Goal: Task Accomplishment & Management: Manage account settings

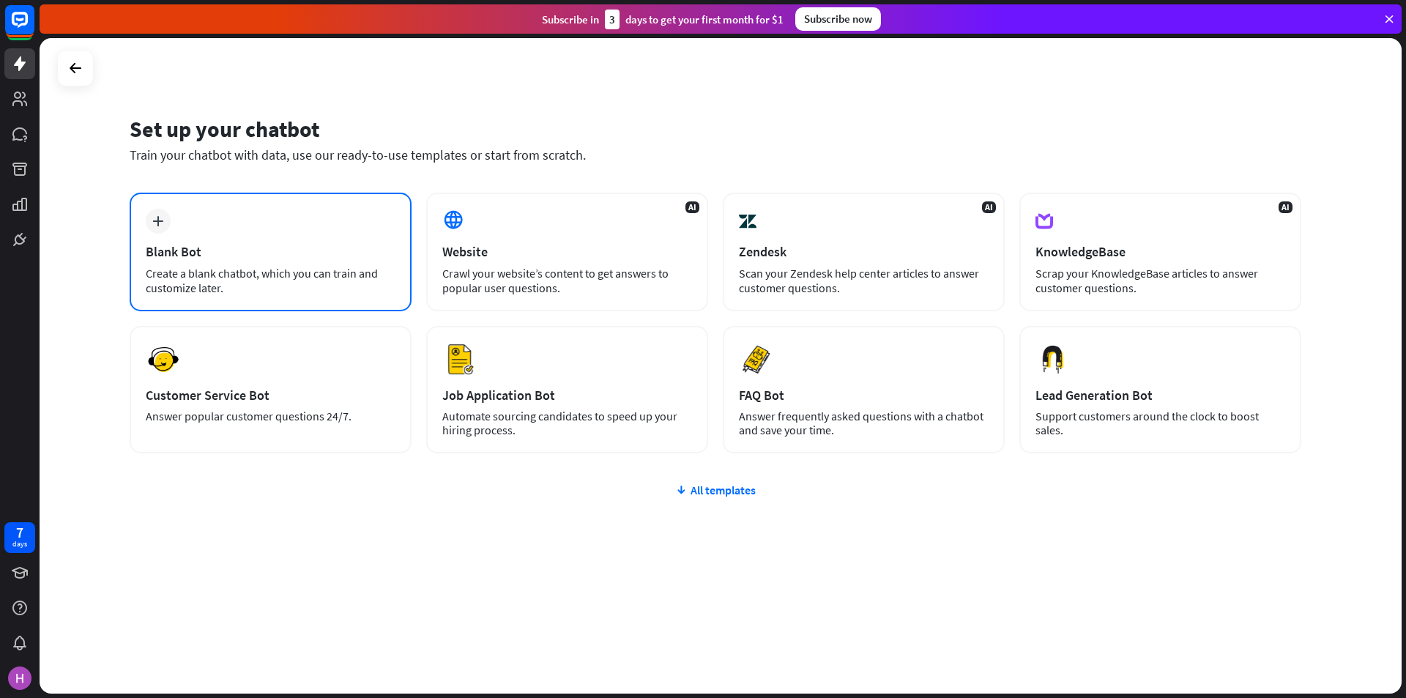
click at [328, 228] on div "plus Blank Bot Create a blank chatbot, which you can train and customize later." at bounding box center [271, 252] width 282 height 119
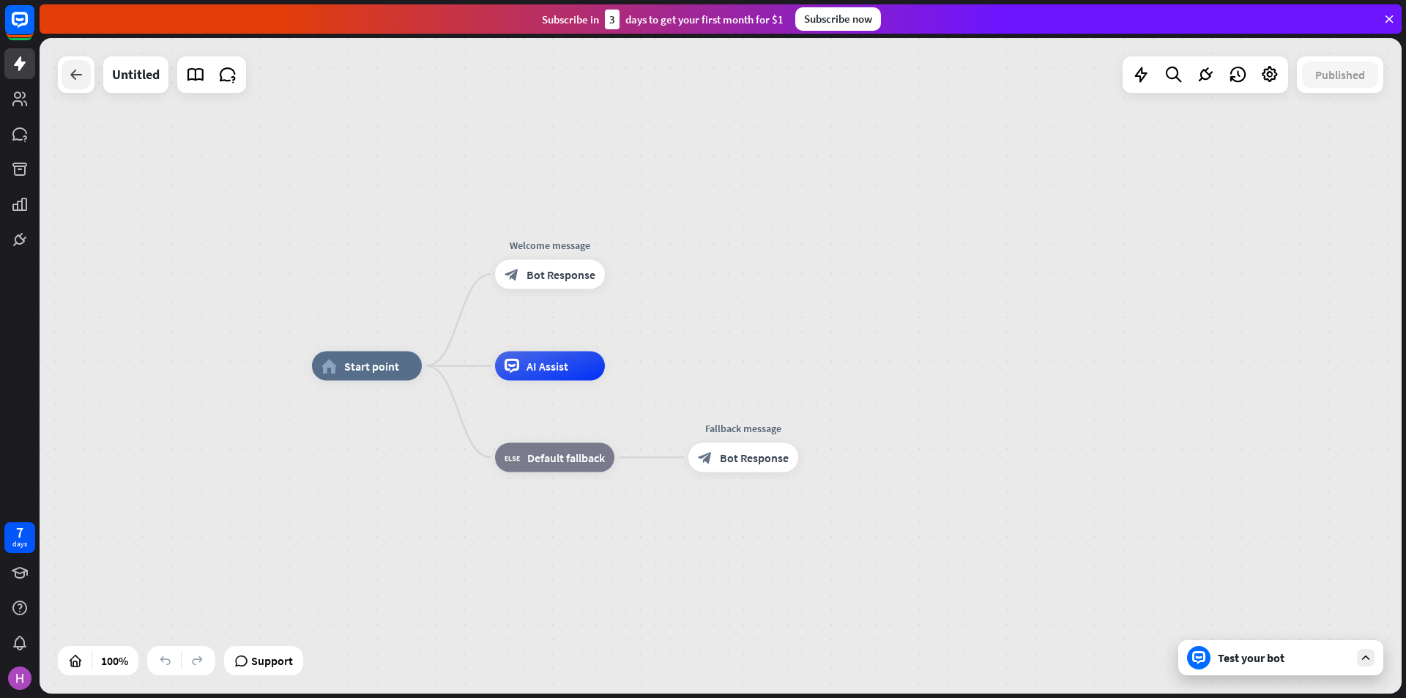
click at [66, 72] on div at bounding box center [75, 74] width 29 height 29
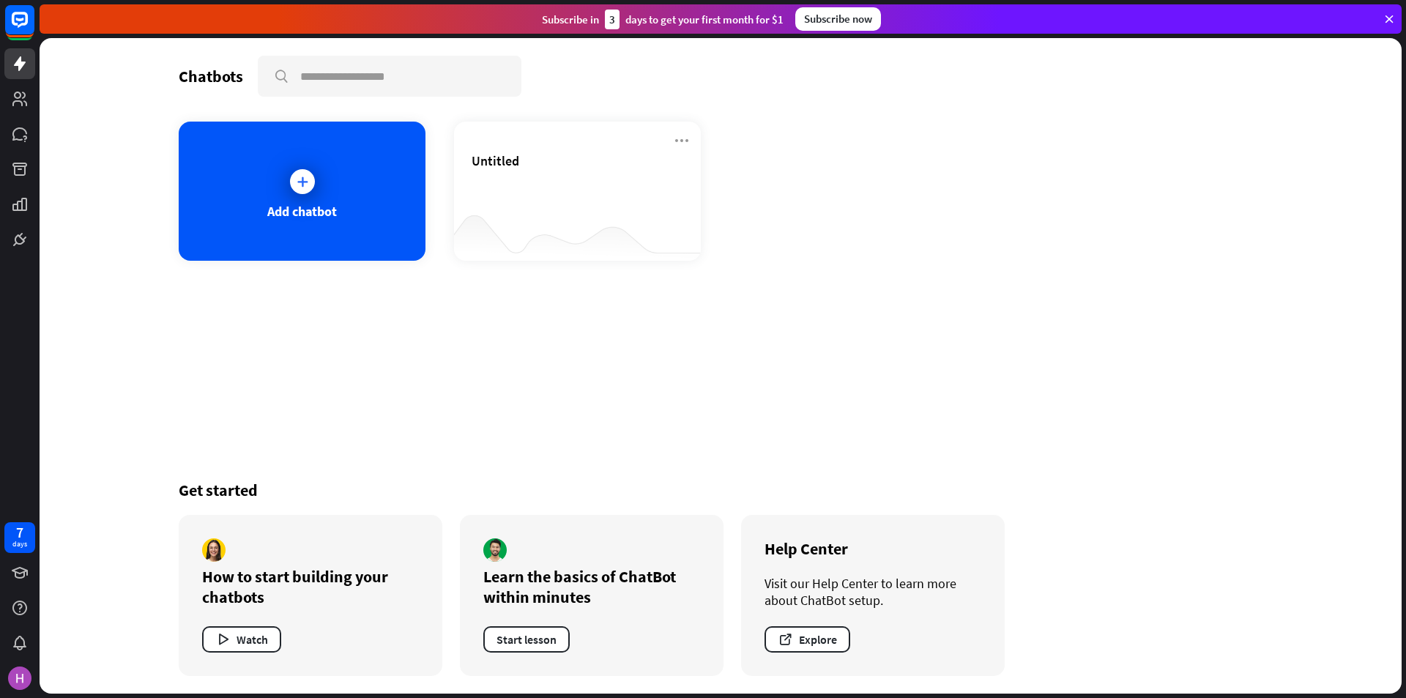
click at [607, 292] on div "Chatbots search Add chatbot Untitled Get started How to start building your cha…" at bounding box center [720, 365] width 1171 height 655
click at [679, 137] on icon at bounding box center [682, 141] width 18 height 18
click at [685, 257] on div "Delete chatbot" at bounding box center [688, 253] width 99 height 26
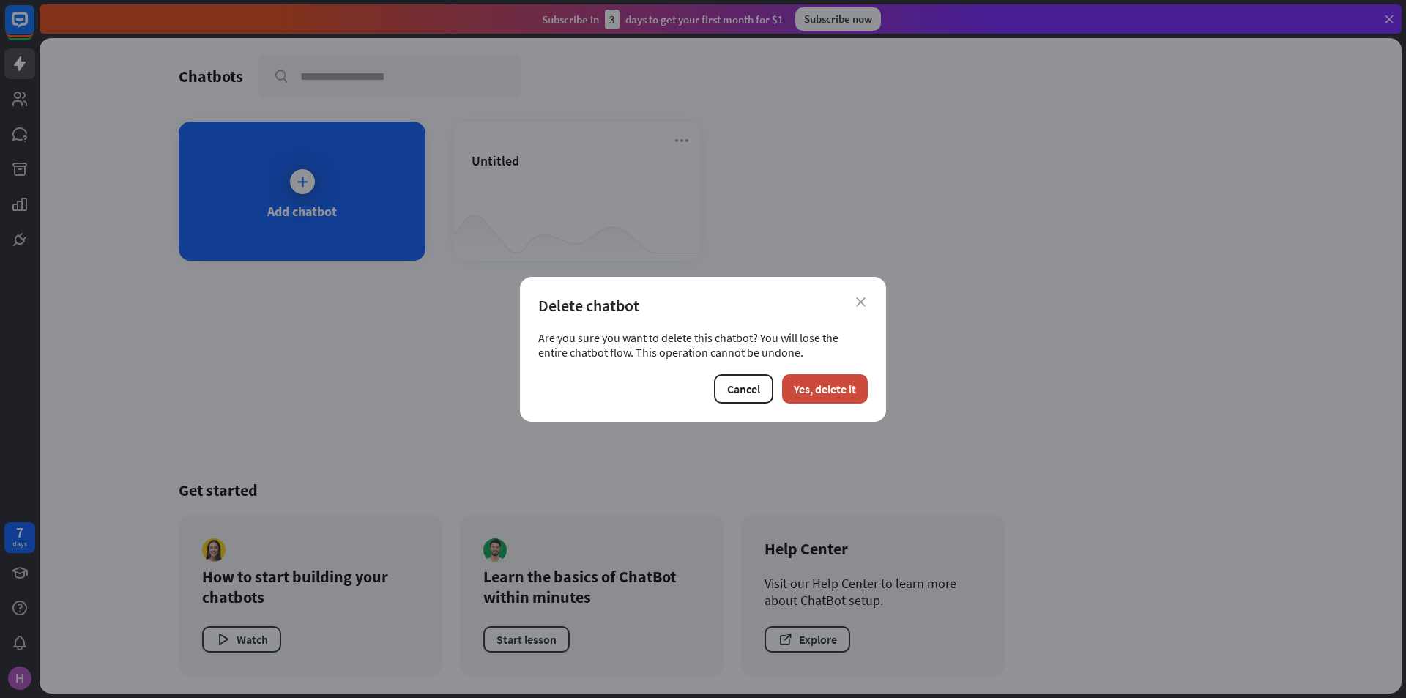
drag, startPoint x: 849, startPoint y: 394, endPoint x: 753, endPoint y: 365, distance: 100.3
click at [850, 394] on button "Yes, delete it" at bounding box center [825, 388] width 86 height 29
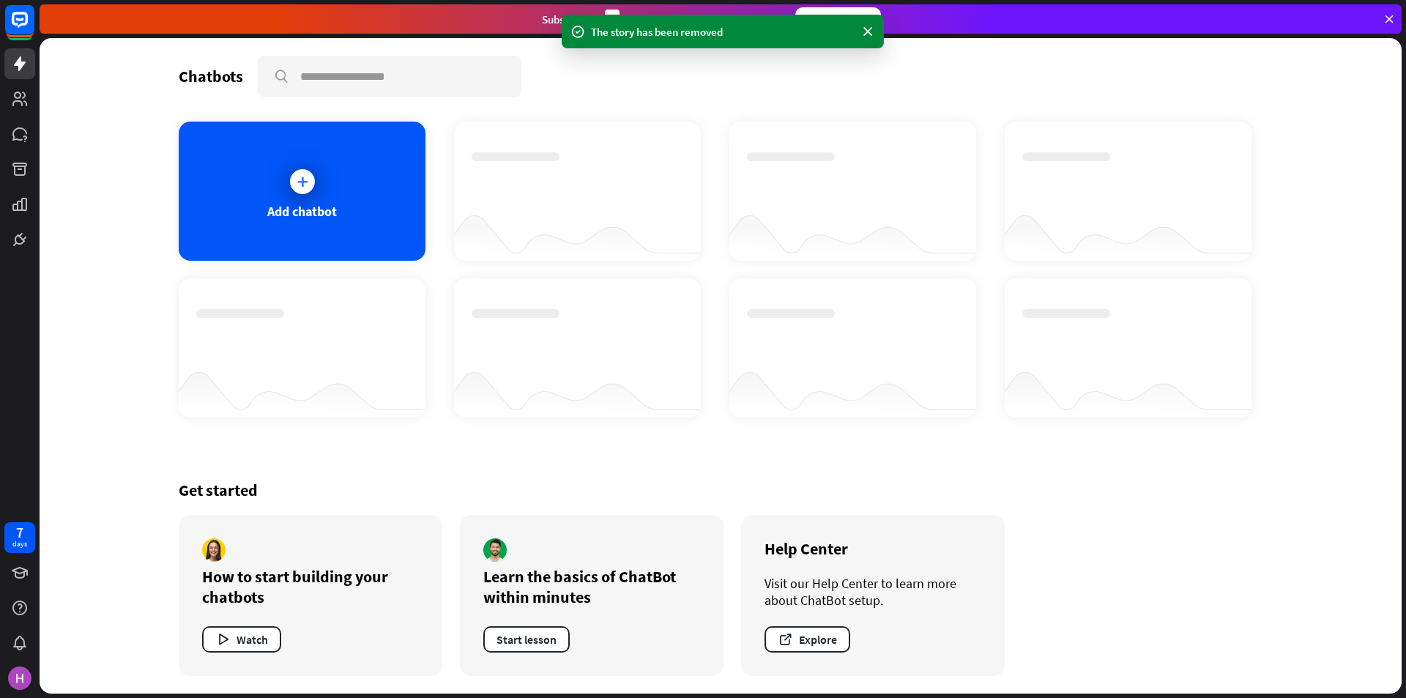
click at [638, 469] on div "Get started How to start building your chatbots Watch Learn the basics of ChatB…" at bounding box center [720, 577] width 1083 height 231
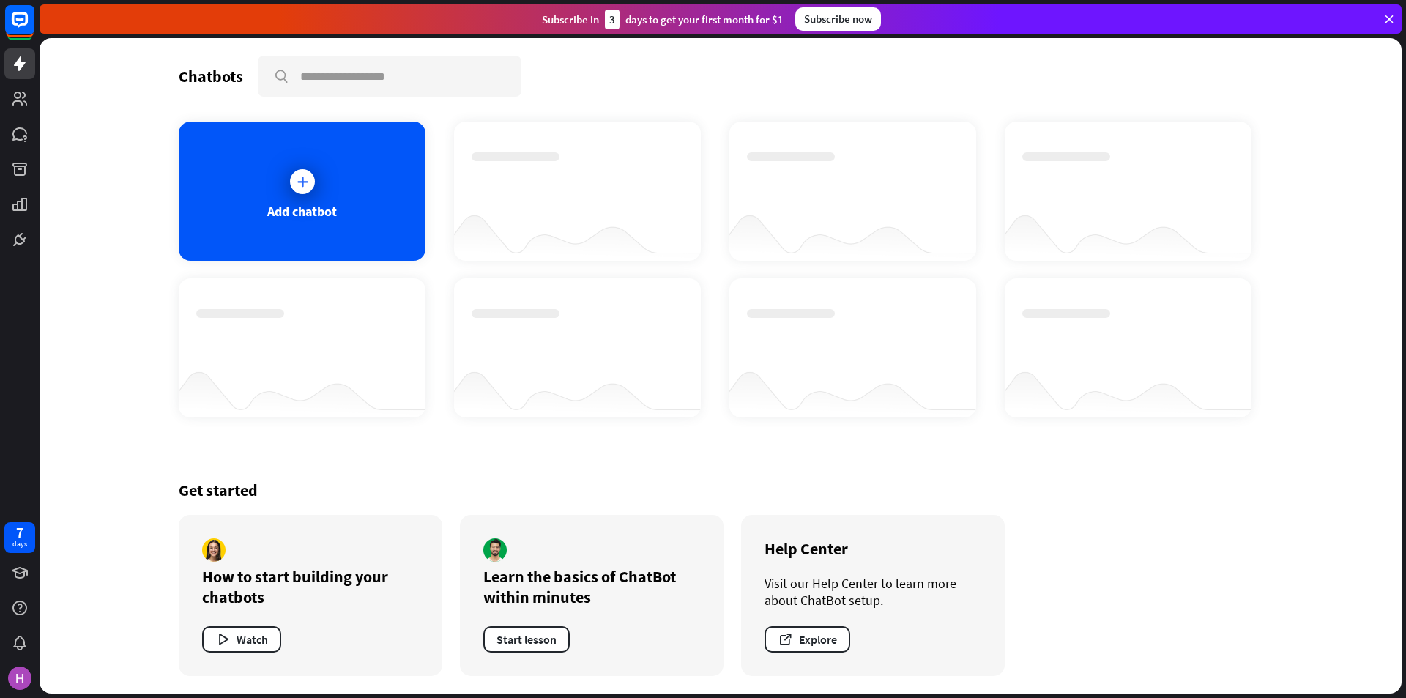
click at [490, 463] on div "Get started How to start building your chatbots Watch Learn the basics of ChatB…" at bounding box center [720, 577] width 1083 height 231
click at [286, 212] on div "Add chatbot" at bounding box center [302, 211] width 70 height 17
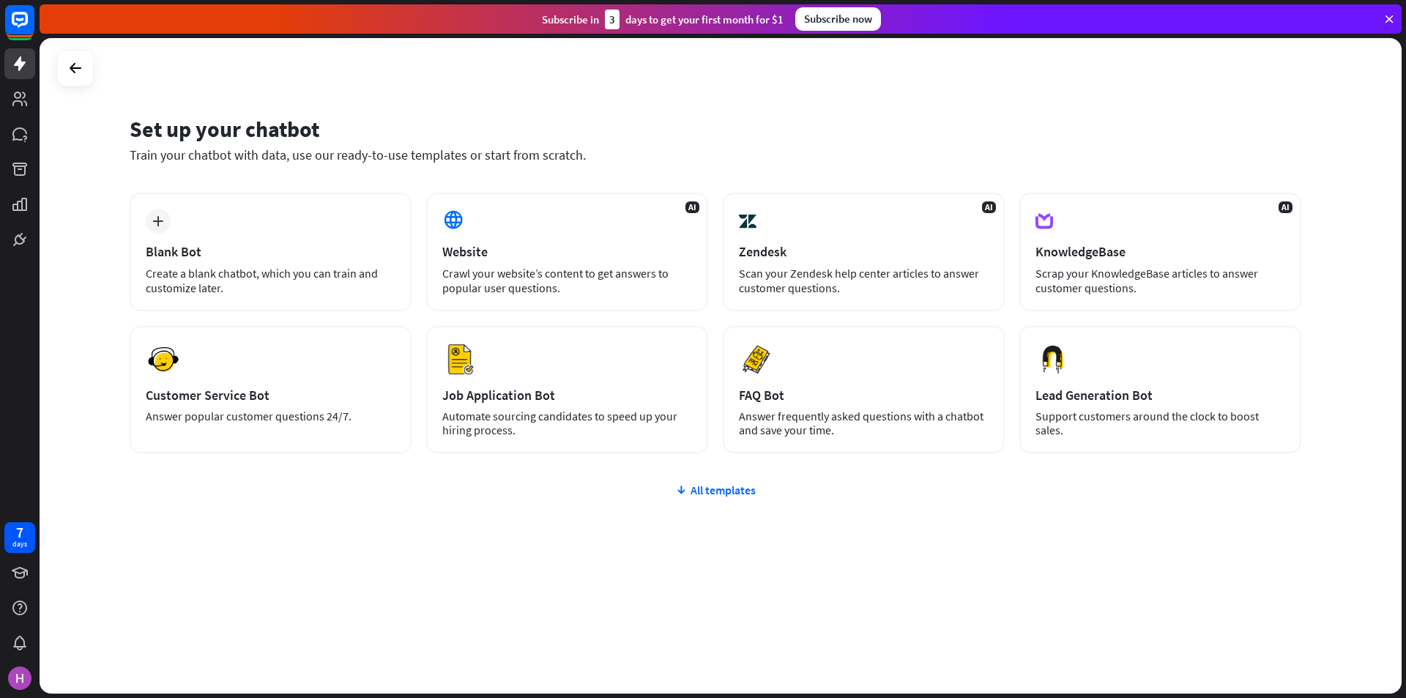
click at [599, 576] on div "plus Blank Bot Create a blank chatbot, which you can train and customize later.…" at bounding box center [715, 411] width 1171 height 436
click at [243, 248] on div "Blank Bot" at bounding box center [271, 251] width 250 height 17
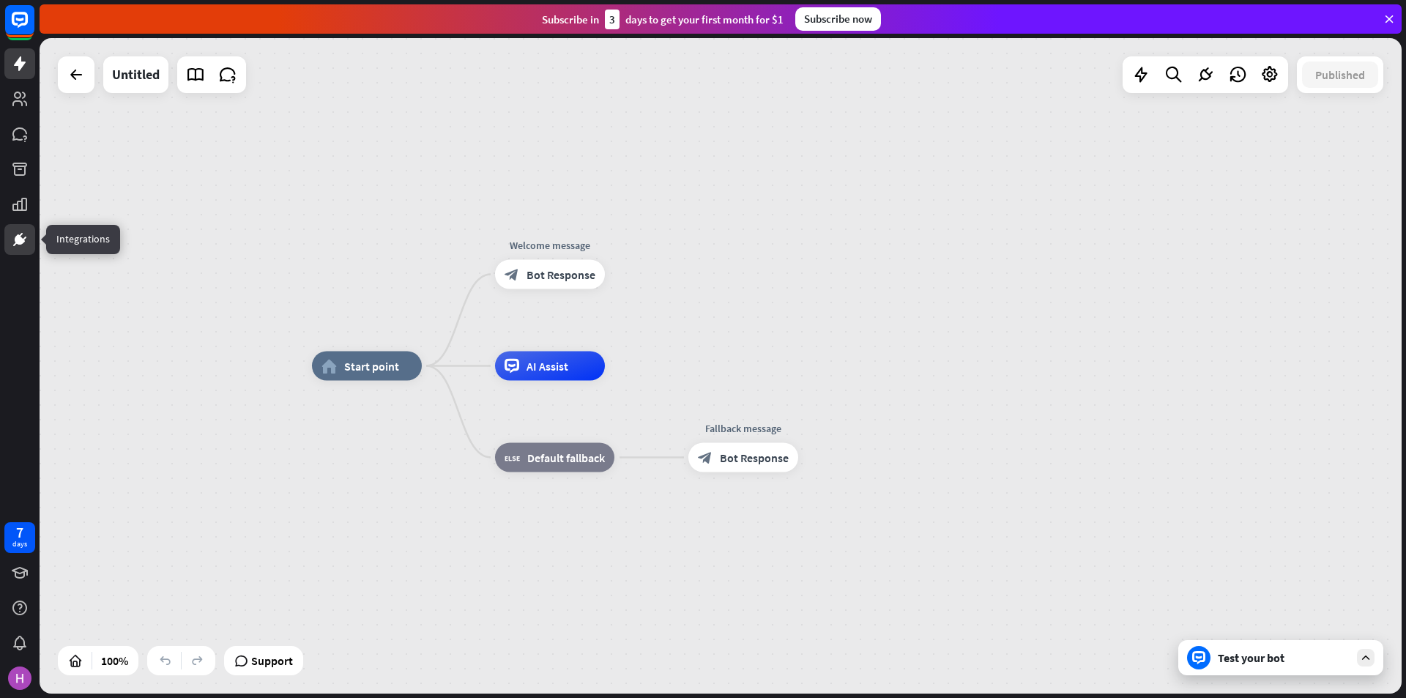
click at [22, 244] on icon at bounding box center [20, 240] width 18 height 18
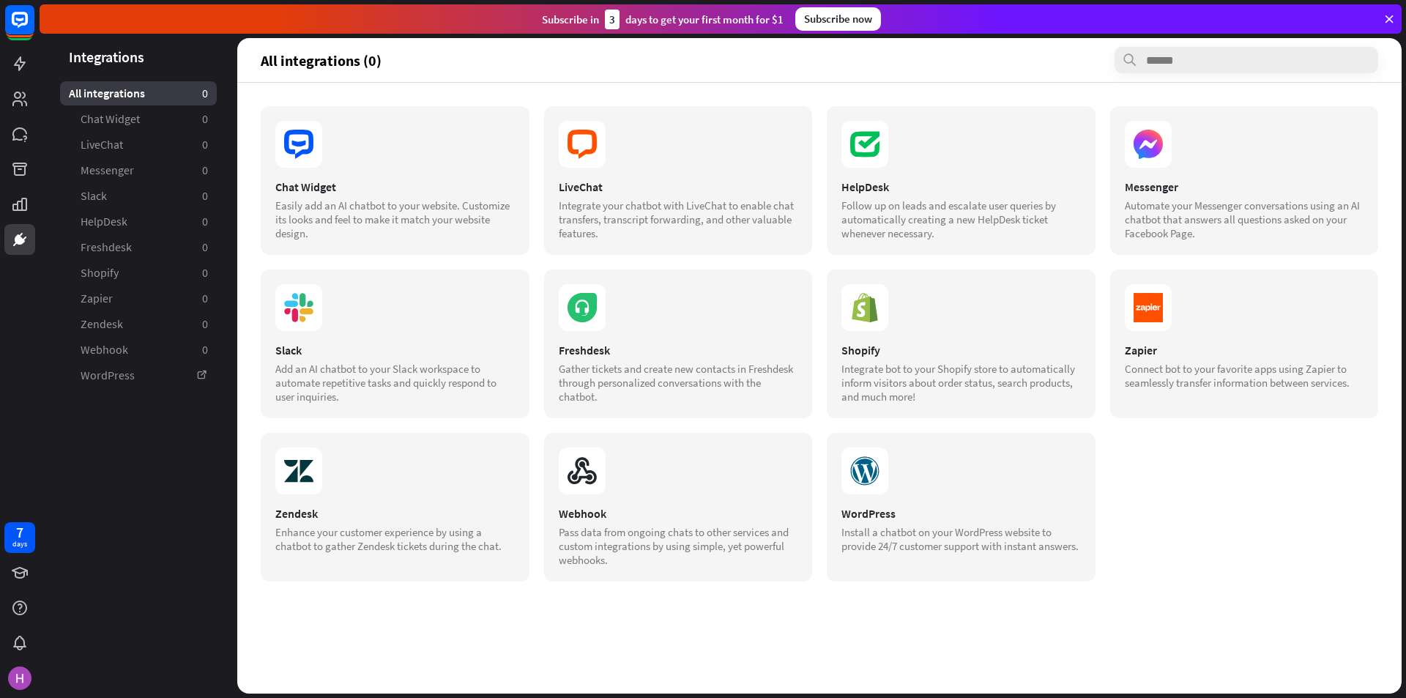
click at [539, 654] on div "Chat Widget Easily add an AI chatbot to your website. Customize its looks and f…" at bounding box center [819, 388] width 1164 height 611
click at [448, 137] on section at bounding box center [394, 144] width 239 height 47
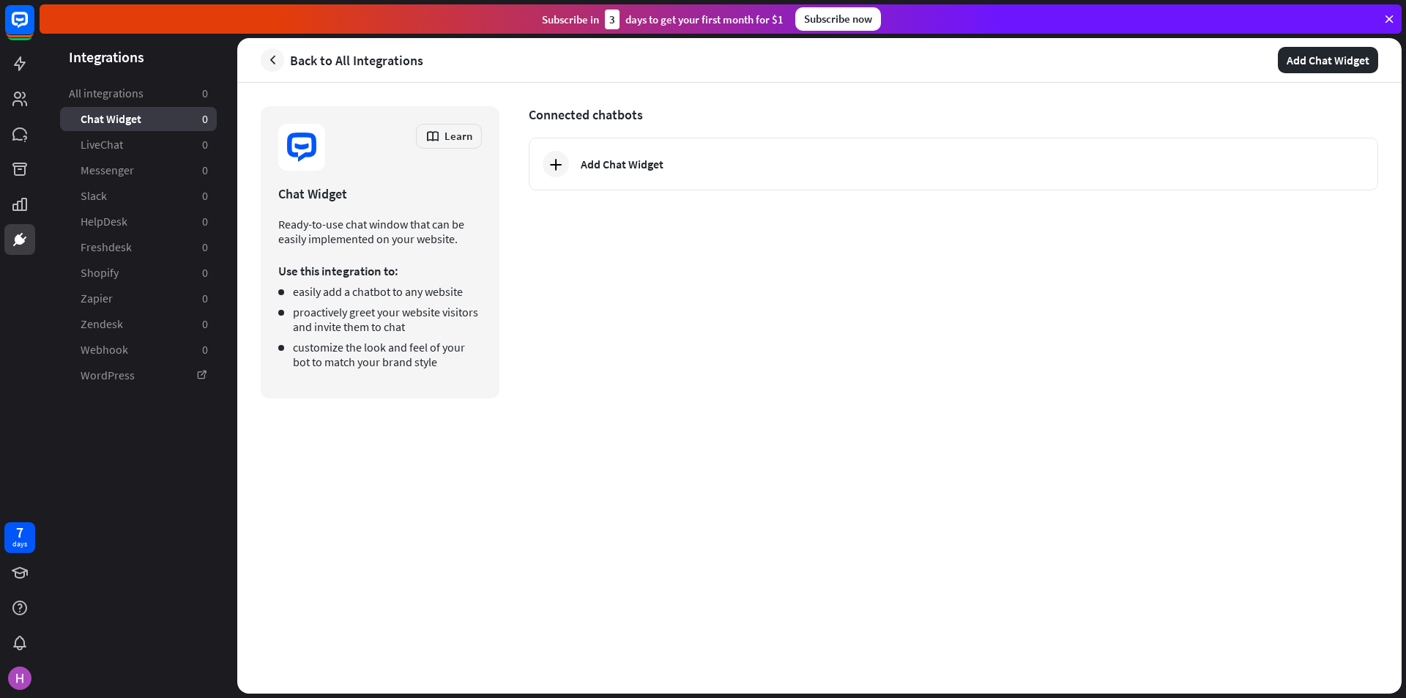
click at [881, 527] on div "Learn Chat Widget Ready-to-use chat window that can be easily implemented on yo…" at bounding box center [819, 388] width 1164 height 611
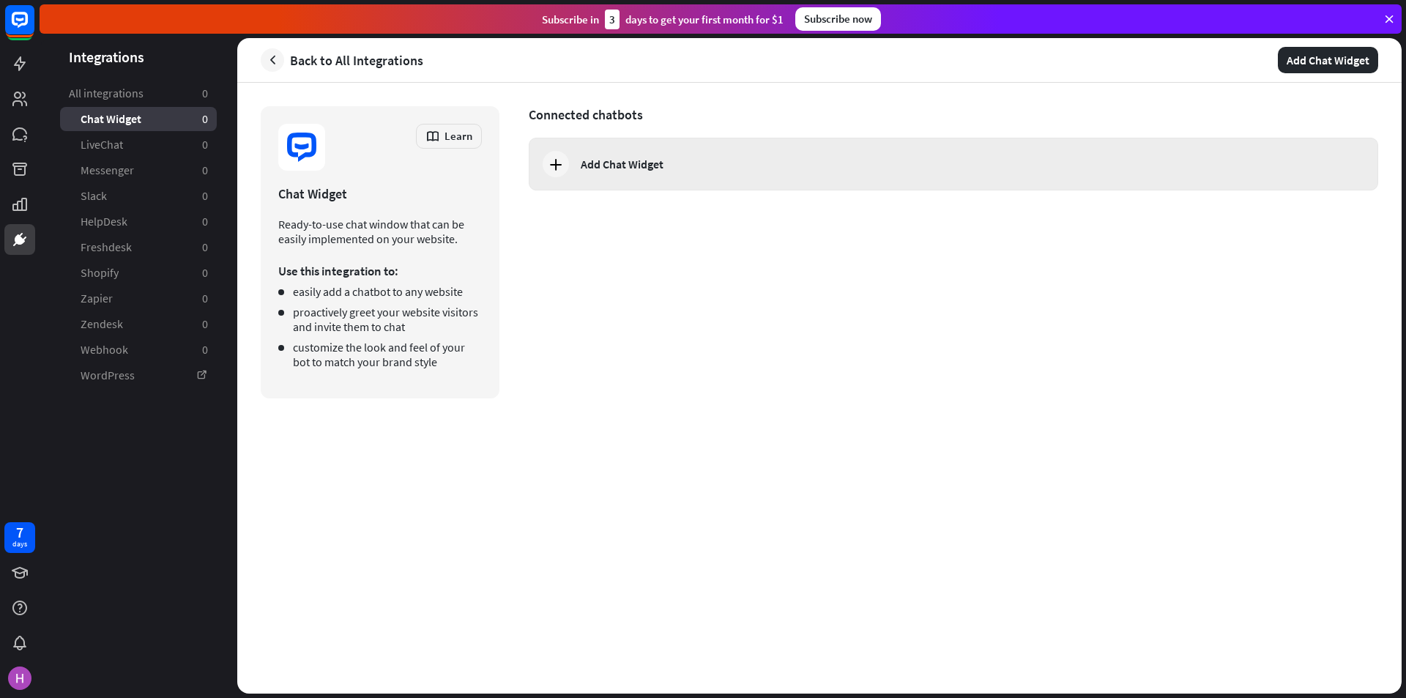
click at [633, 172] on div "Add Chat Widget" at bounding box center [953, 164] width 849 height 53
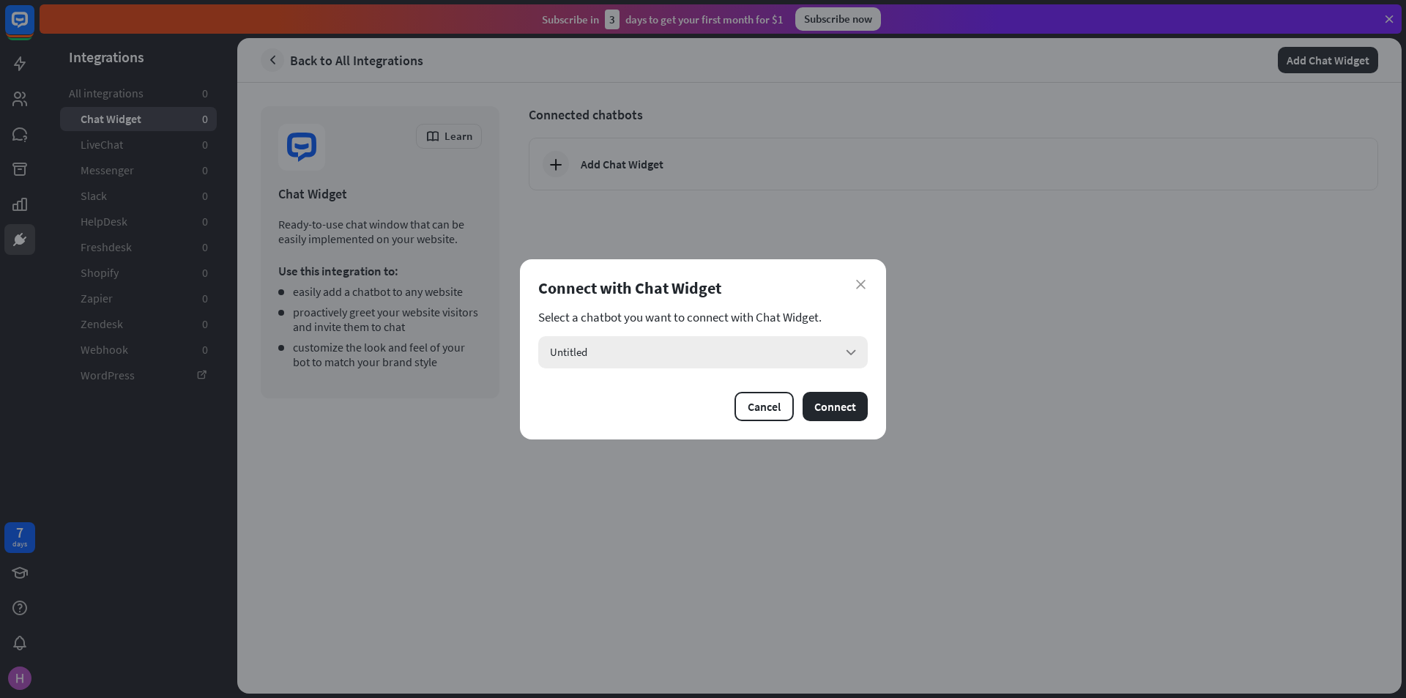
click at [686, 348] on div "Untitled arrow_down" at bounding box center [702, 352] width 329 height 32
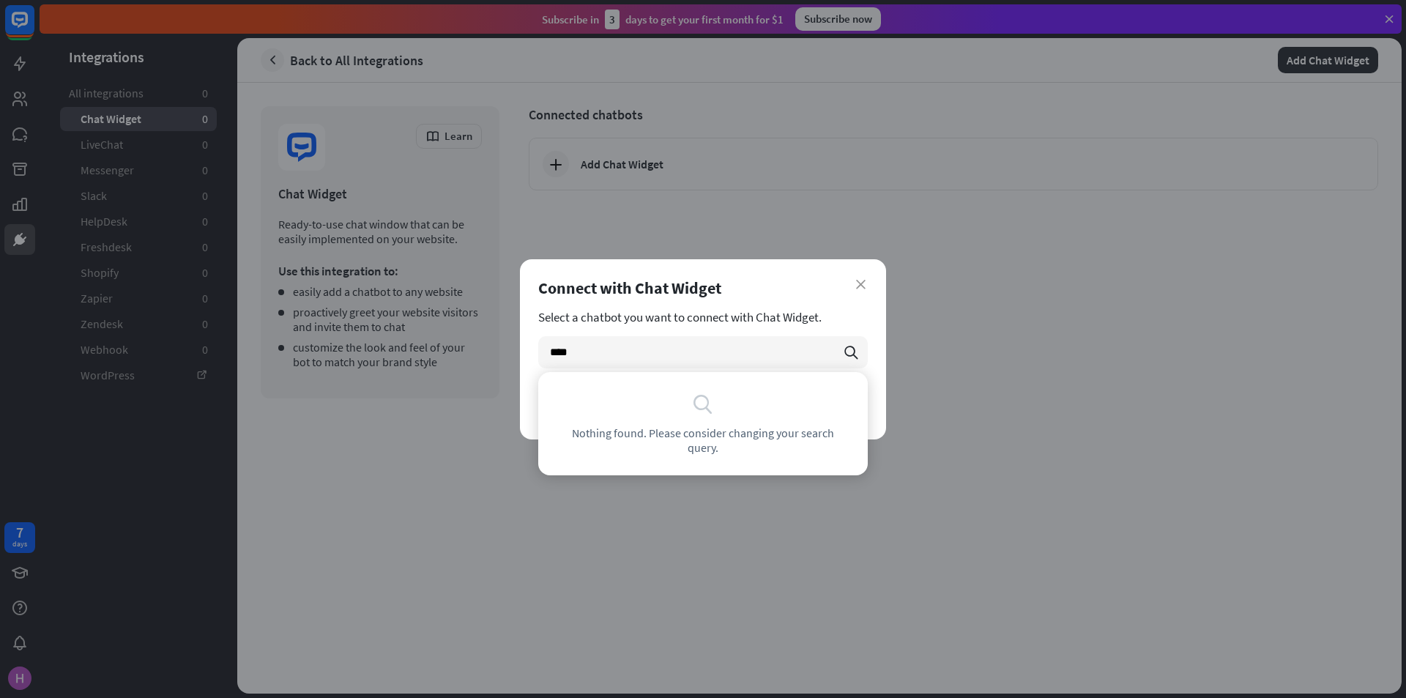
type input "****"
click at [736, 295] on div "Connect with Chat Widget" at bounding box center [702, 287] width 329 height 20
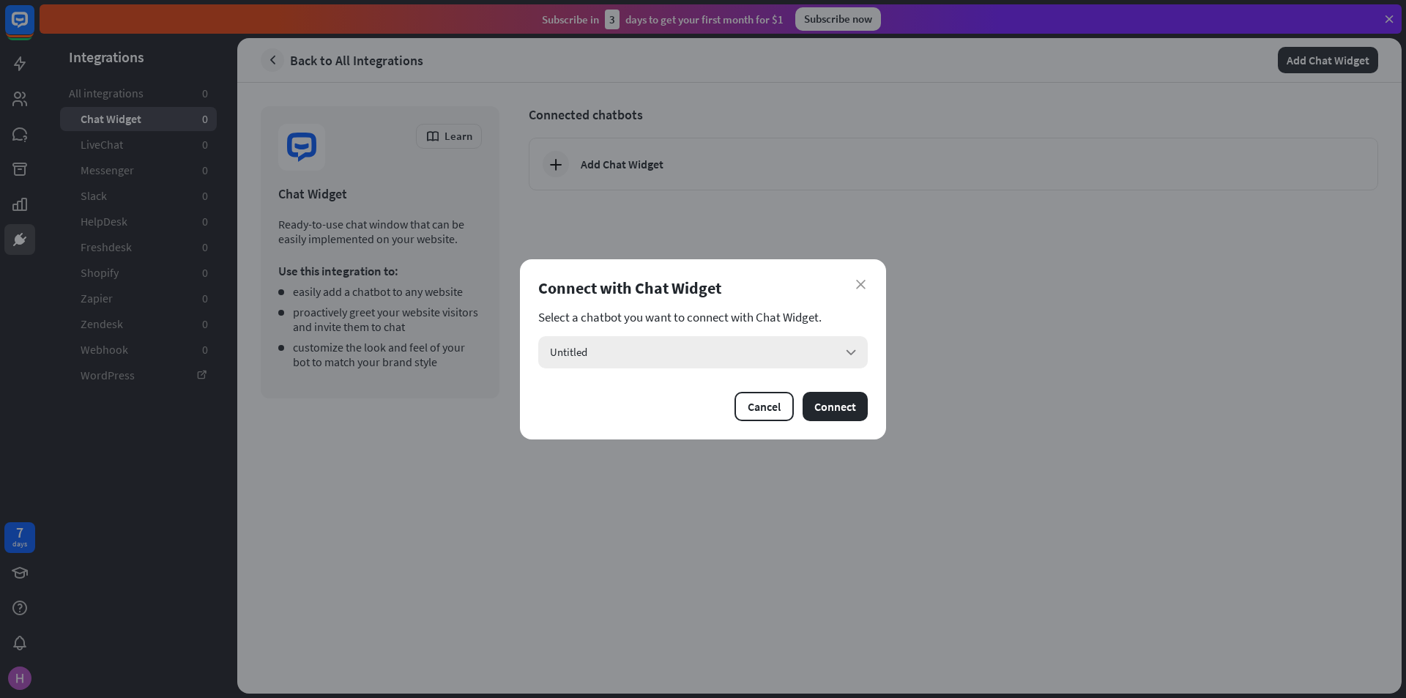
click at [745, 359] on div "Untitled arrow_down" at bounding box center [702, 352] width 329 height 32
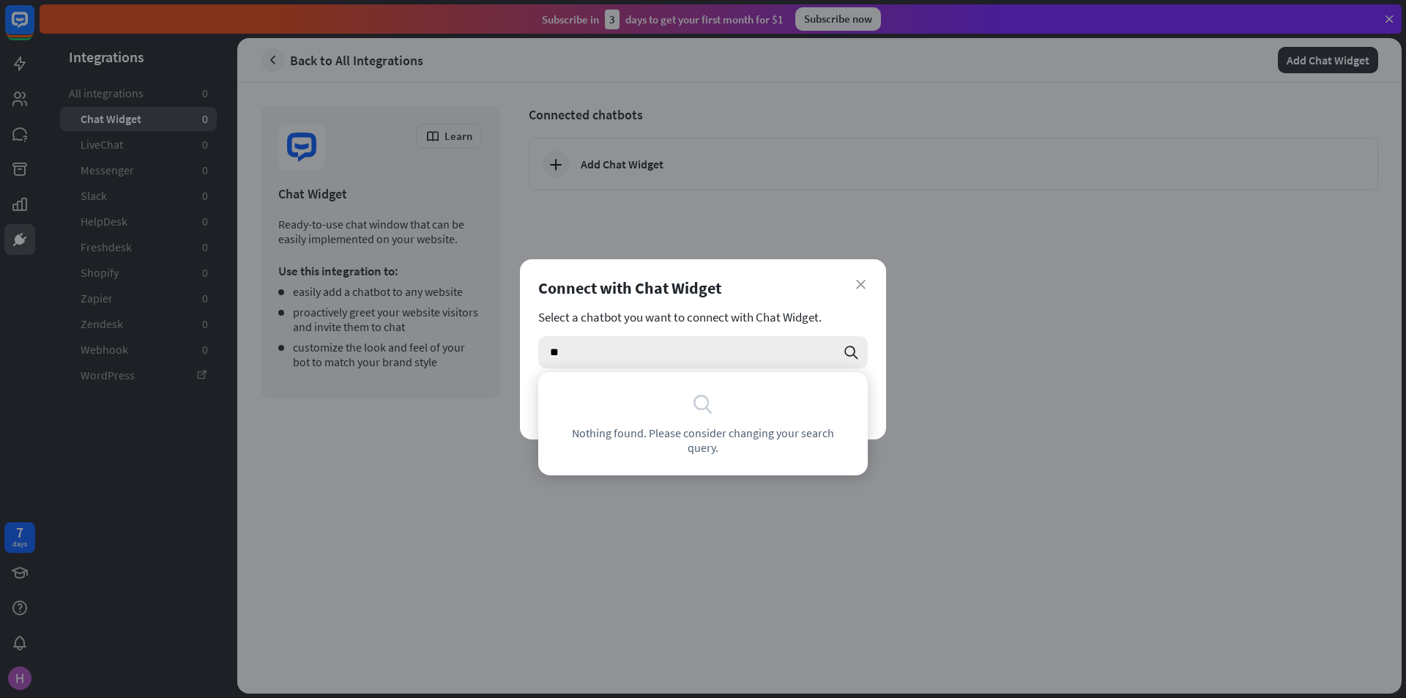
type input "*"
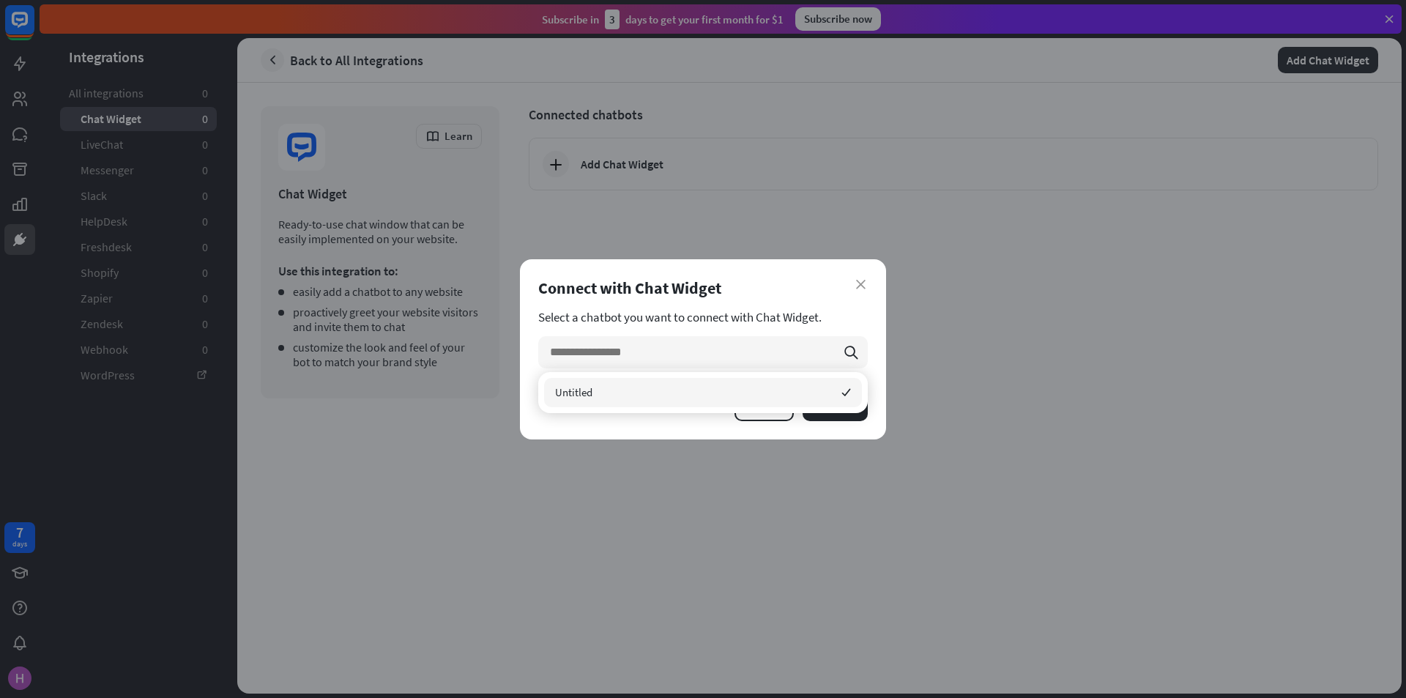
click at [596, 387] on div "Untitled checked" at bounding box center [703, 392] width 318 height 29
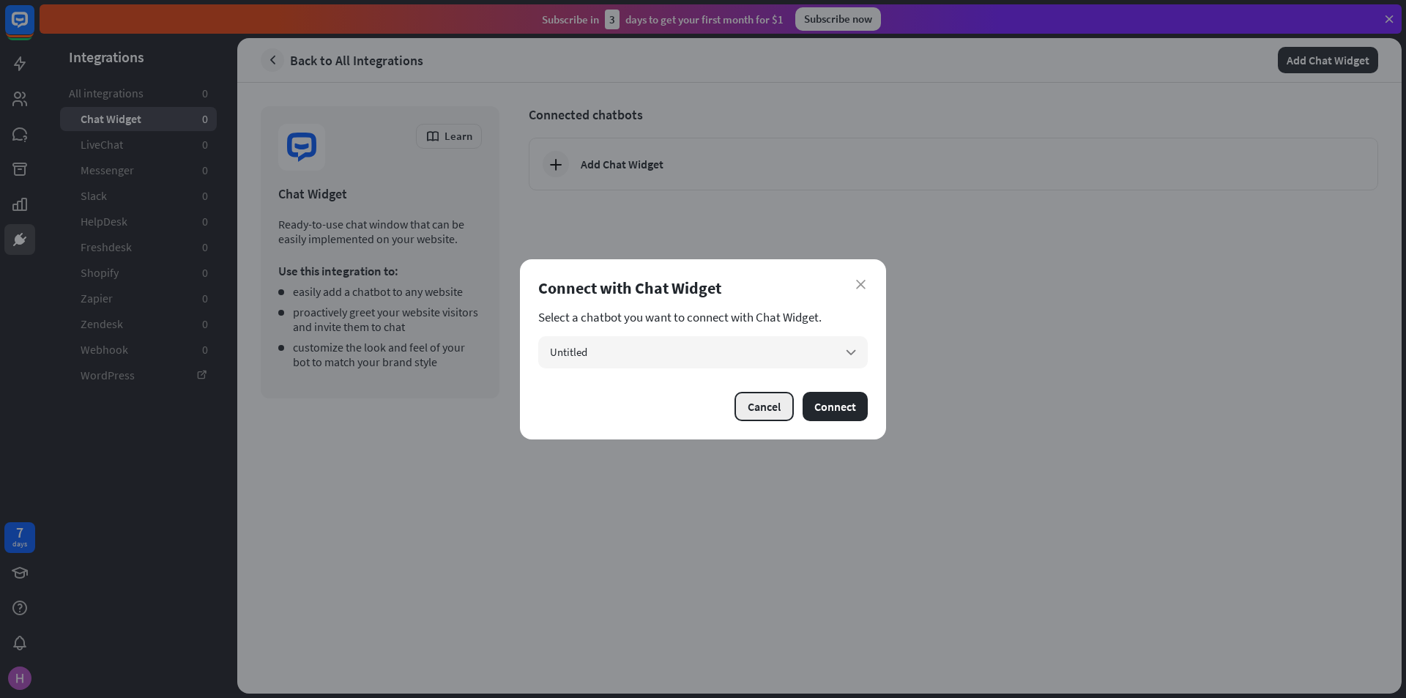
drag, startPoint x: 846, startPoint y: 401, endPoint x: 776, endPoint y: 395, distance: 70.6
click at [846, 402] on button "Connect" at bounding box center [834, 406] width 65 height 29
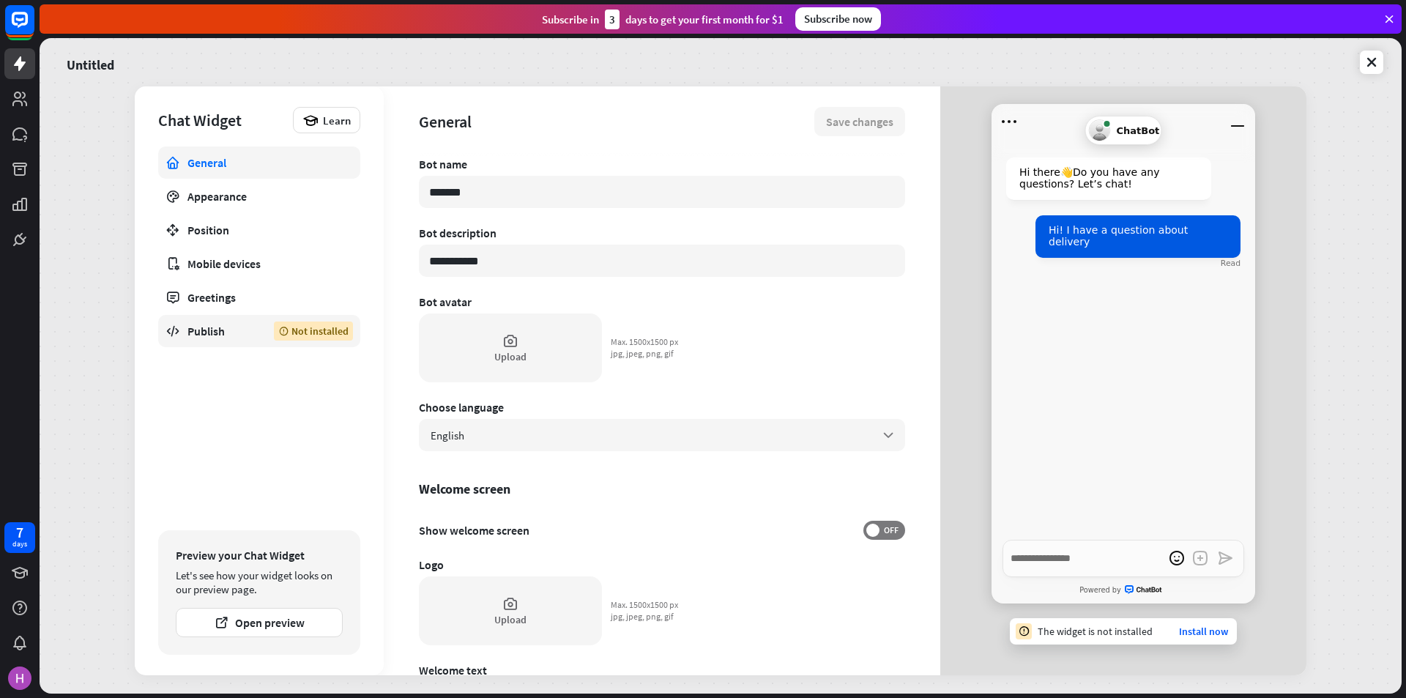
drag, startPoint x: 243, startPoint y: 337, endPoint x: 234, endPoint y: 337, distance: 9.5
click at [243, 337] on div "Publish" at bounding box center [219, 331] width 64 height 15
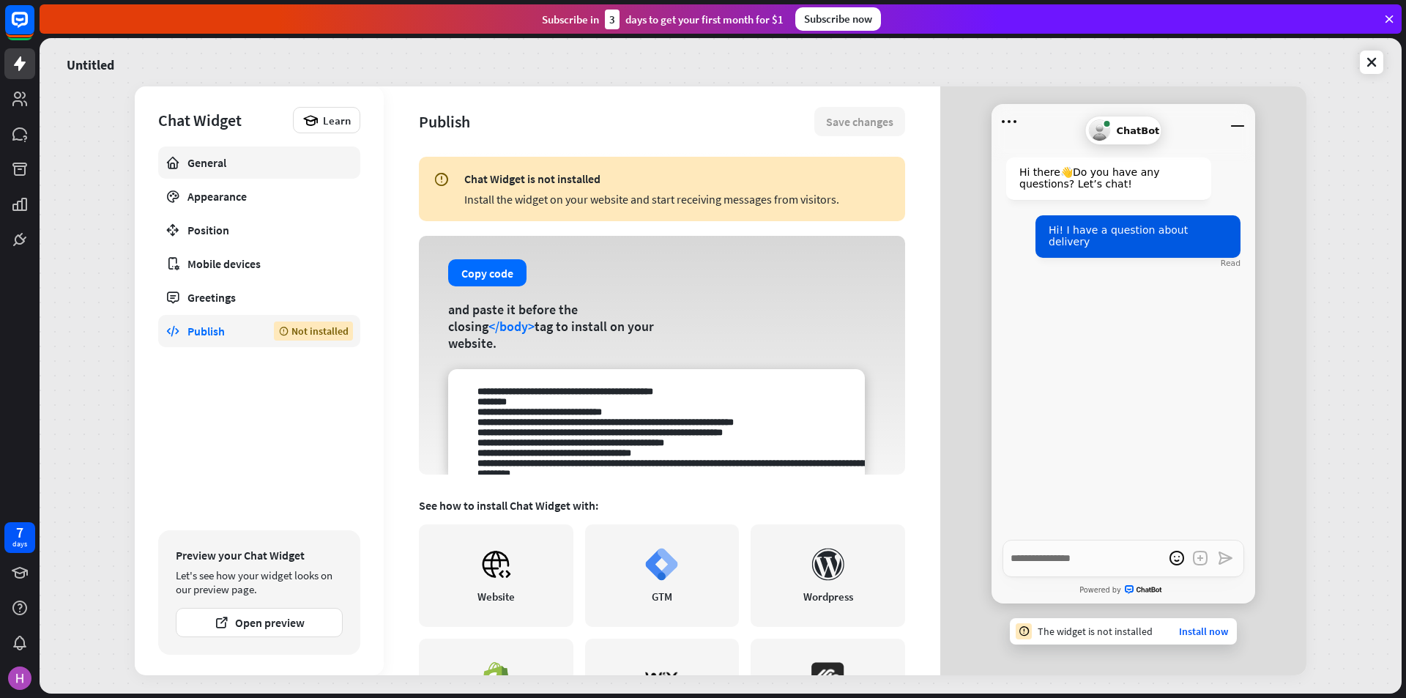
click at [238, 163] on div "General" at bounding box center [258, 162] width 143 height 15
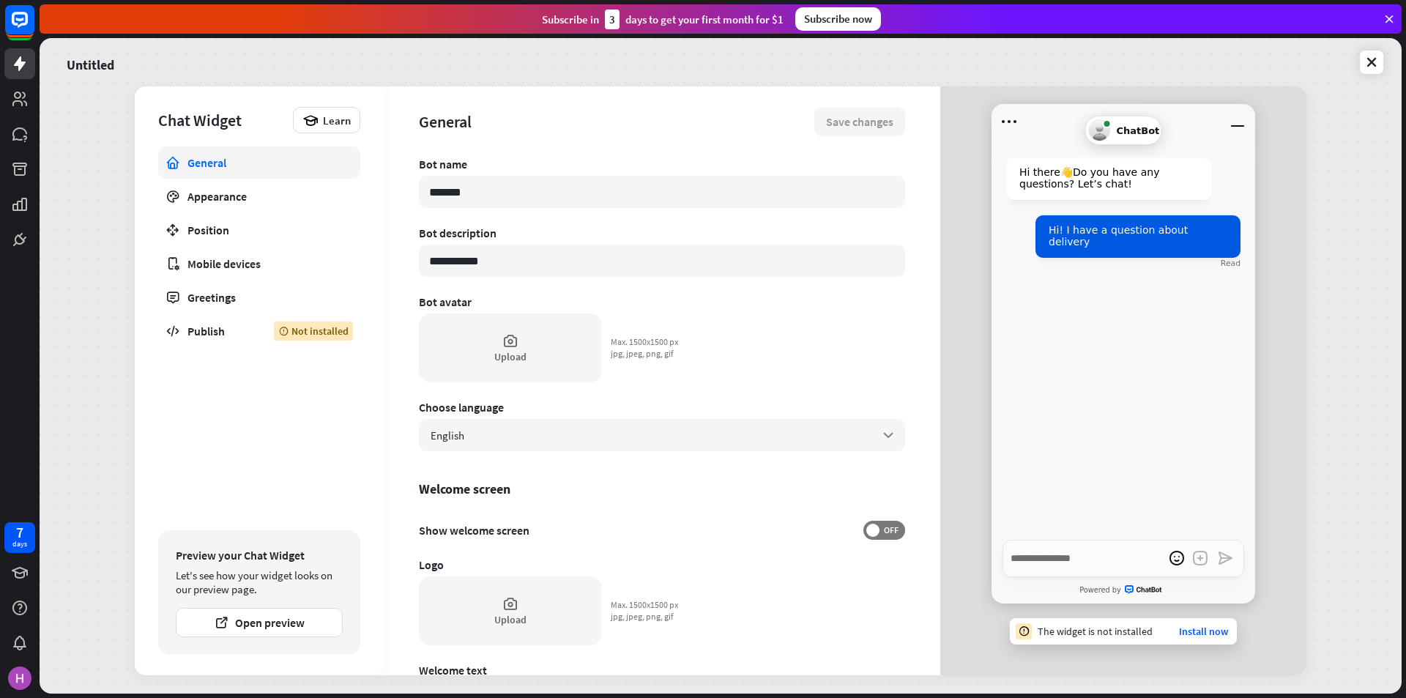
click at [178, 470] on div "General Appearance Position Mobile devices Greetings Publish Not installed" at bounding box center [259, 334] width 202 height 376
click at [231, 340] on link "Publish Not installed" at bounding box center [259, 331] width 202 height 32
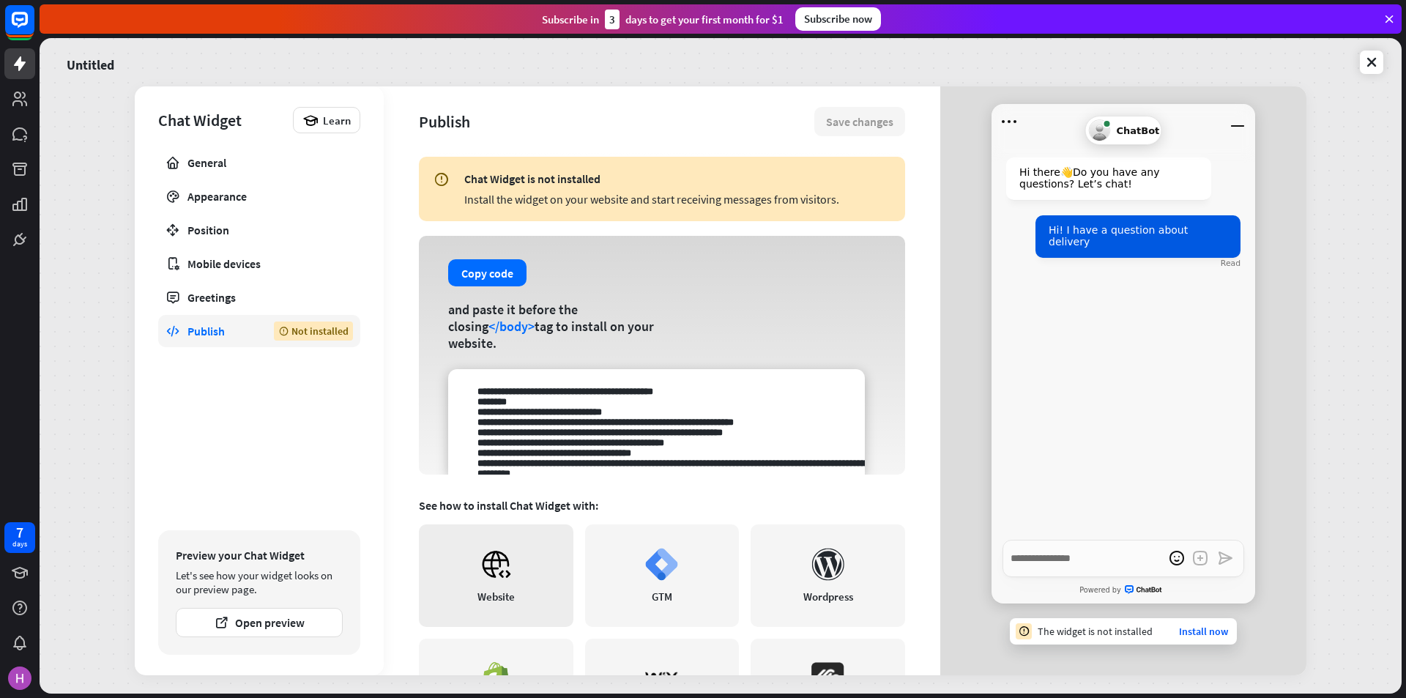
click at [473, 551] on link "Website" at bounding box center [496, 575] width 154 height 102
drag, startPoint x: 460, startPoint y: 197, endPoint x: 720, endPoint y: 194, distance: 259.9
click at [720, 194] on div "Chat Widget is not installed Install the widget on your website and start recei…" at bounding box center [662, 189] width 486 height 64
click at [719, 213] on div "Chat Widget is not installed Install the widget on your website and start recei…" at bounding box center [662, 189] width 486 height 64
click at [501, 271] on button "Copy code" at bounding box center [487, 272] width 78 height 27
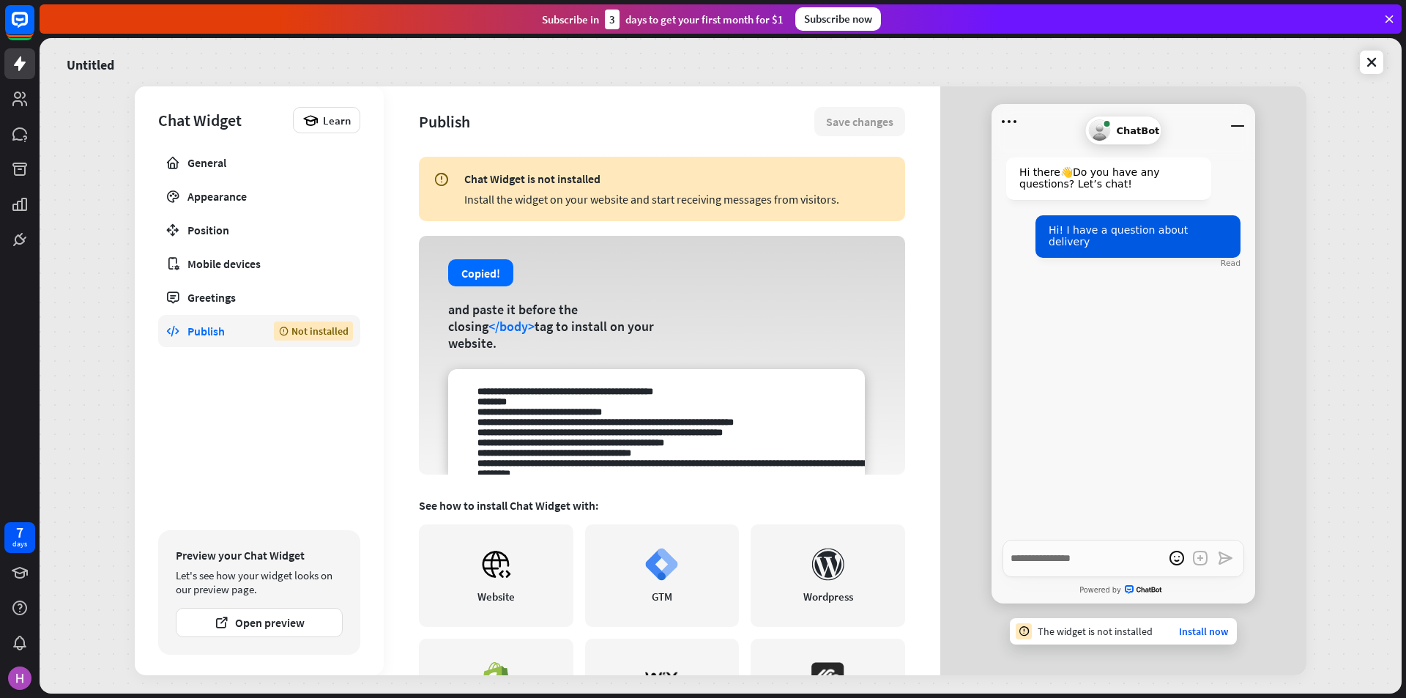
click at [808, 319] on div "Copied! and paste it before the closing </body> tag to install on your website." at bounding box center [662, 355] width 486 height 239
click at [942, 361] on div "Generic Agent Avatar ChatBot Hi there 👋 Do you have any questions? Let’s chat! …" at bounding box center [1123, 369] width 366 height 567
click at [489, 286] on button "Copy code" at bounding box center [487, 272] width 78 height 27
click at [978, 318] on div "Generic Agent Avatar ChatBot Hi there 👋 Do you have any questions? Let’s chat! …" at bounding box center [1123, 369] width 366 height 567
click at [1211, 629] on link "Install now" at bounding box center [1203, 630] width 49 height 13
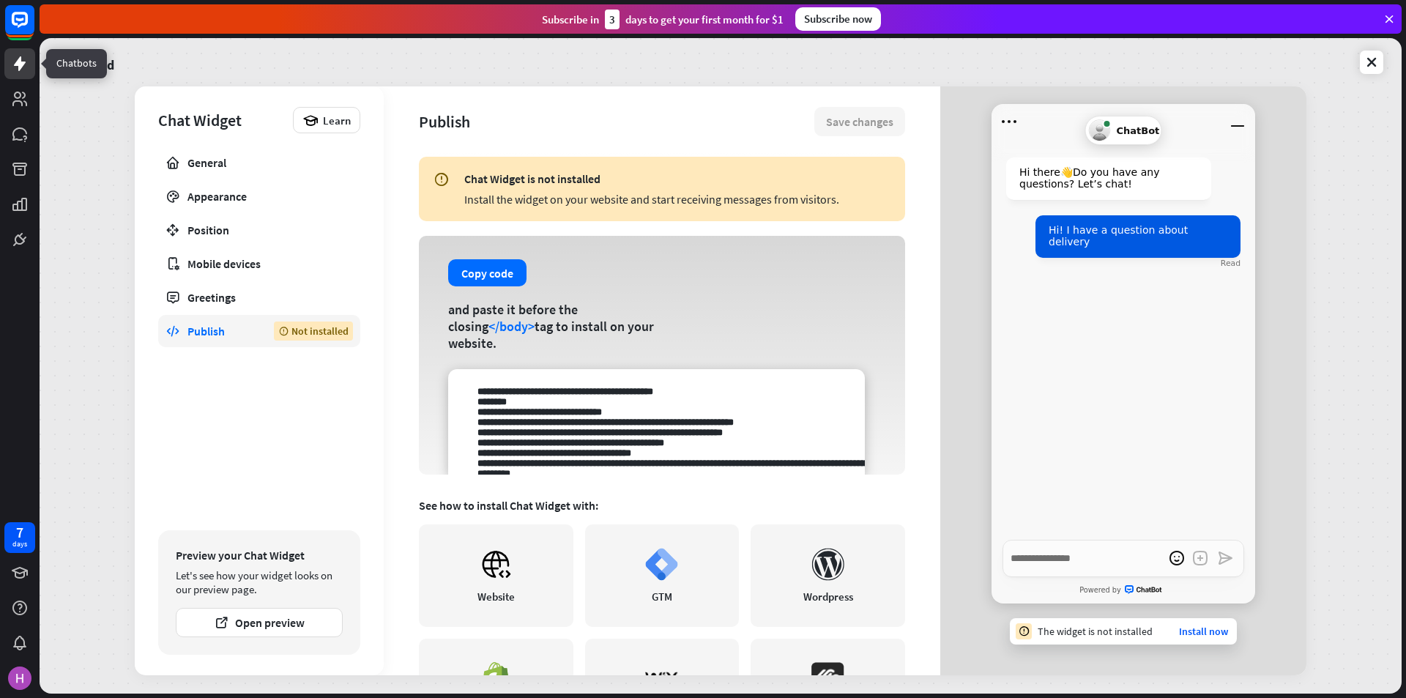
click at [18, 60] on icon at bounding box center [20, 63] width 12 height 15
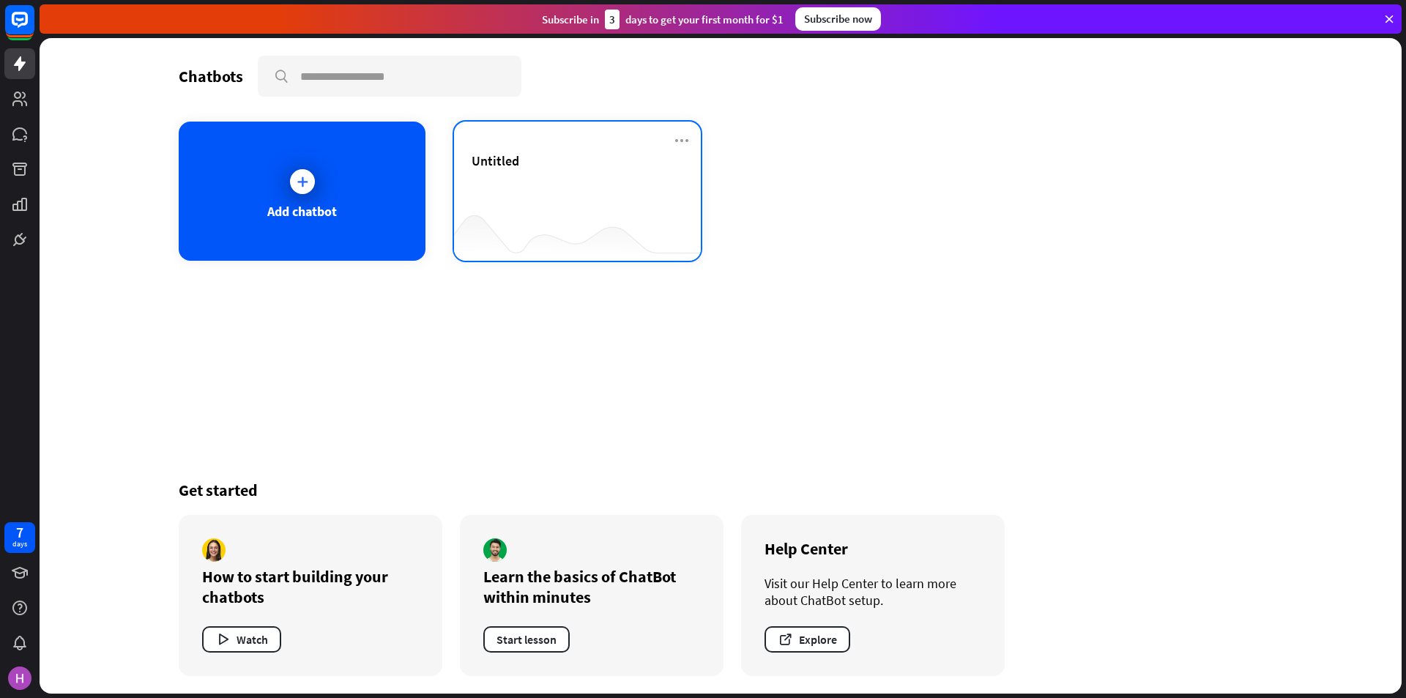
click at [589, 186] on div "Untitled" at bounding box center [577, 177] width 212 height 51
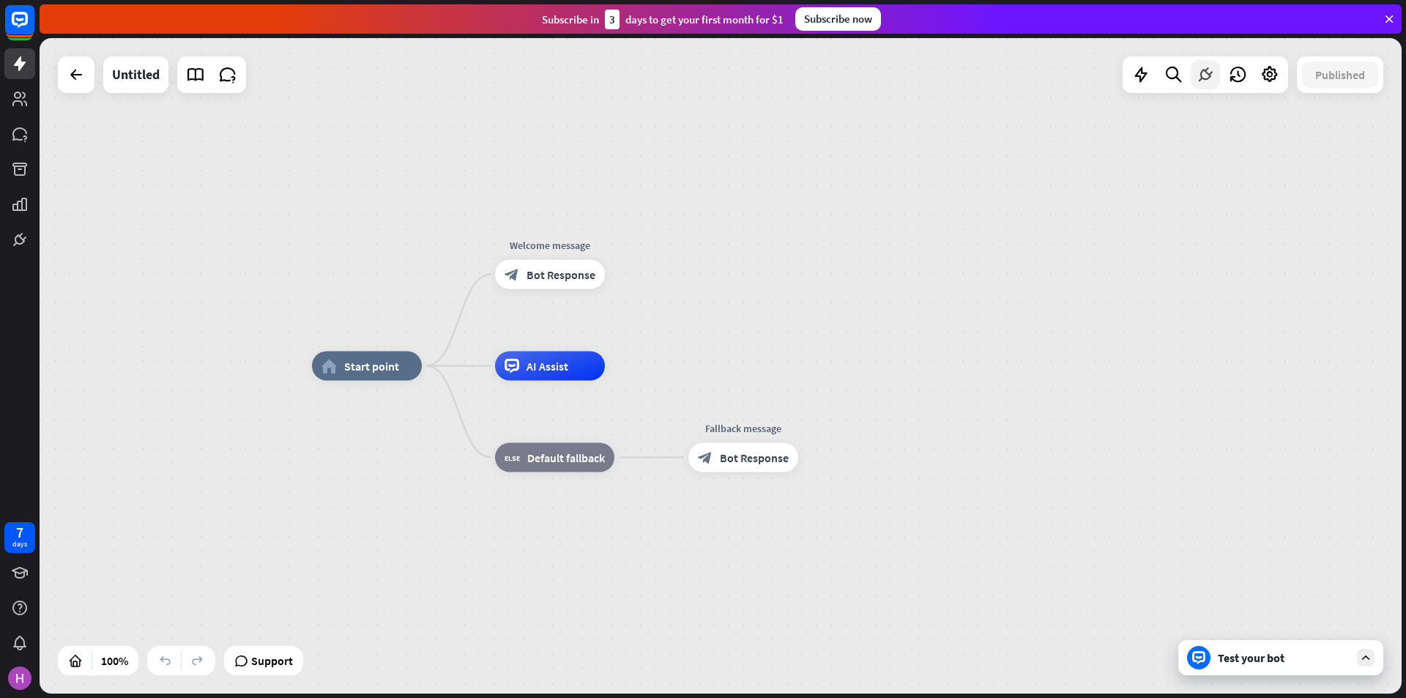
click at [1198, 81] on icon at bounding box center [1204, 74] width 19 height 19
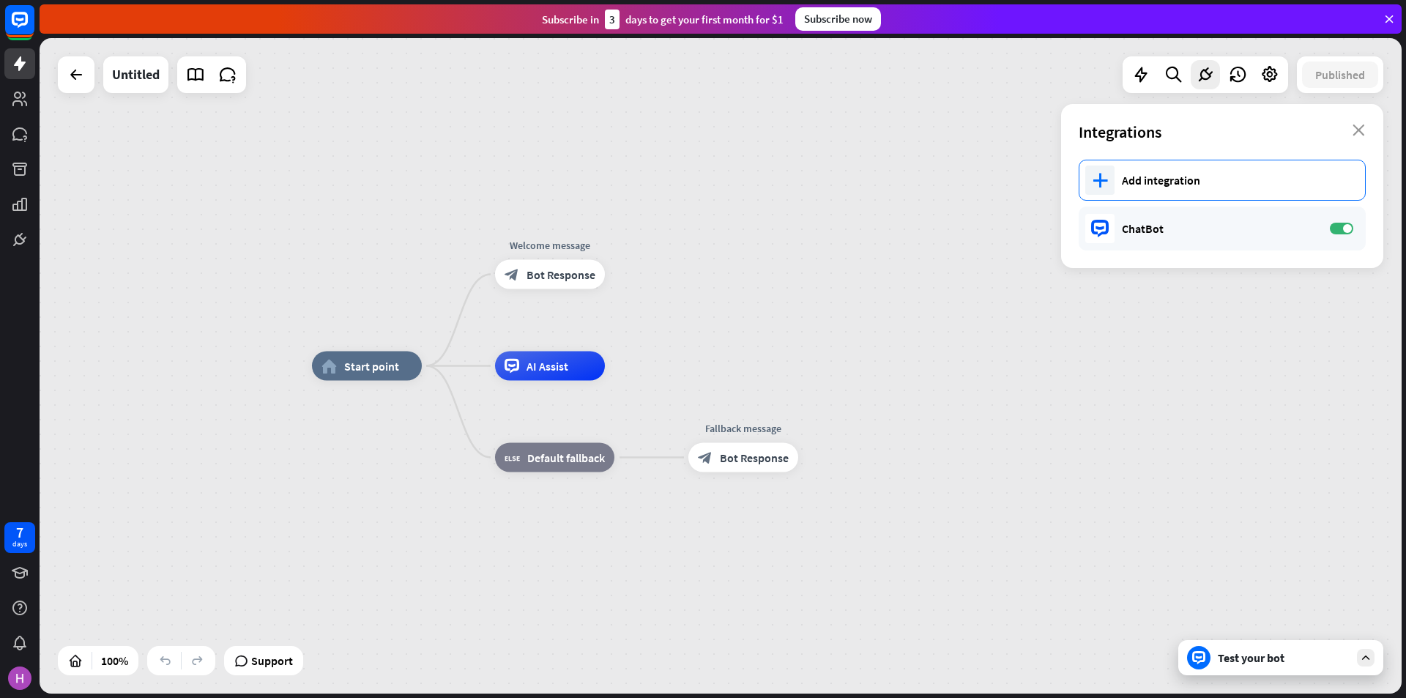
click at [1235, 186] on div "Add integration" at bounding box center [1235, 180] width 228 height 15
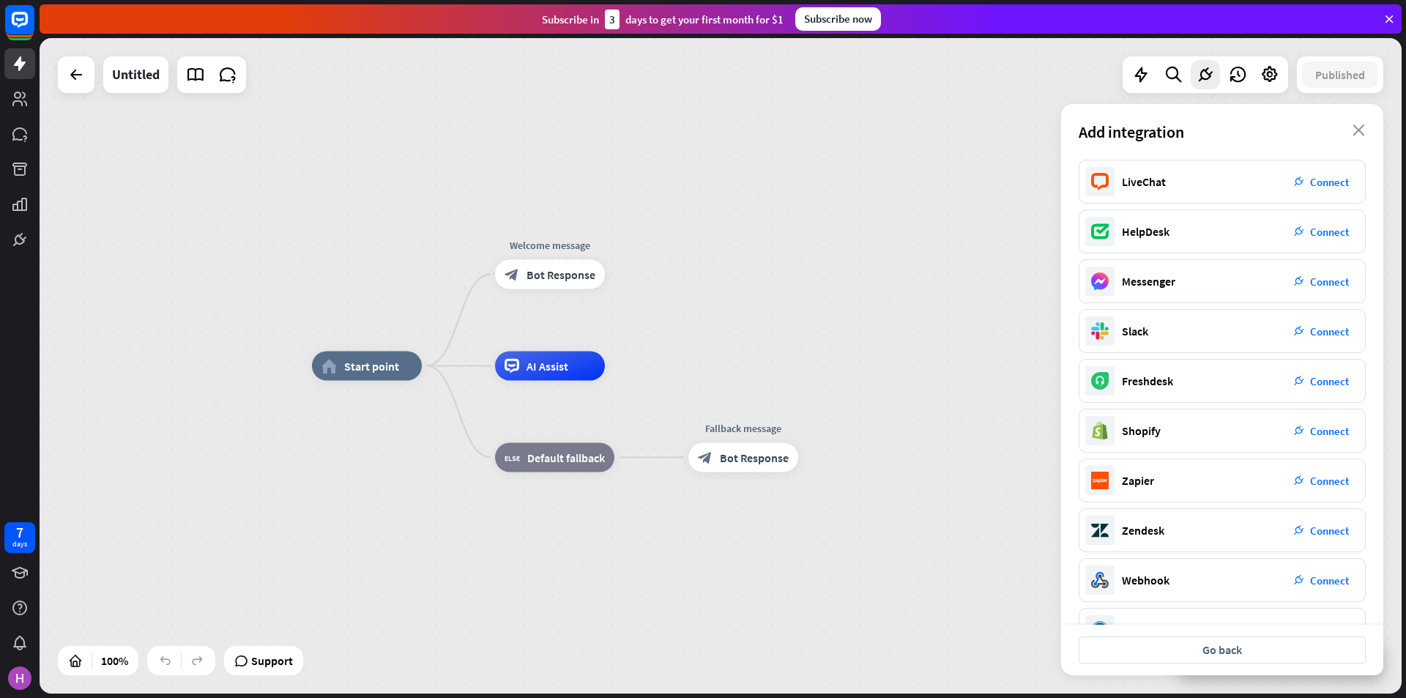
click at [995, 253] on div "home_2 Start point Welcome message block_bot_response Bot Response AI Assist bl…" at bounding box center [721, 365] width 1362 height 655
click at [1358, 141] on div "Add integration close" at bounding box center [1222, 132] width 322 height 56
click at [1355, 129] on icon "close" at bounding box center [1358, 130] width 12 height 12
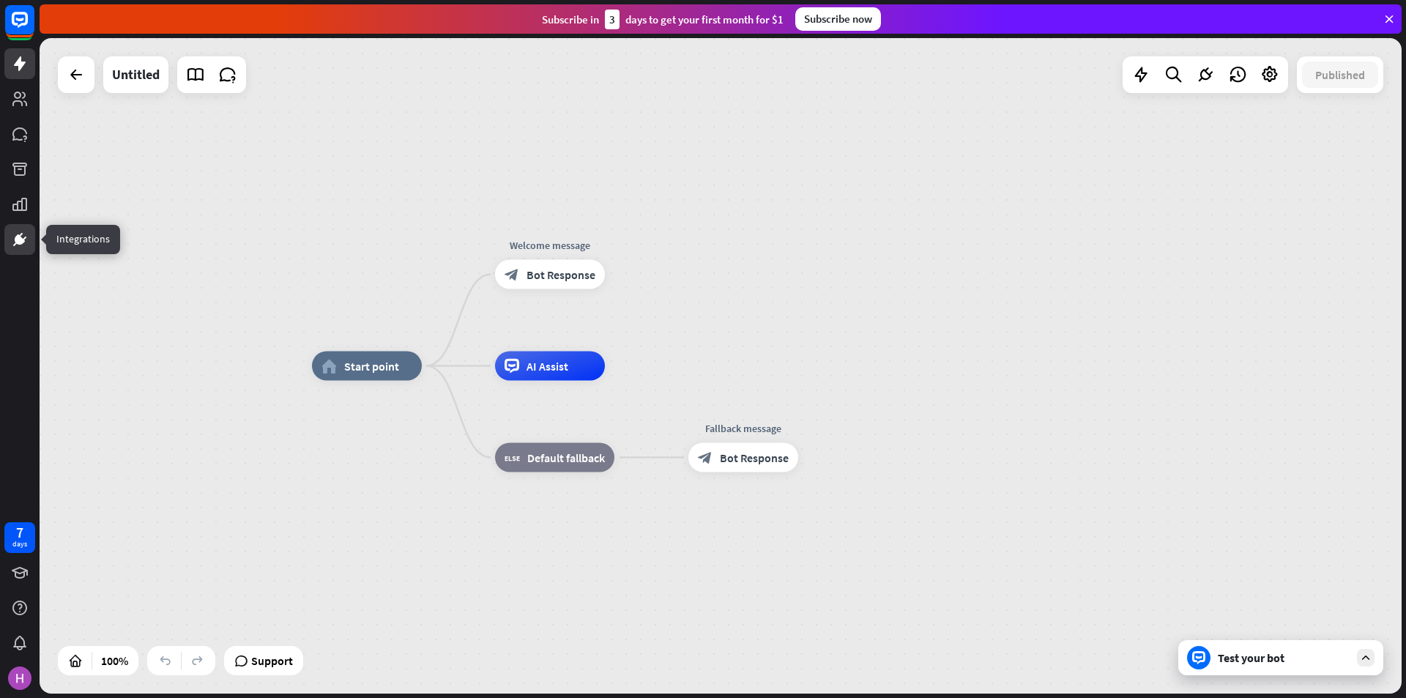
click at [24, 252] on link at bounding box center [19, 239] width 31 height 31
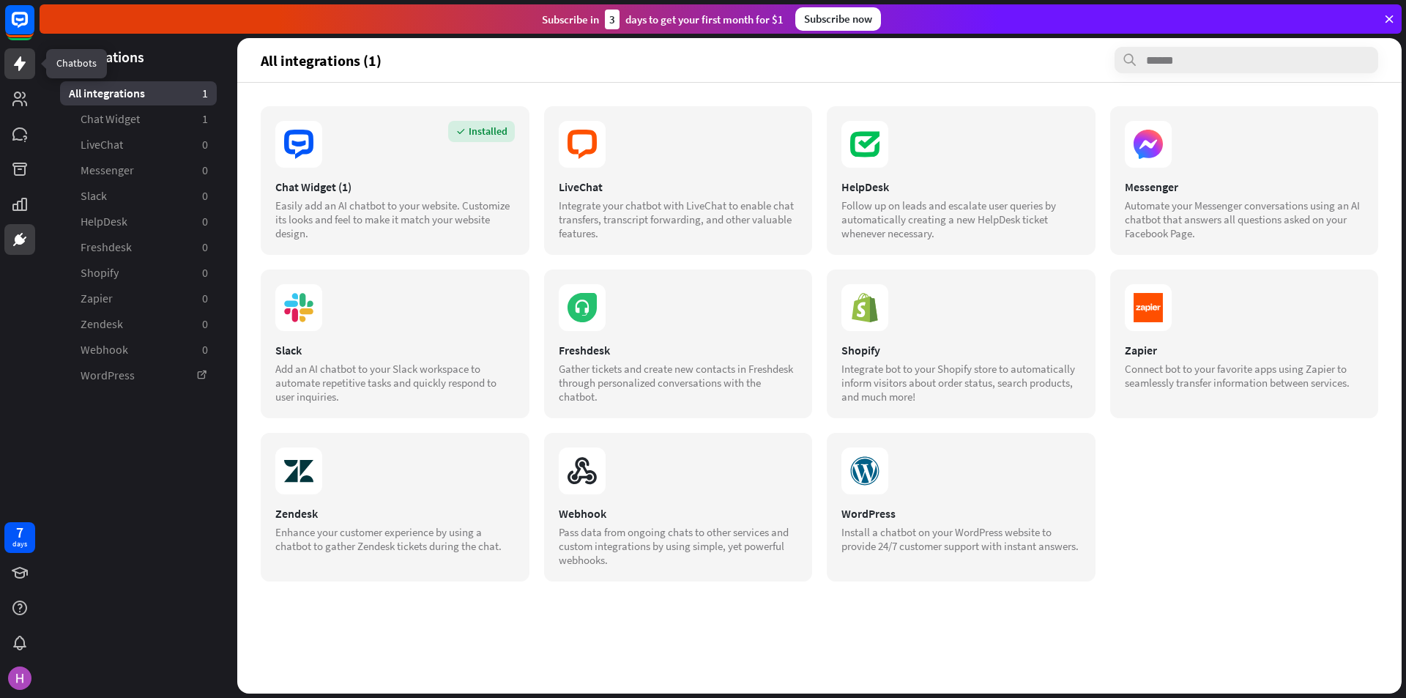
click at [19, 69] on icon at bounding box center [20, 63] width 12 height 15
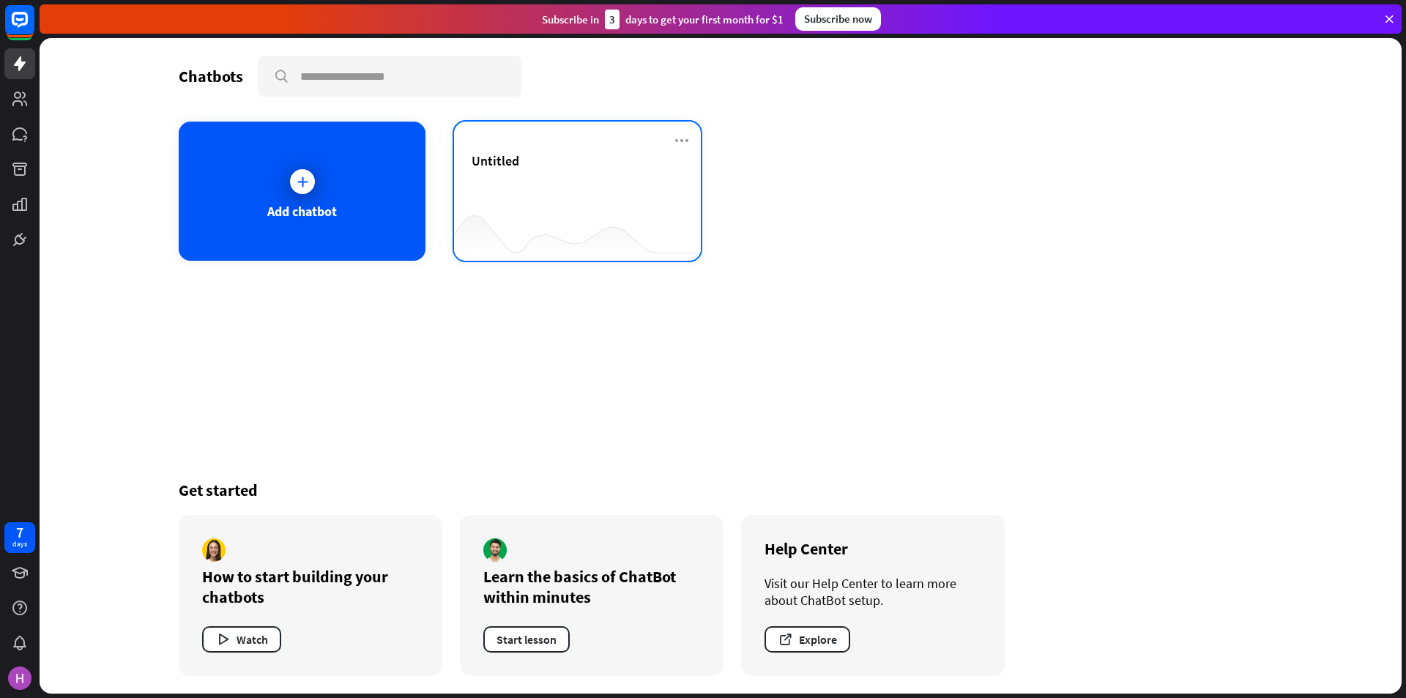
click at [581, 176] on div "Untitled" at bounding box center [577, 177] width 212 height 51
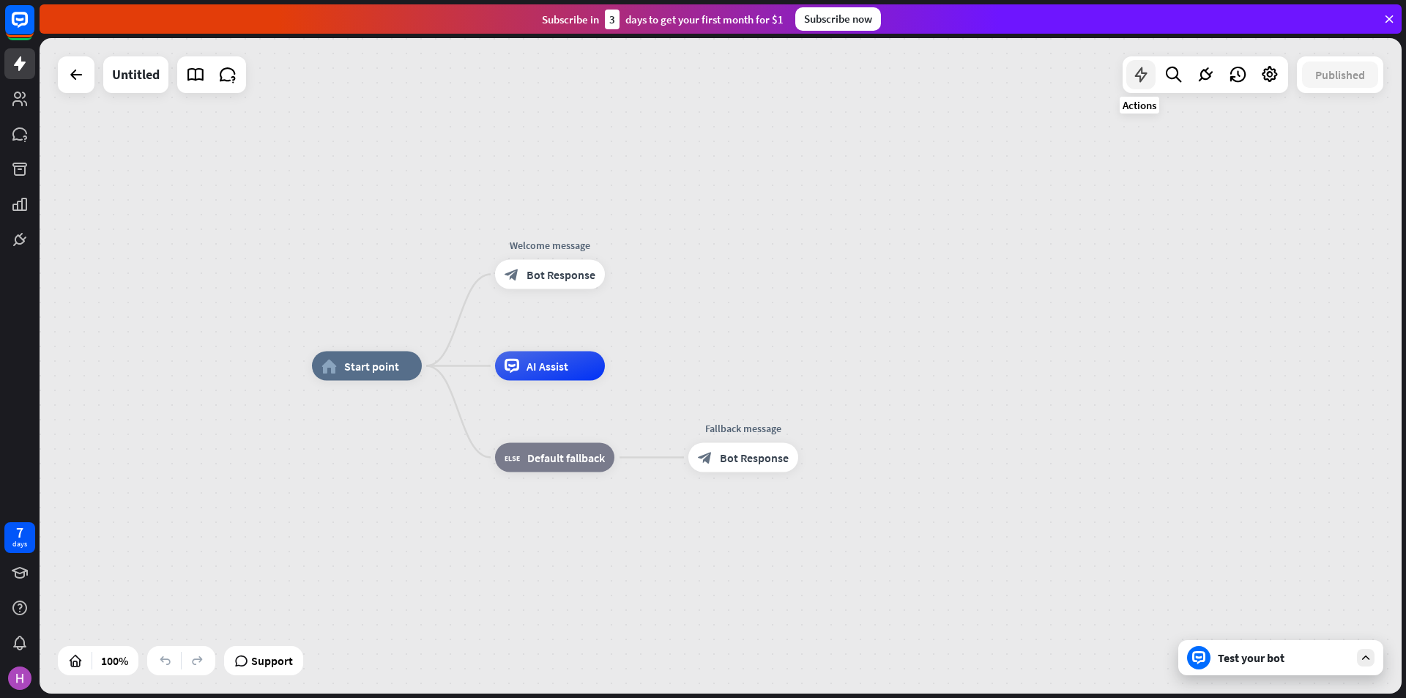
click at [1142, 72] on icon at bounding box center [1140, 74] width 19 height 19
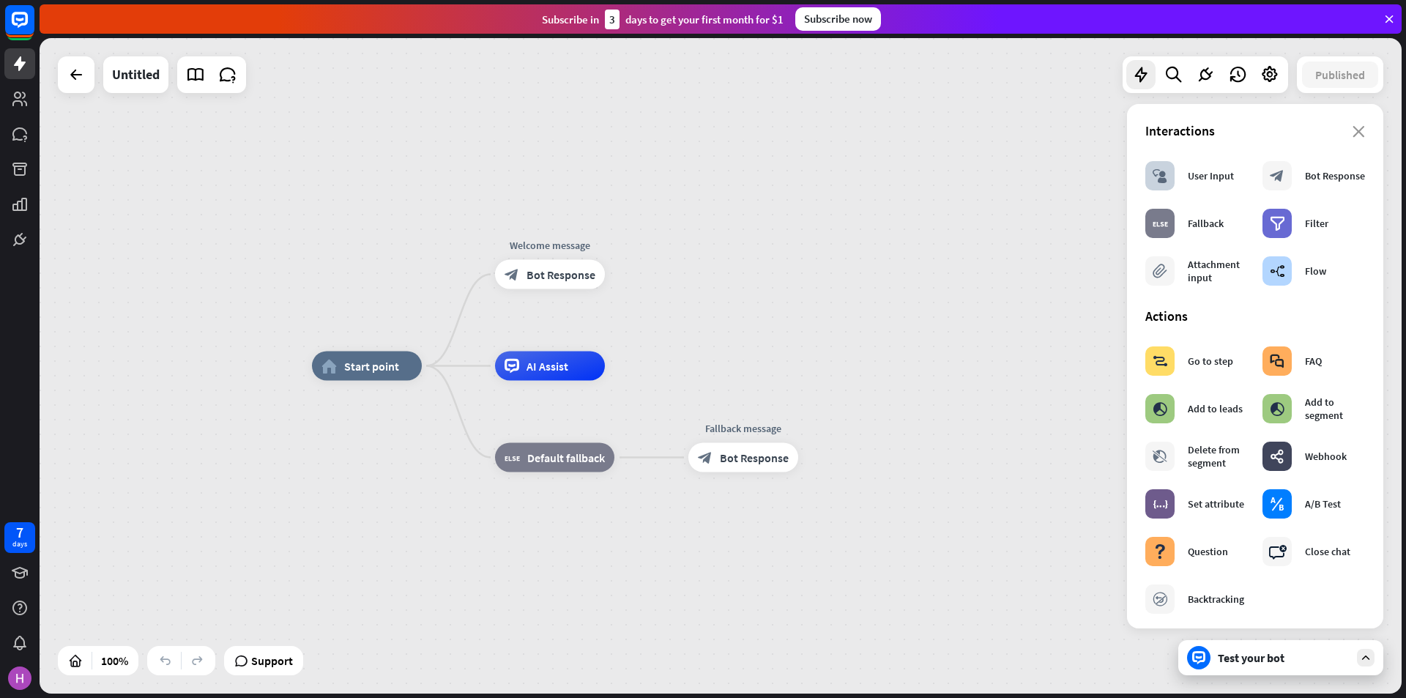
click at [920, 184] on div "home_2 Start point Welcome message block_bot_response Bot Response AI Assist bl…" at bounding box center [721, 365] width 1362 height 655
click at [1274, 72] on icon at bounding box center [1269, 74] width 19 height 19
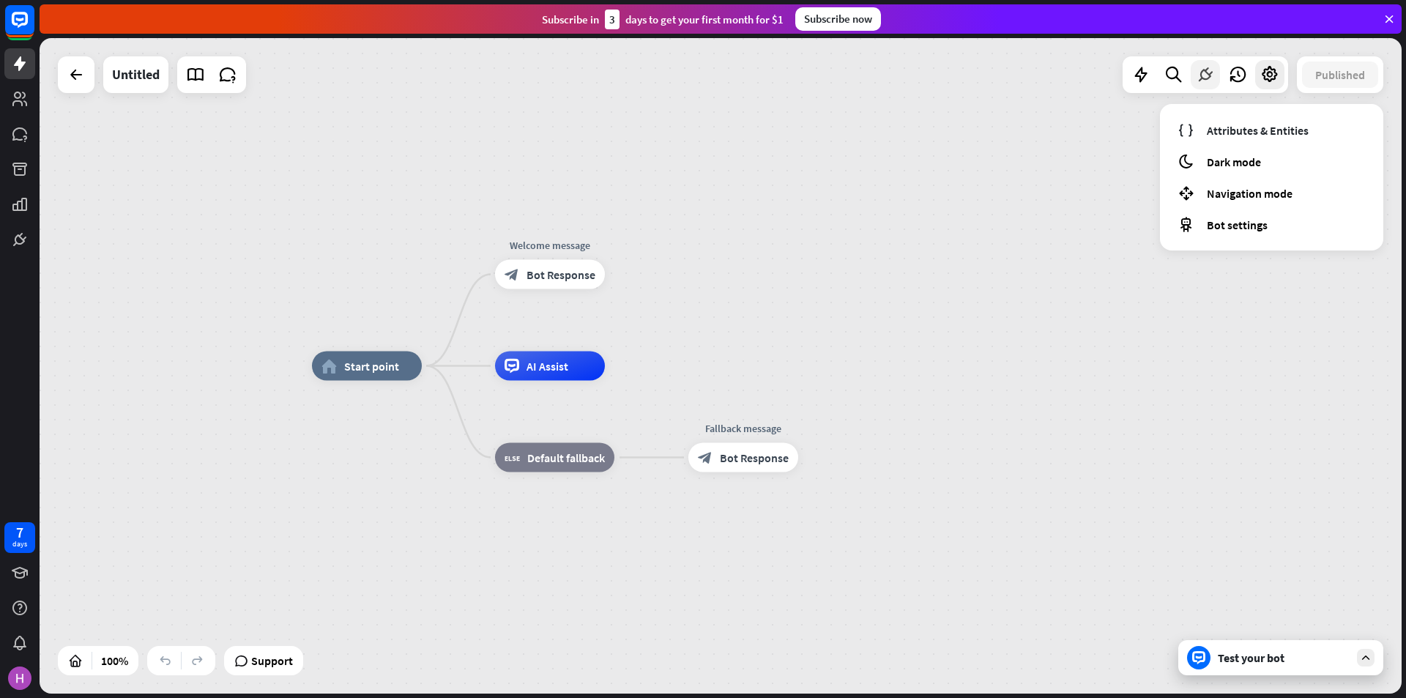
click at [1198, 81] on icon at bounding box center [1204, 74] width 19 height 19
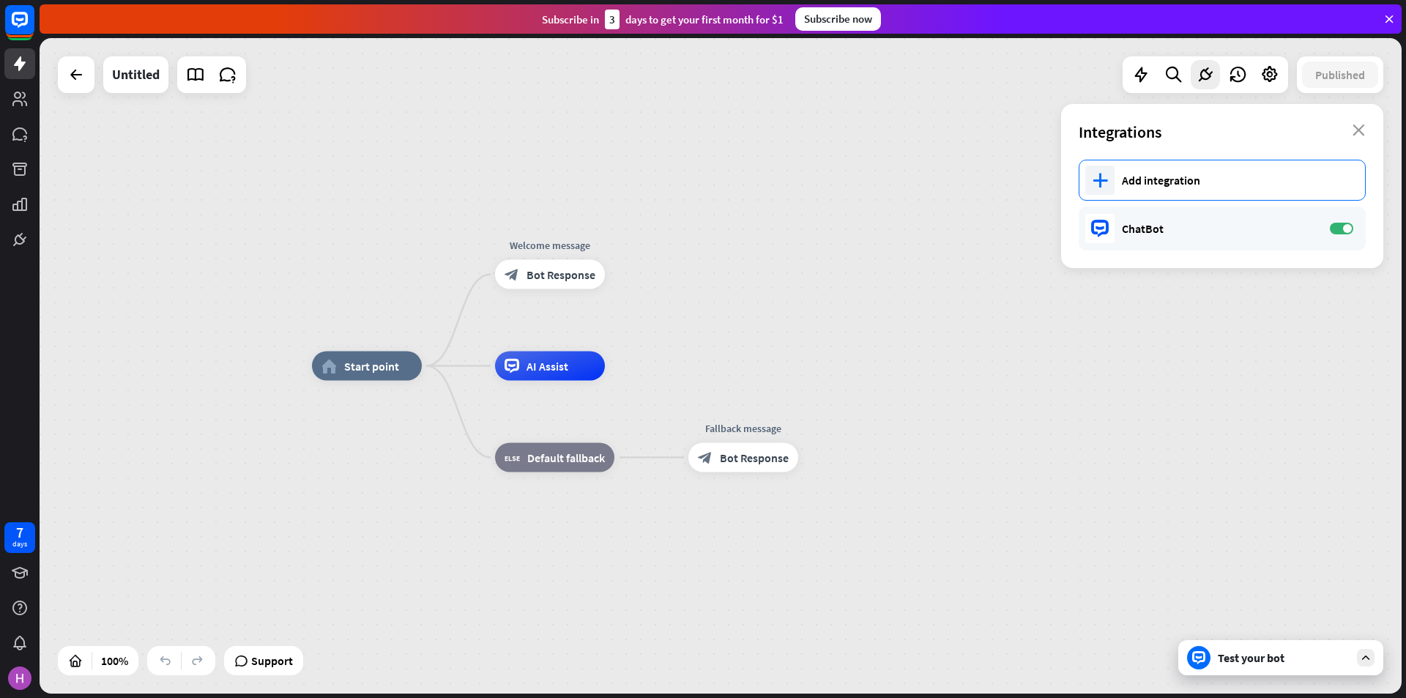
click at [1192, 182] on div "Add integration" at bounding box center [1235, 180] width 228 height 15
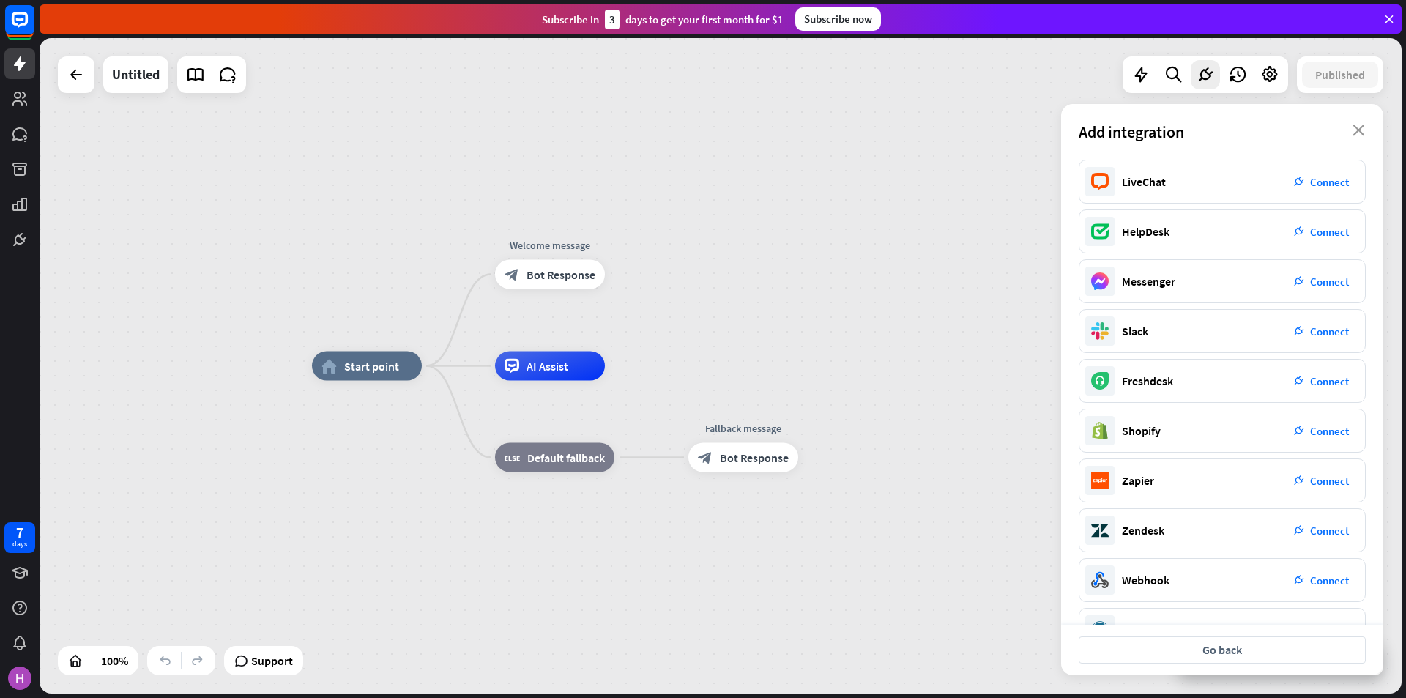
click at [1365, 135] on div "Add integration close" at bounding box center [1222, 132] width 322 height 56
click at [1365, 131] on div "Add integration close" at bounding box center [1222, 132] width 322 height 56
click at [1356, 128] on icon "close" at bounding box center [1358, 130] width 12 height 12
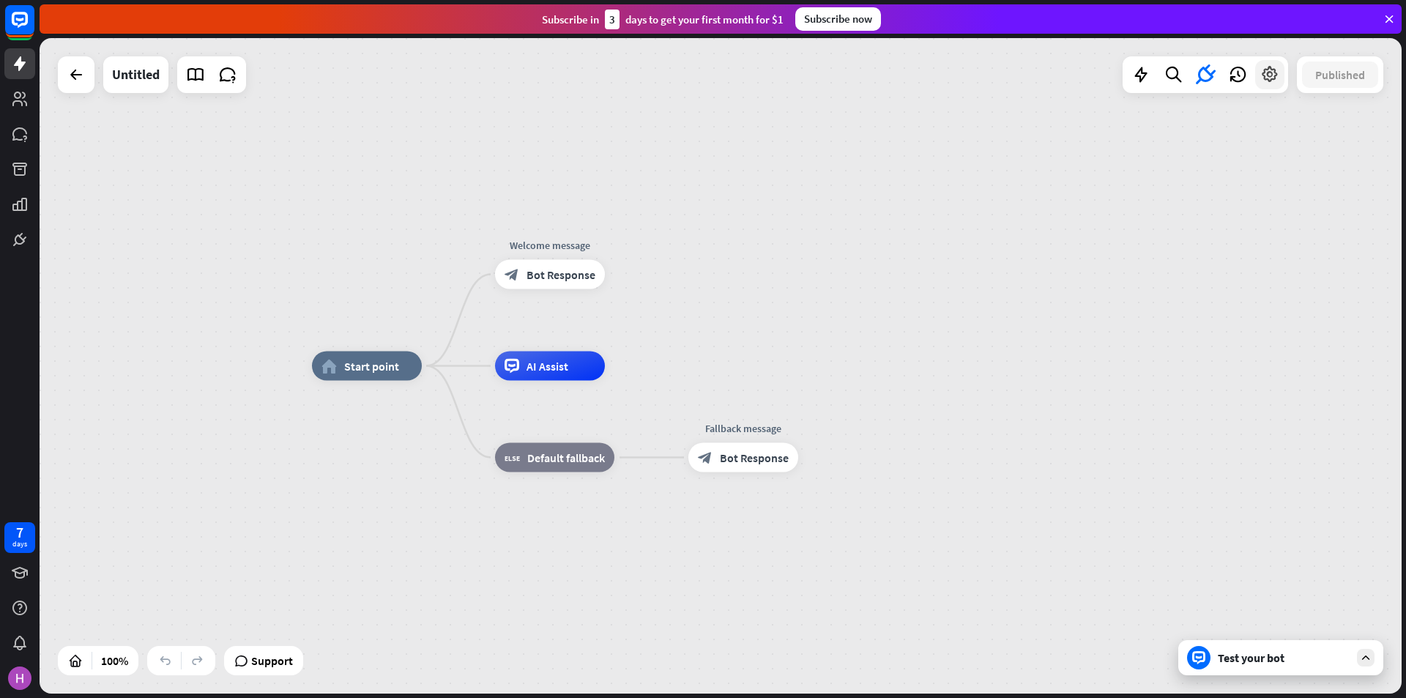
click at [1264, 72] on icon at bounding box center [1269, 74] width 19 height 19
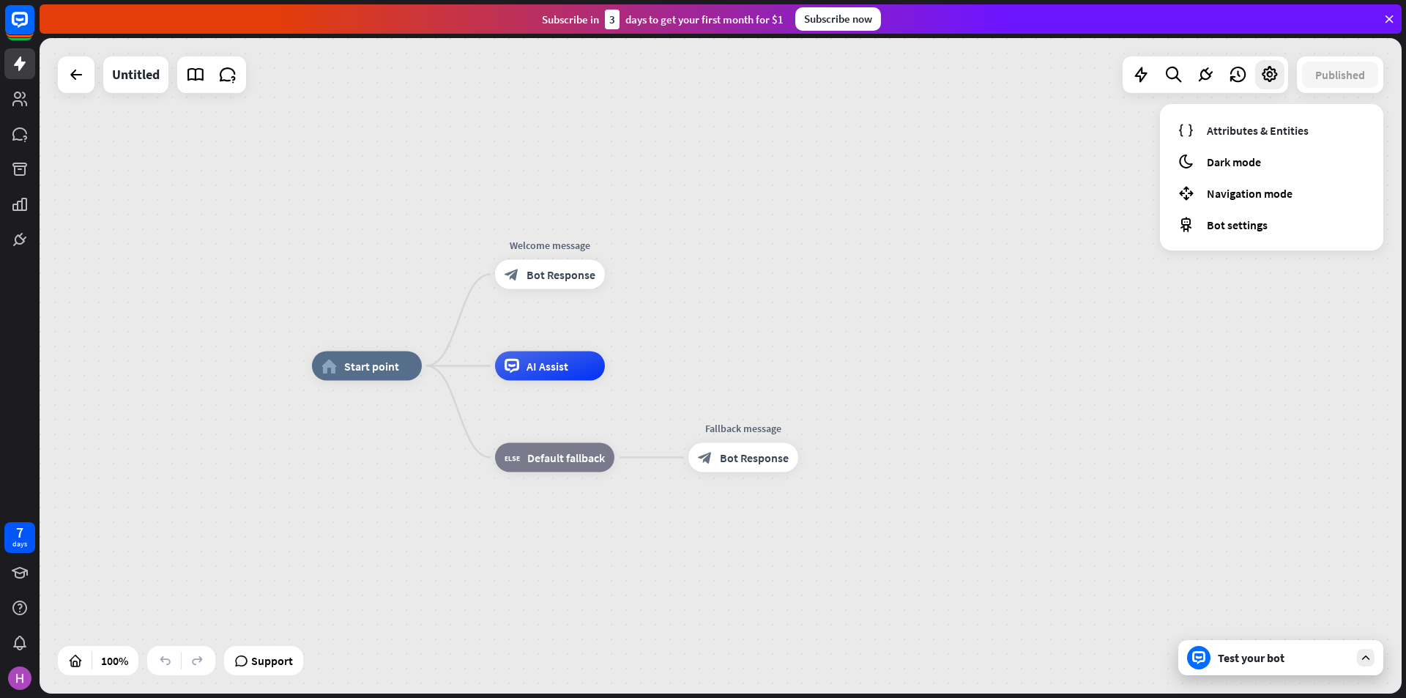
click at [1073, 203] on div "home_2 Start point Welcome message block_bot_response Bot Response AI Assist bl…" at bounding box center [721, 365] width 1362 height 655
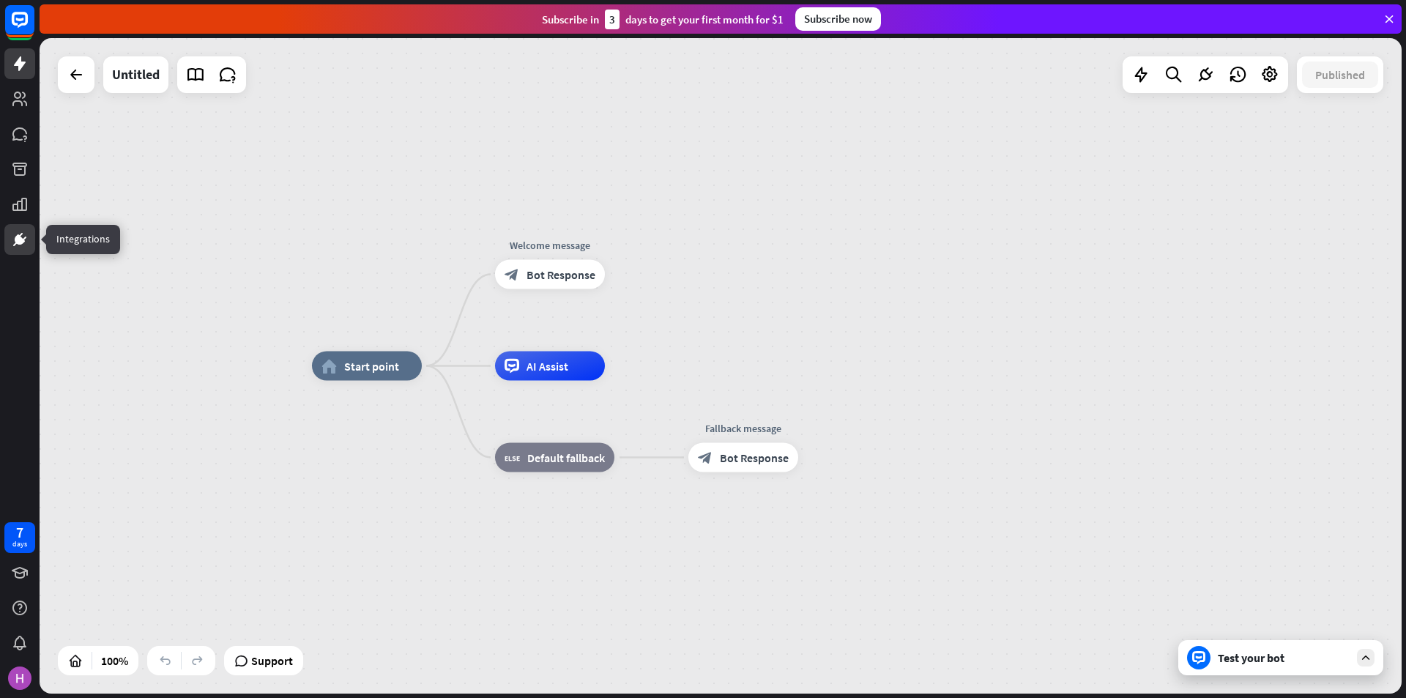
click at [14, 236] on icon at bounding box center [20, 240] width 18 height 18
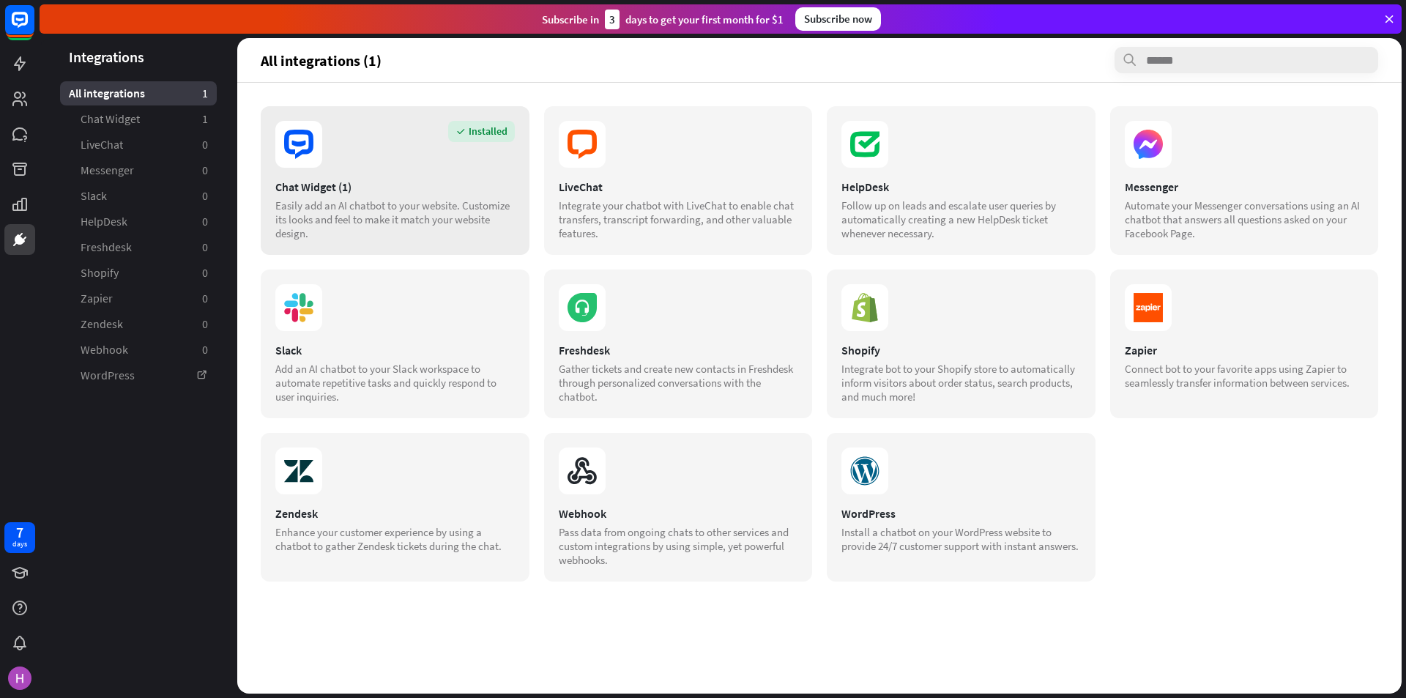
click at [354, 190] on div "Chat Widget (1)" at bounding box center [394, 186] width 239 height 15
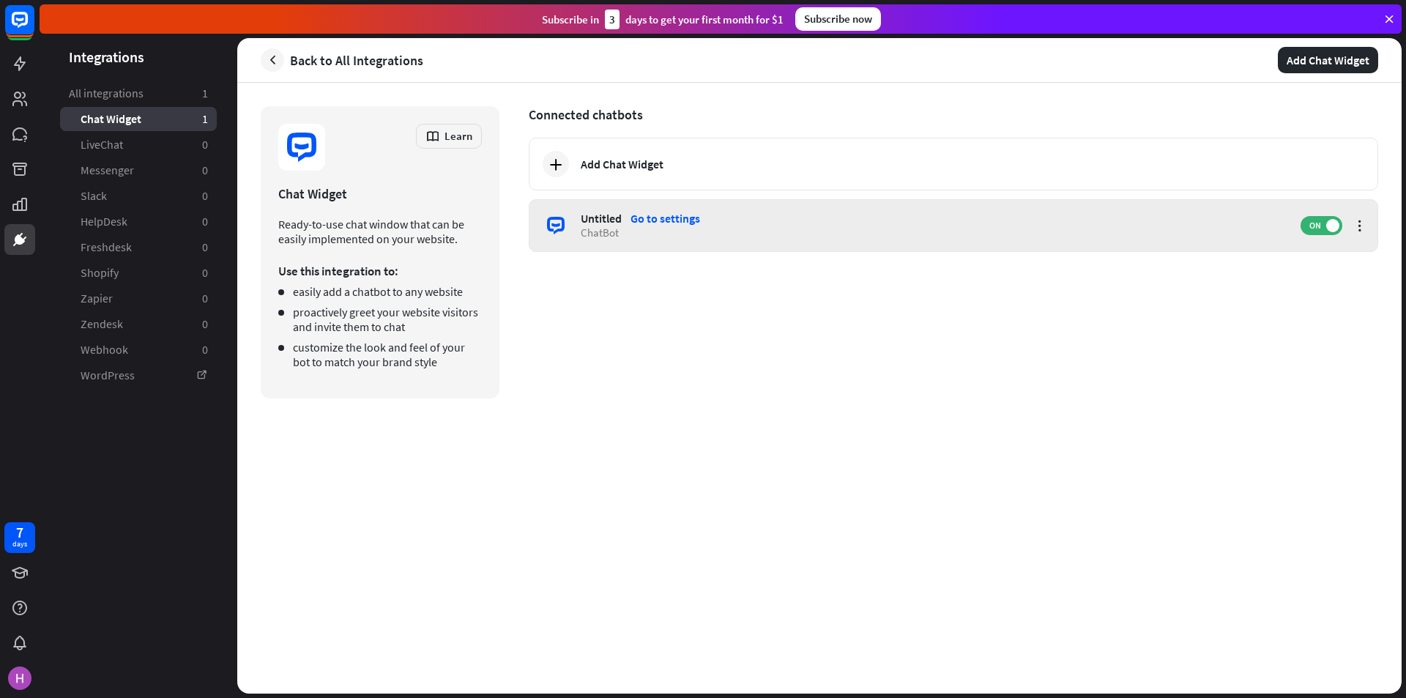
click at [655, 237] on div "ChatBot" at bounding box center [933, 232] width 705 height 14
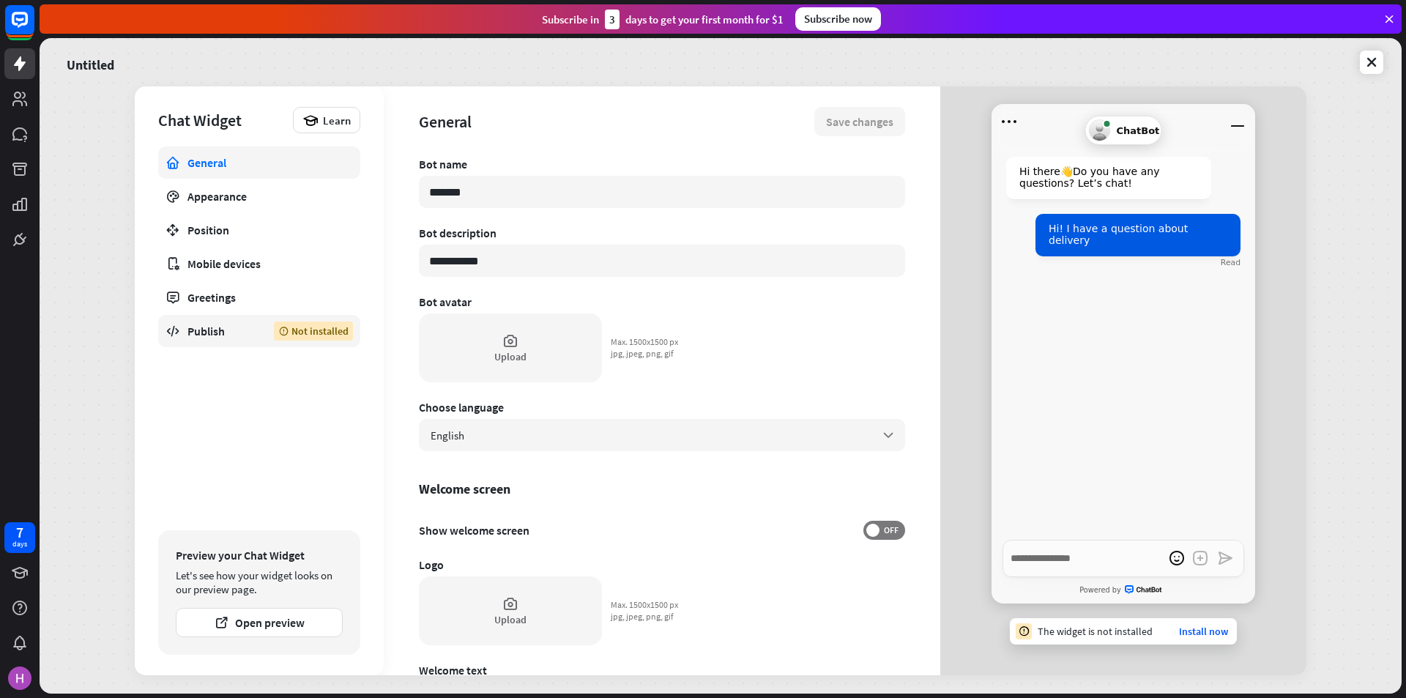
click at [255, 322] on link "Publish Not installed" at bounding box center [259, 331] width 202 height 32
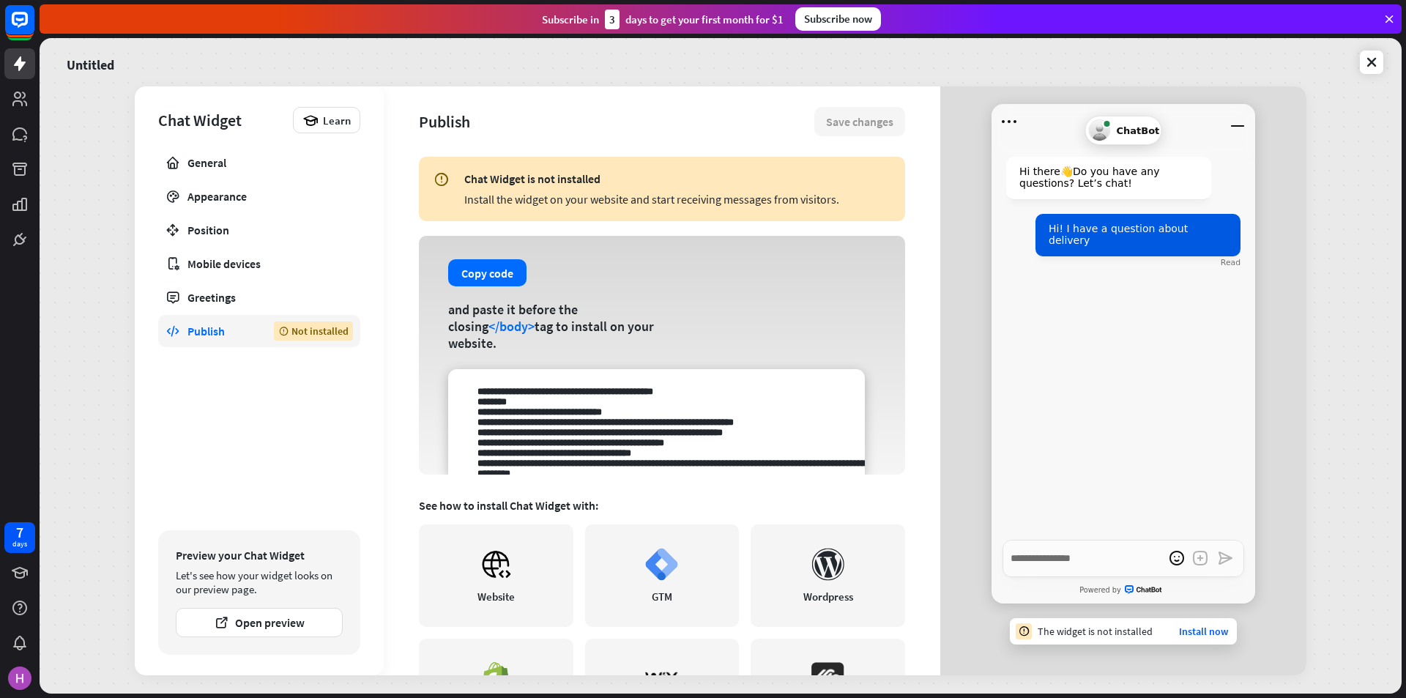
click at [748, 253] on div "Copy code and paste it before the closing </body> tag to install on your websit…" at bounding box center [662, 355] width 486 height 239
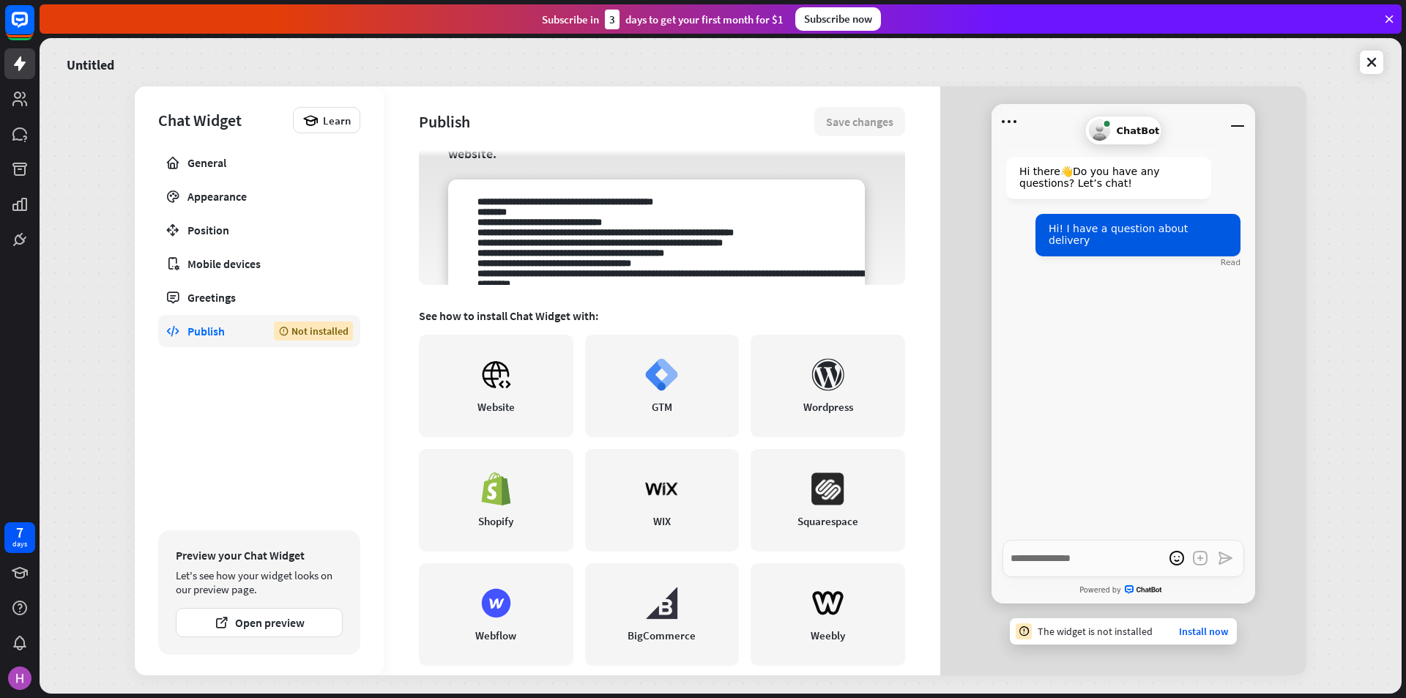
scroll to position [209, 0]
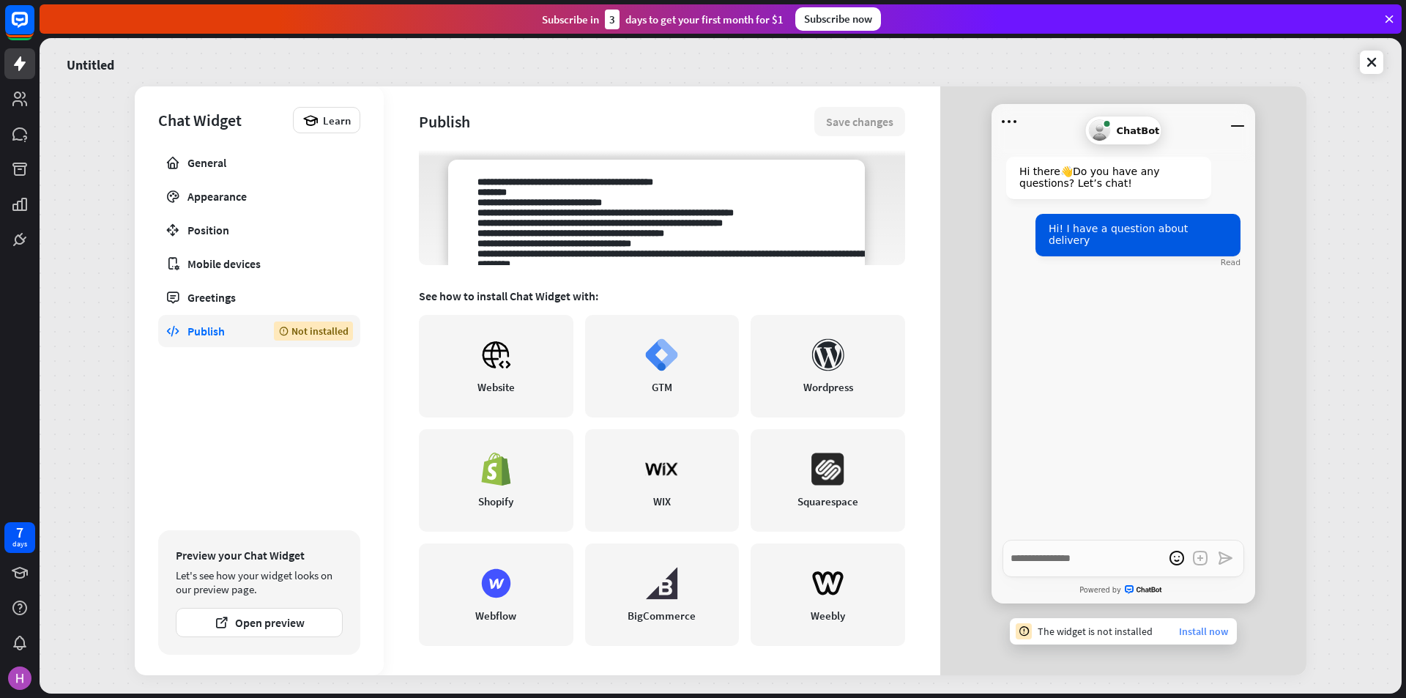
click at [1201, 627] on link "Install now" at bounding box center [1203, 630] width 49 height 13
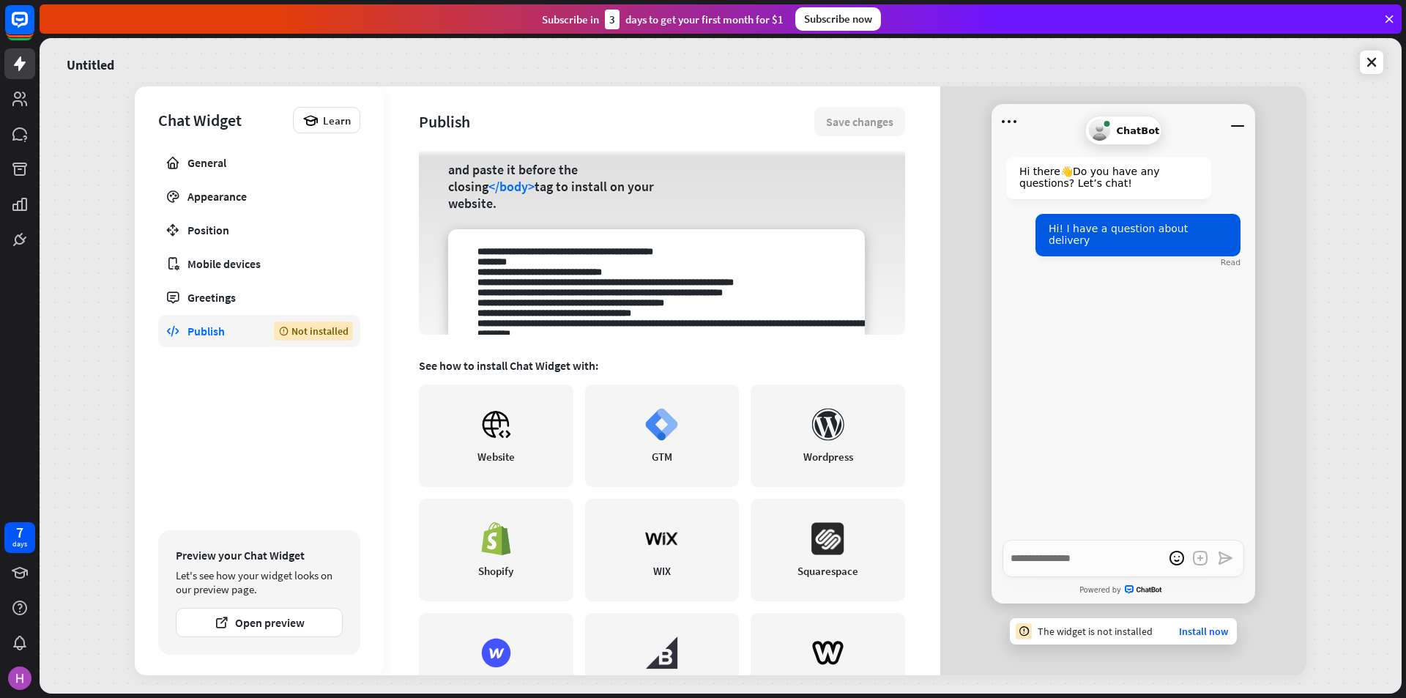
scroll to position [0, 0]
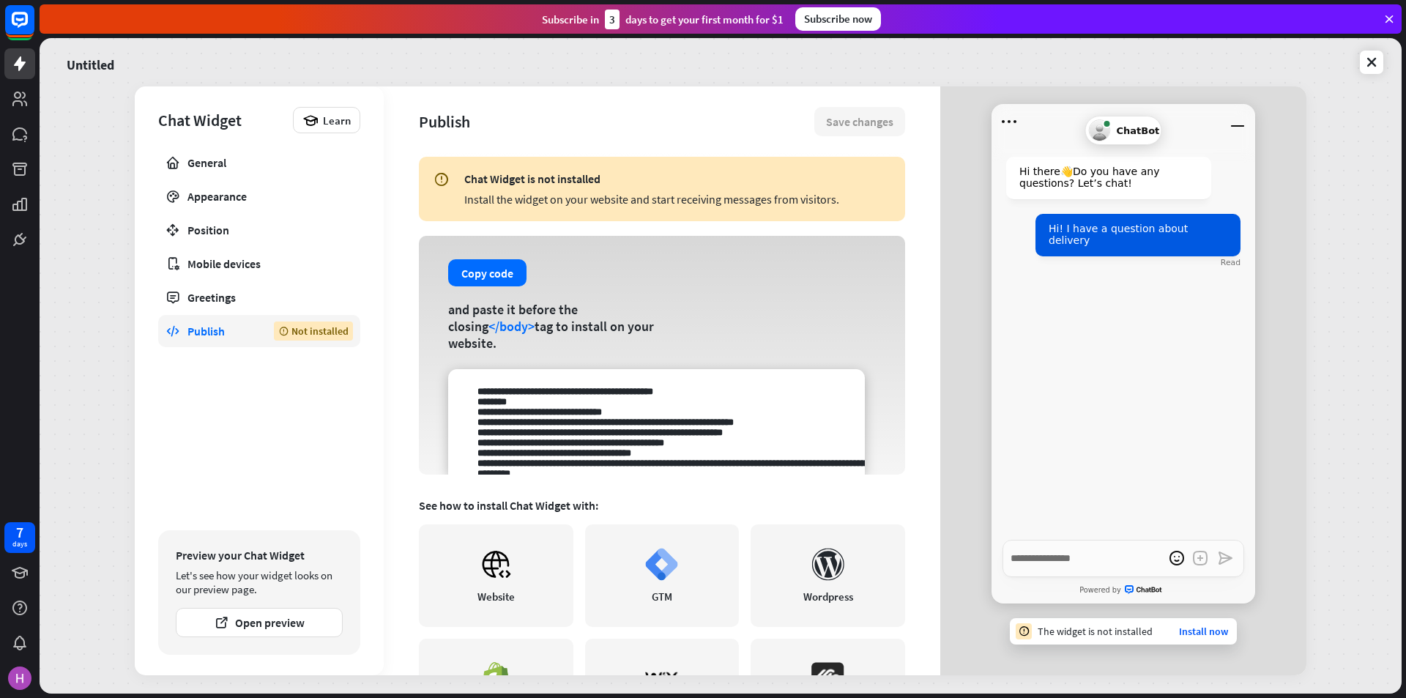
click at [526, 204] on div "Install the widget on your website and start receiving messages from visitors." at bounding box center [677, 199] width 426 height 15
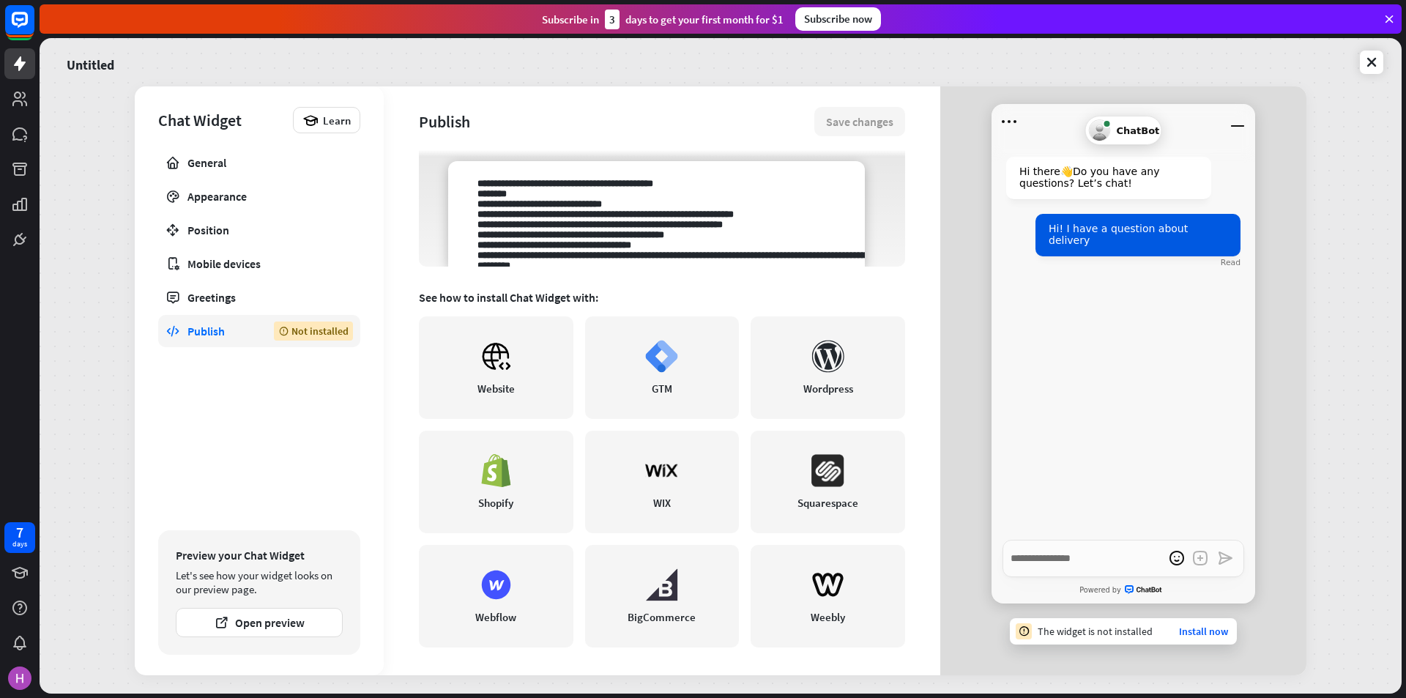
scroll to position [209, 0]
click at [19, 62] on icon at bounding box center [20, 63] width 12 height 15
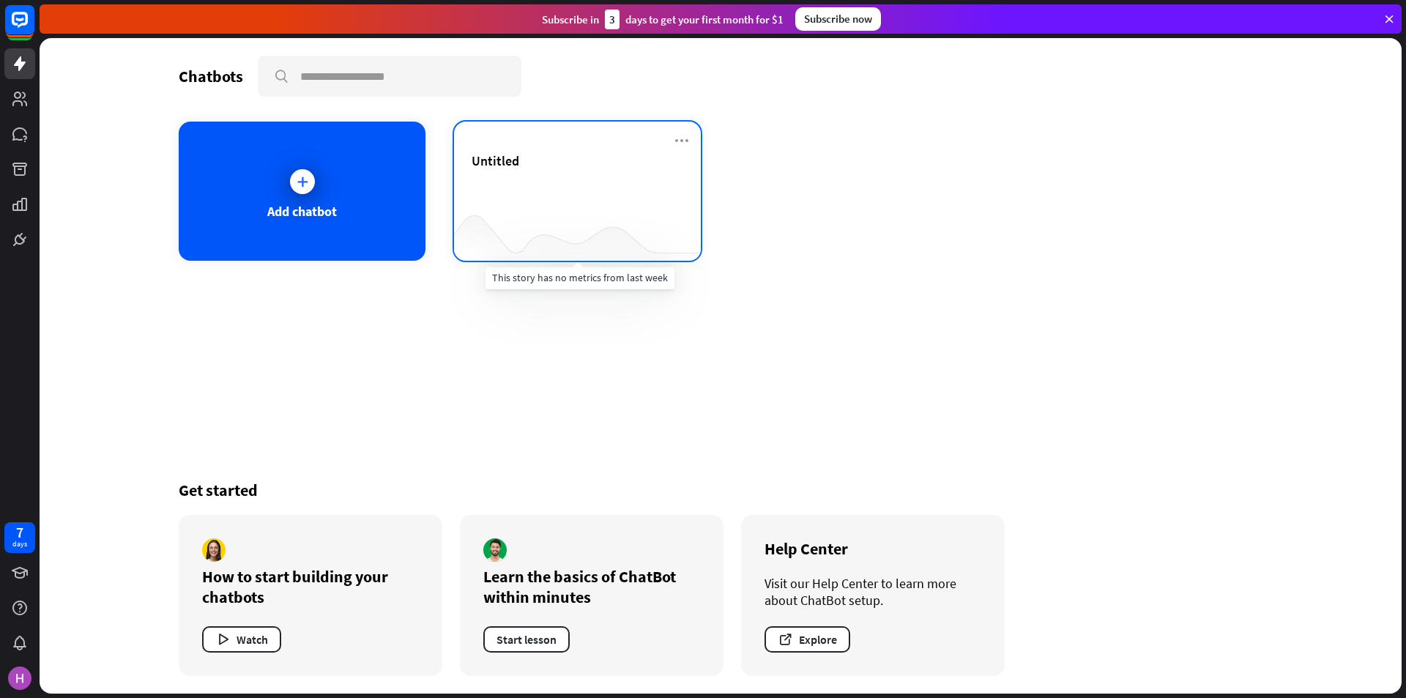
click at [619, 228] on div at bounding box center [577, 232] width 247 height 56
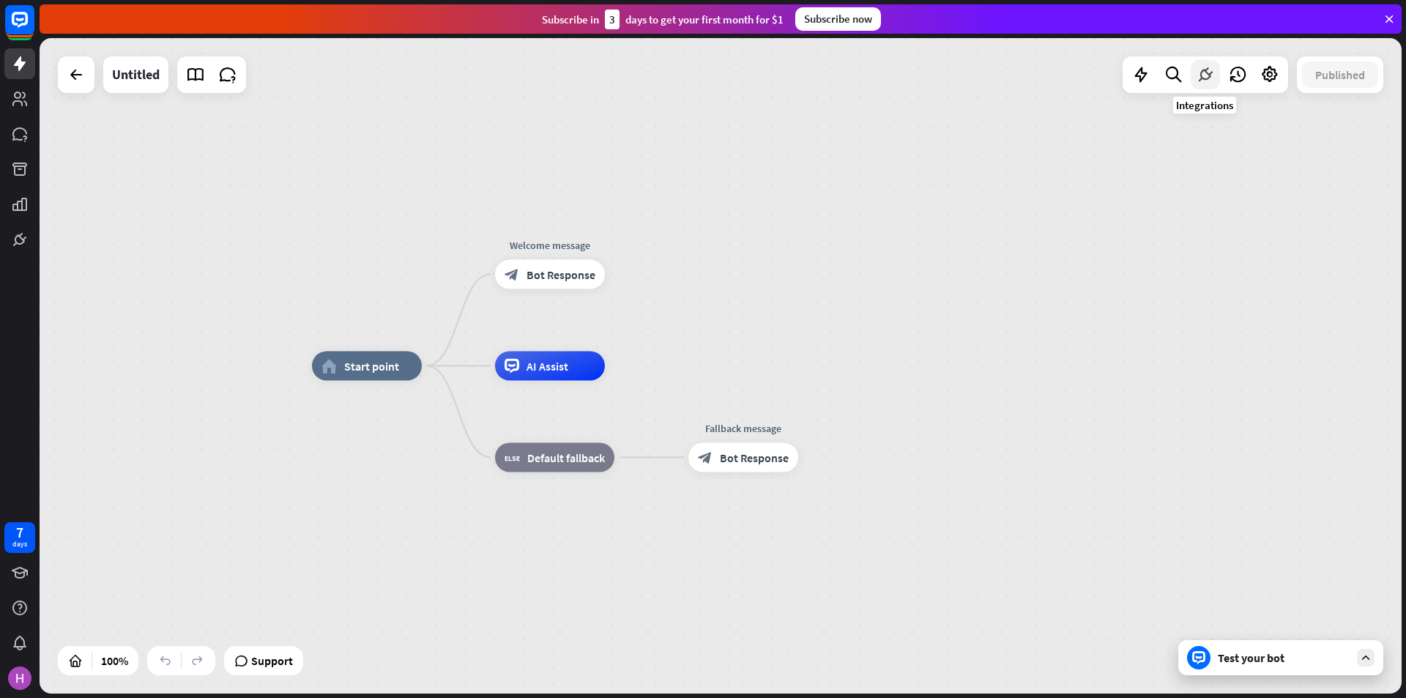
click at [1212, 78] on icon at bounding box center [1204, 74] width 19 height 19
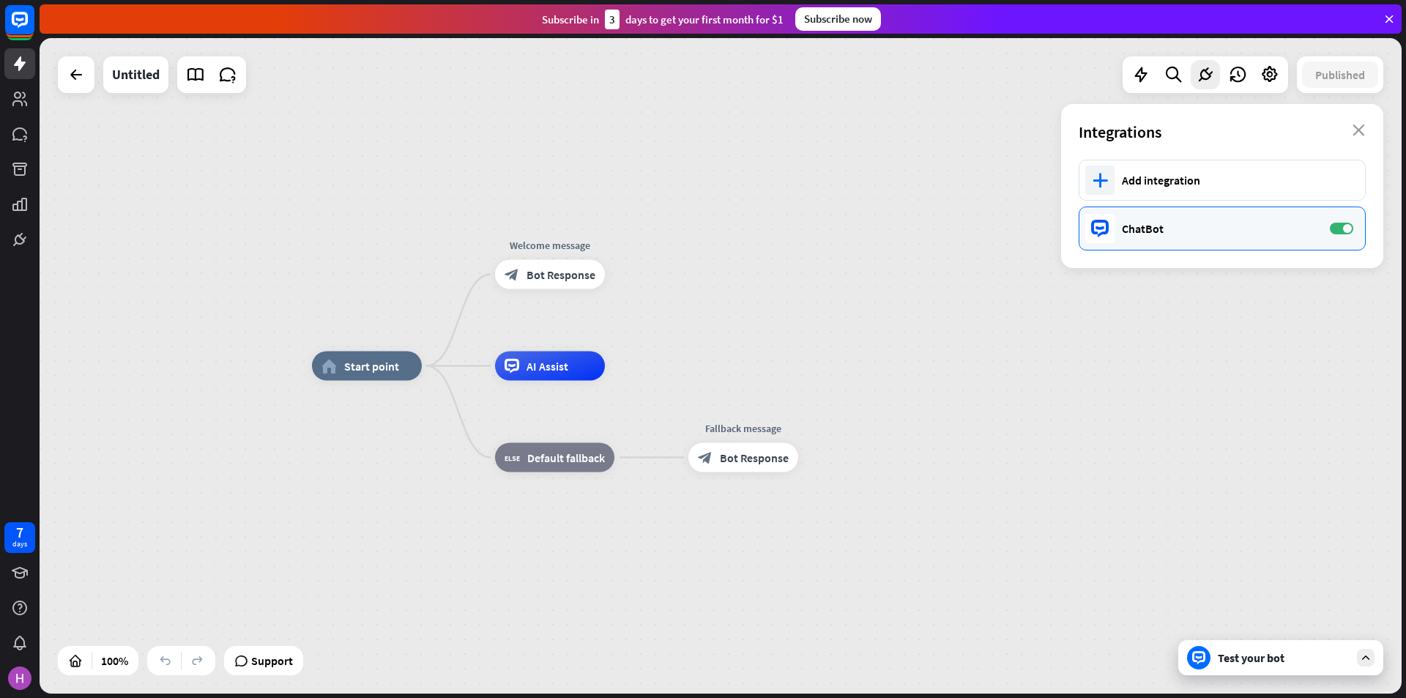
click at [1342, 235] on div "ChatBot ON" at bounding box center [1221, 228] width 287 height 44
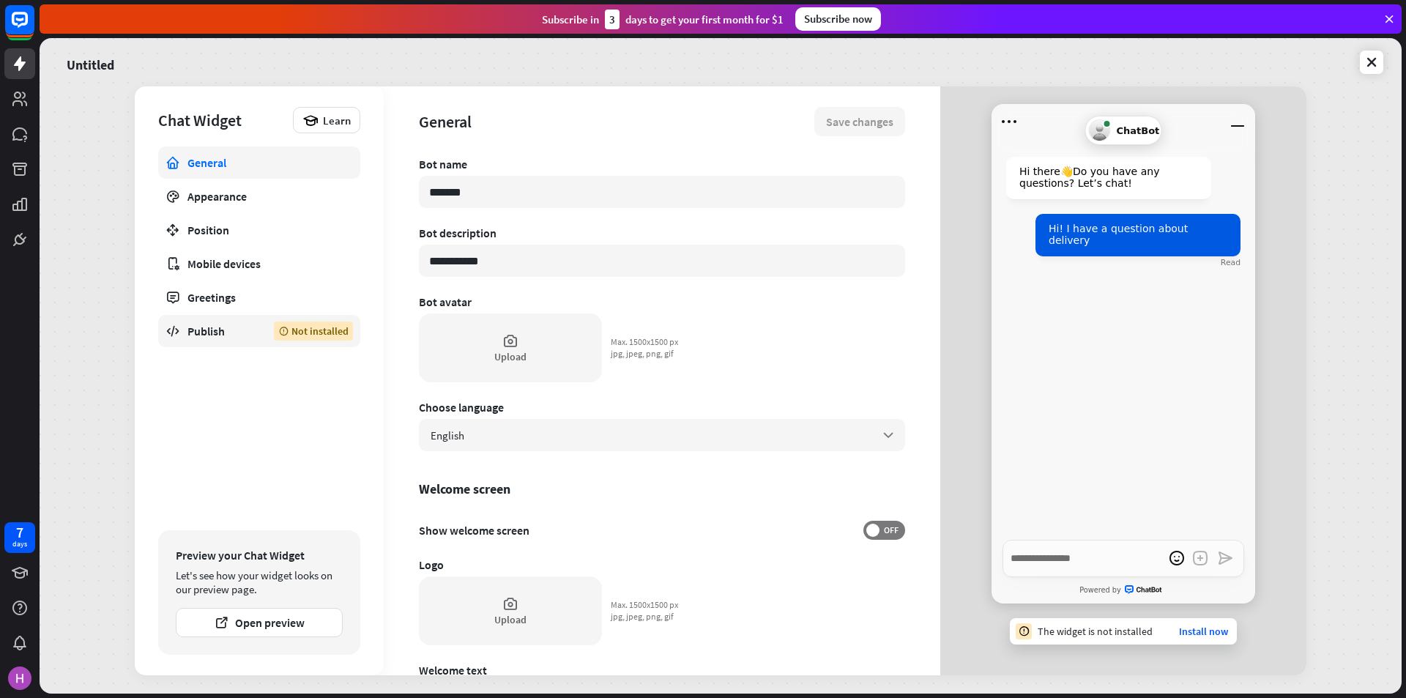
click at [223, 329] on div "Publish" at bounding box center [219, 331] width 64 height 15
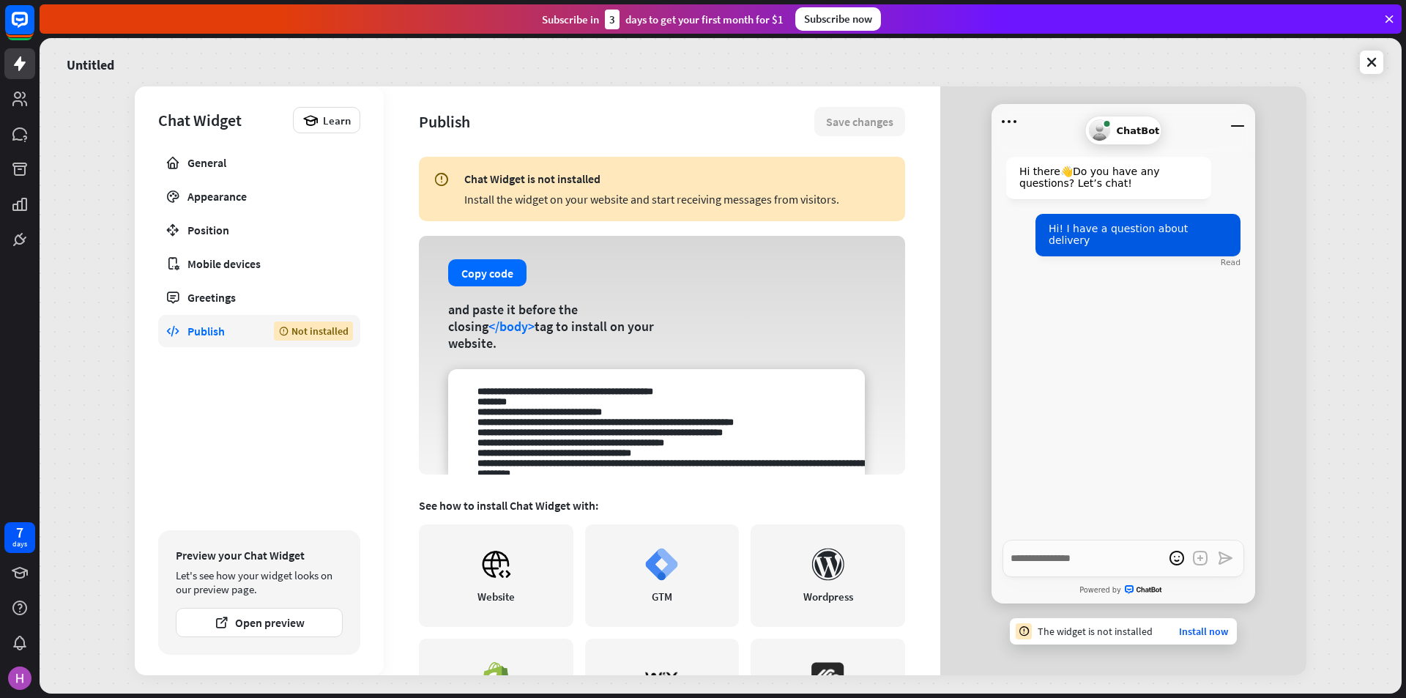
scroll to position [73, 0]
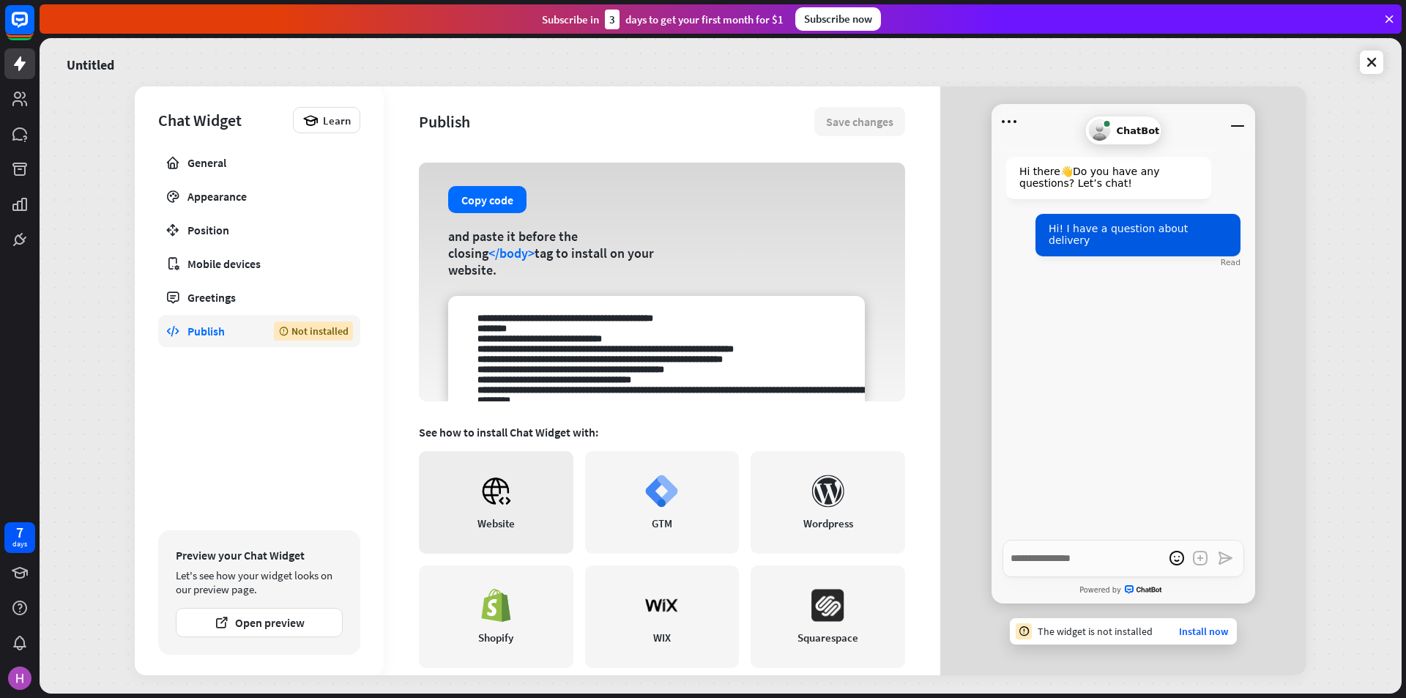
click at [496, 521] on div "Website" at bounding box center [495, 523] width 37 height 14
click at [16, 65] on icon at bounding box center [20, 63] width 12 height 15
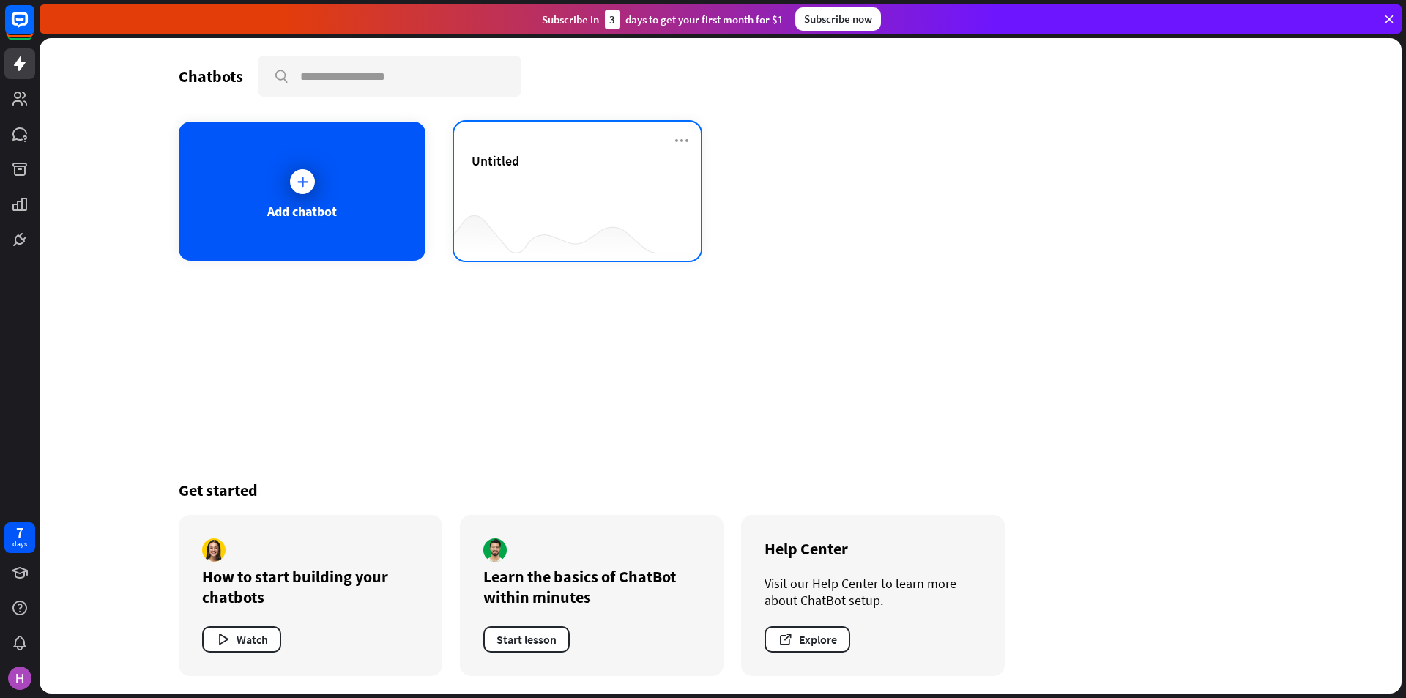
click at [586, 201] on div "Untitled" at bounding box center [577, 177] width 212 height 51
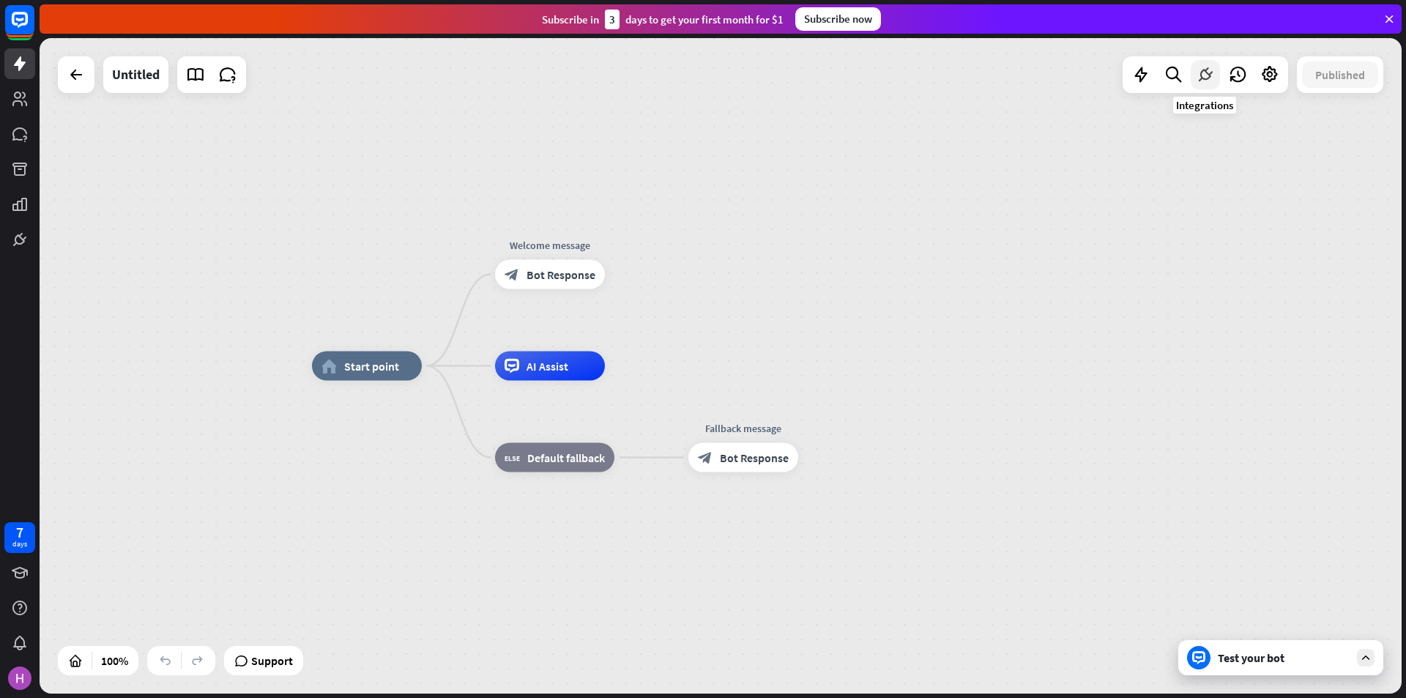
click at [1206, 70] on icon at bounding box center [1204, 74] width 19 height 19
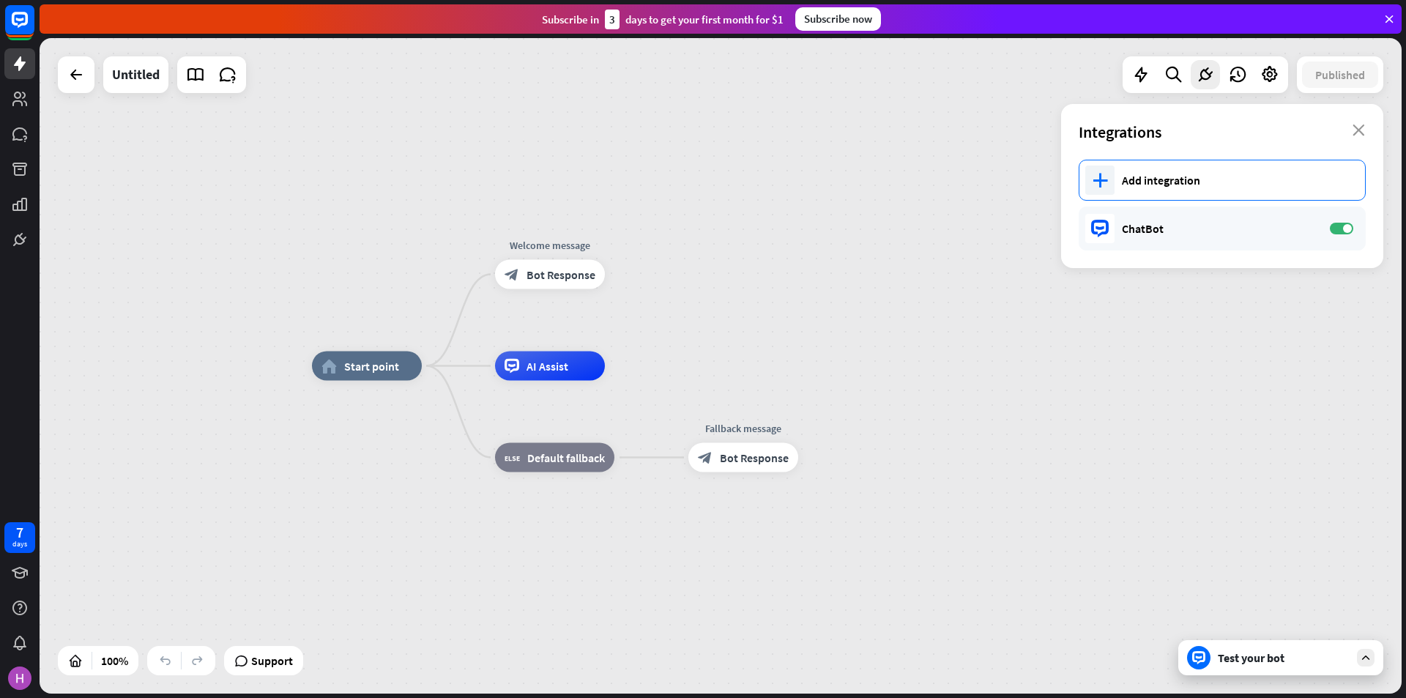
click at [1187, 183] on div "Add integration" at bounding box center [1235, 180] width 228 height 15
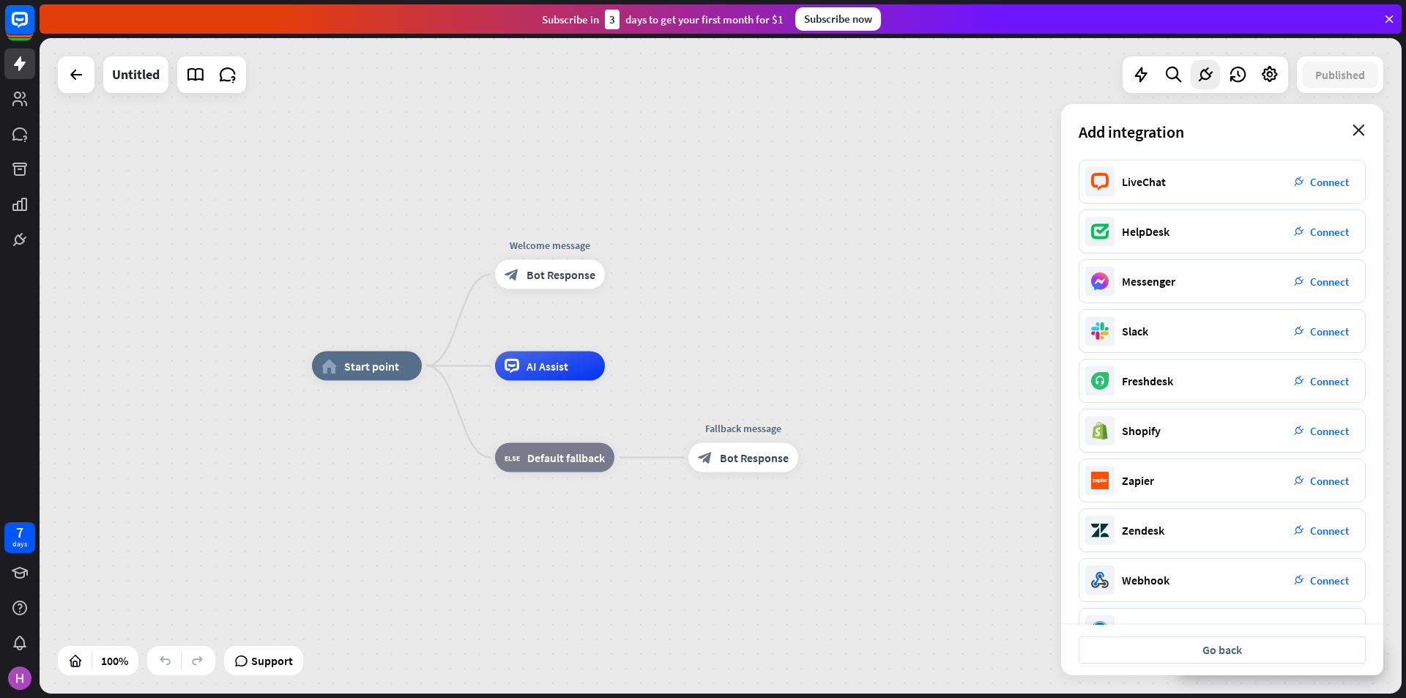
click at [1354, 130] on icon "close" at bounding box center [1358, 130] width 12 height 12
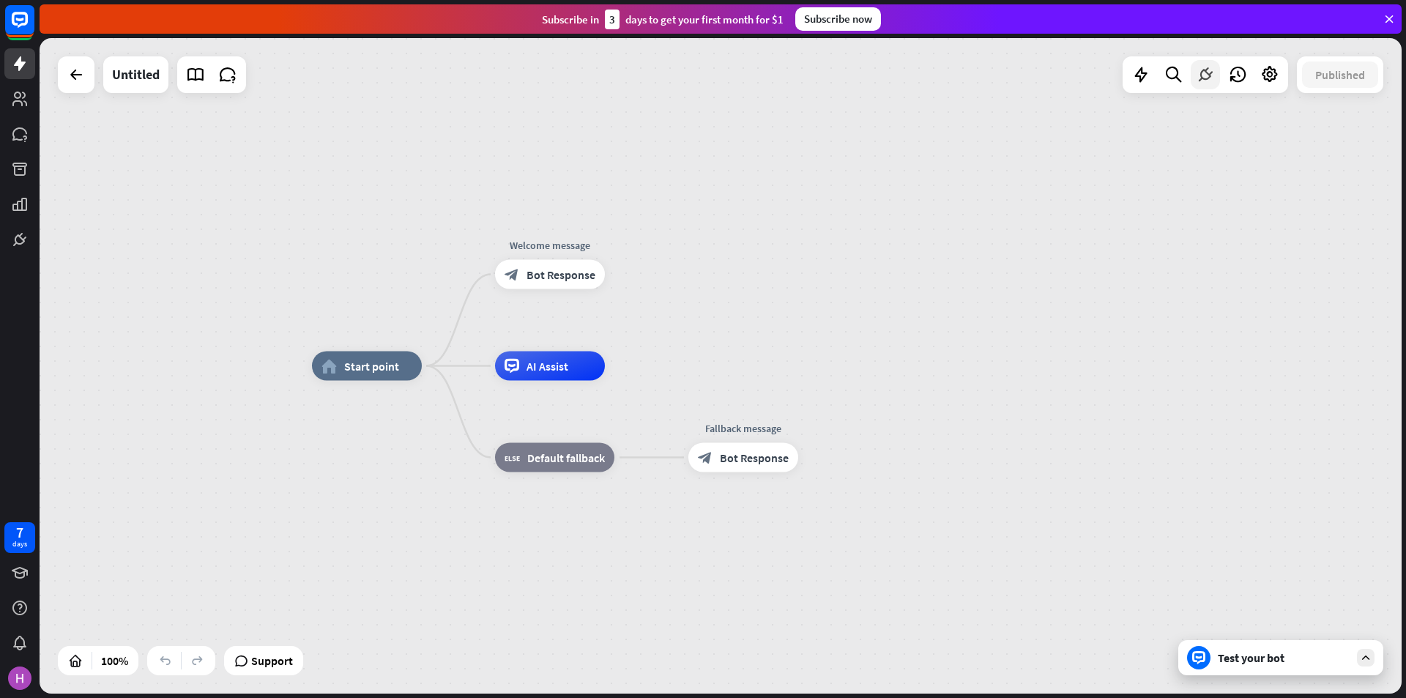
click at [1208, 77] on icon at bounding box center [1204, 74] width 19 height 19
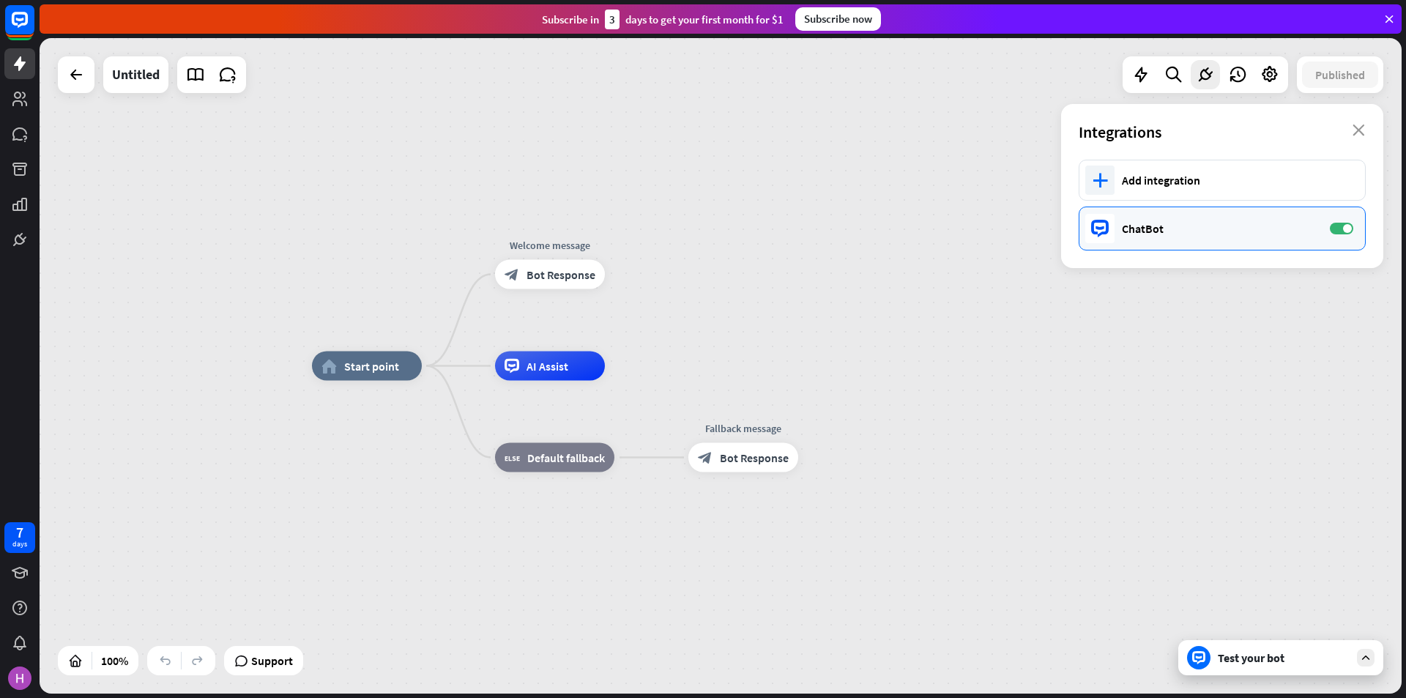
click at [1322, 228] on div "ChatBot ON" at bounding box center [1221, 228] width 287 height 44
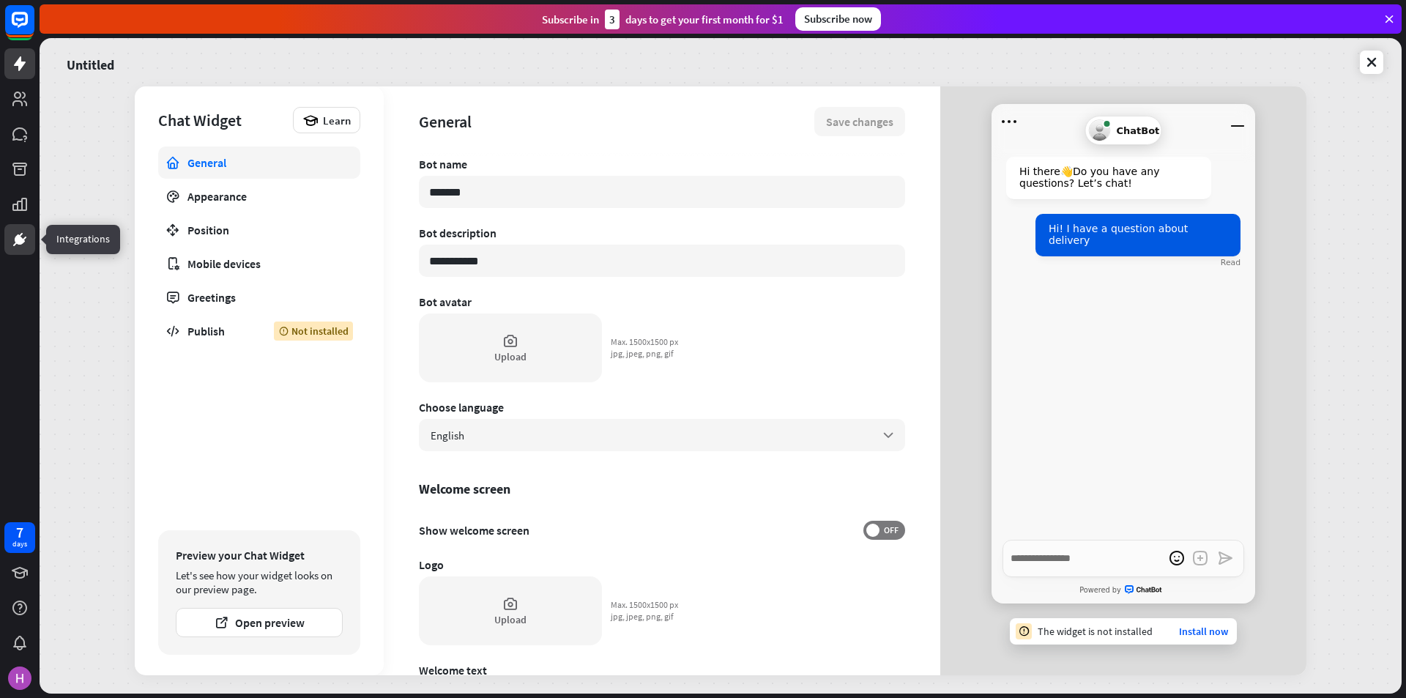
click at [10, 239] on link at bounding box center [19, 239] width 31 height 31
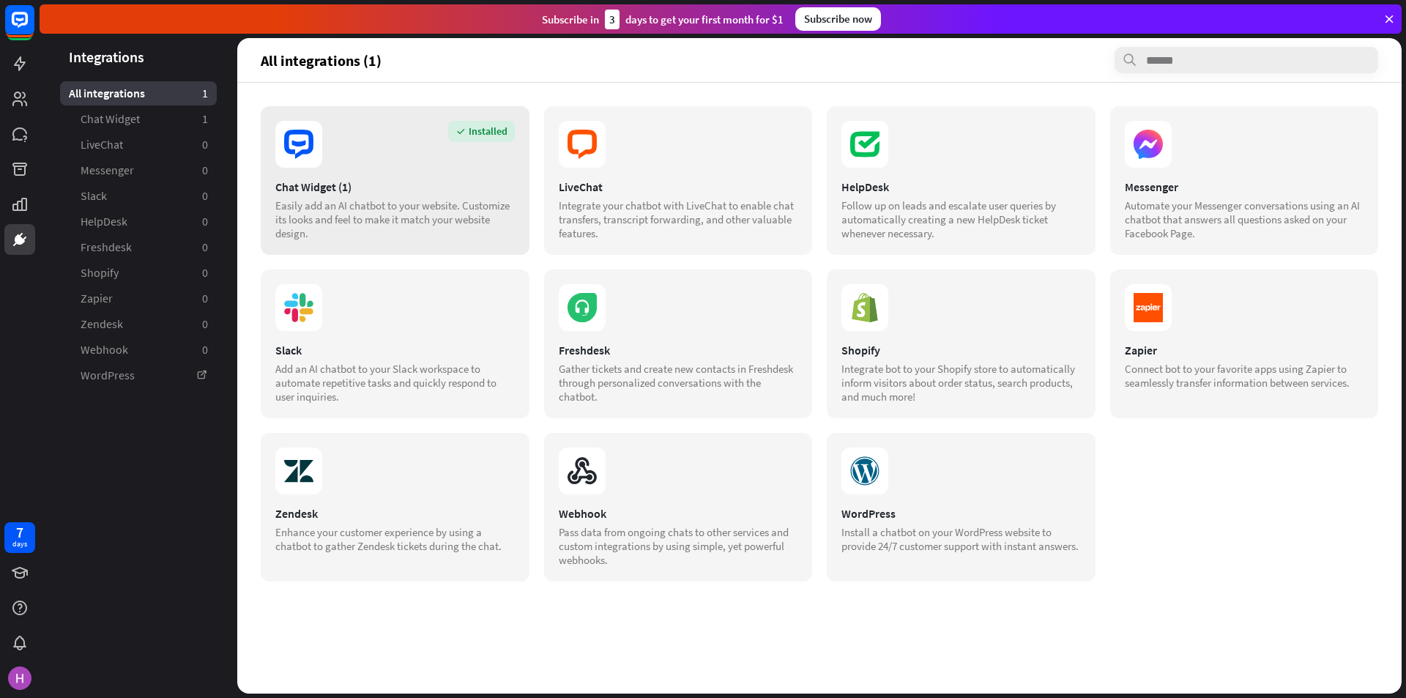
click at [436, 170] on div "Installed Chat Widget (1) Easily add an AI chatbot to your website. Customize i…" at bounding box center [395, 180] width 269 height 149
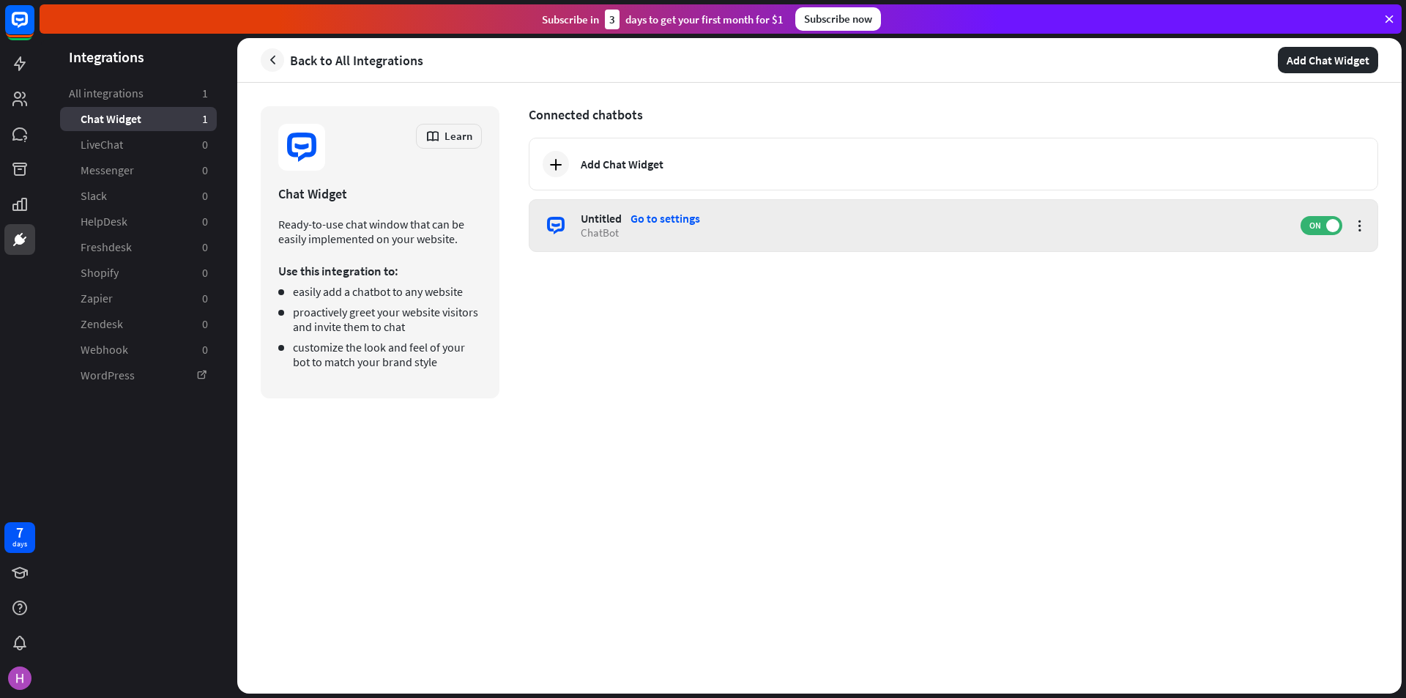
click at [799, 218] on div "Untitled Go to settings" at bounding box center [933, 218] width 705 height 15
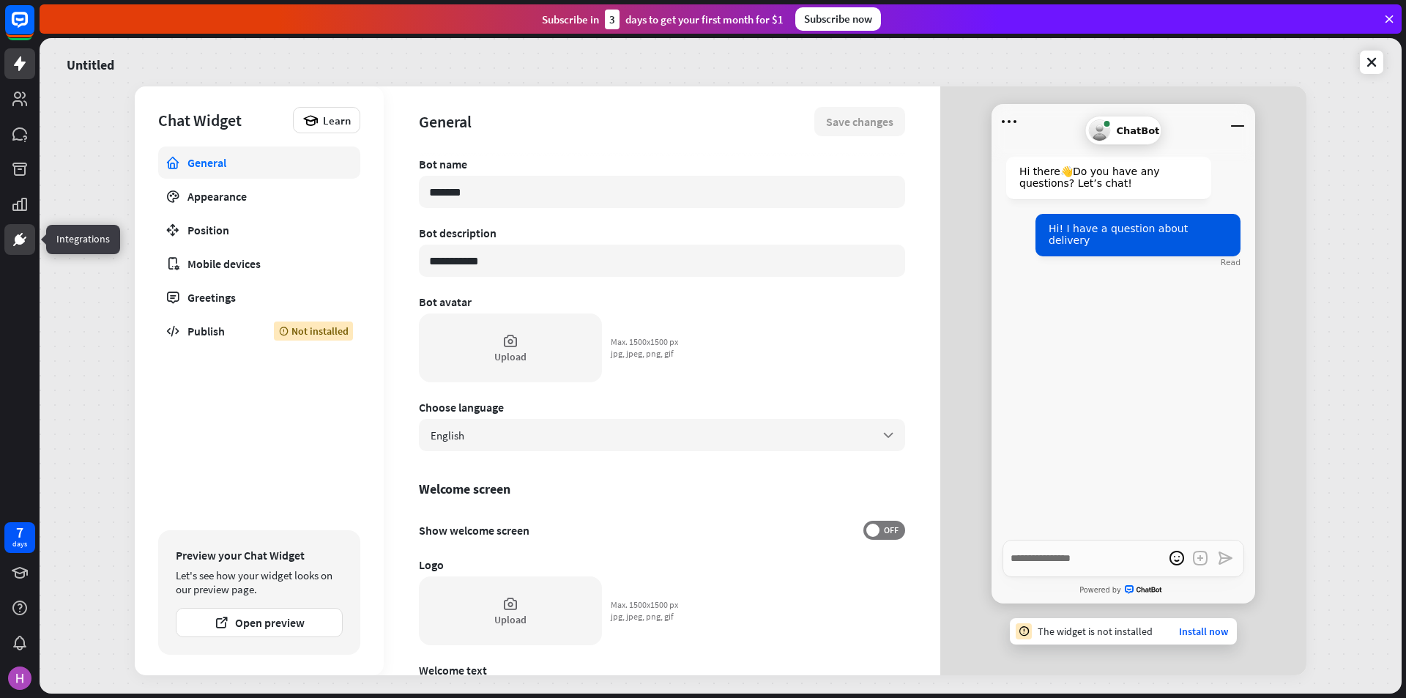
click at [13, 237] on icon at bounding box center [20, 240] width 18 height 18
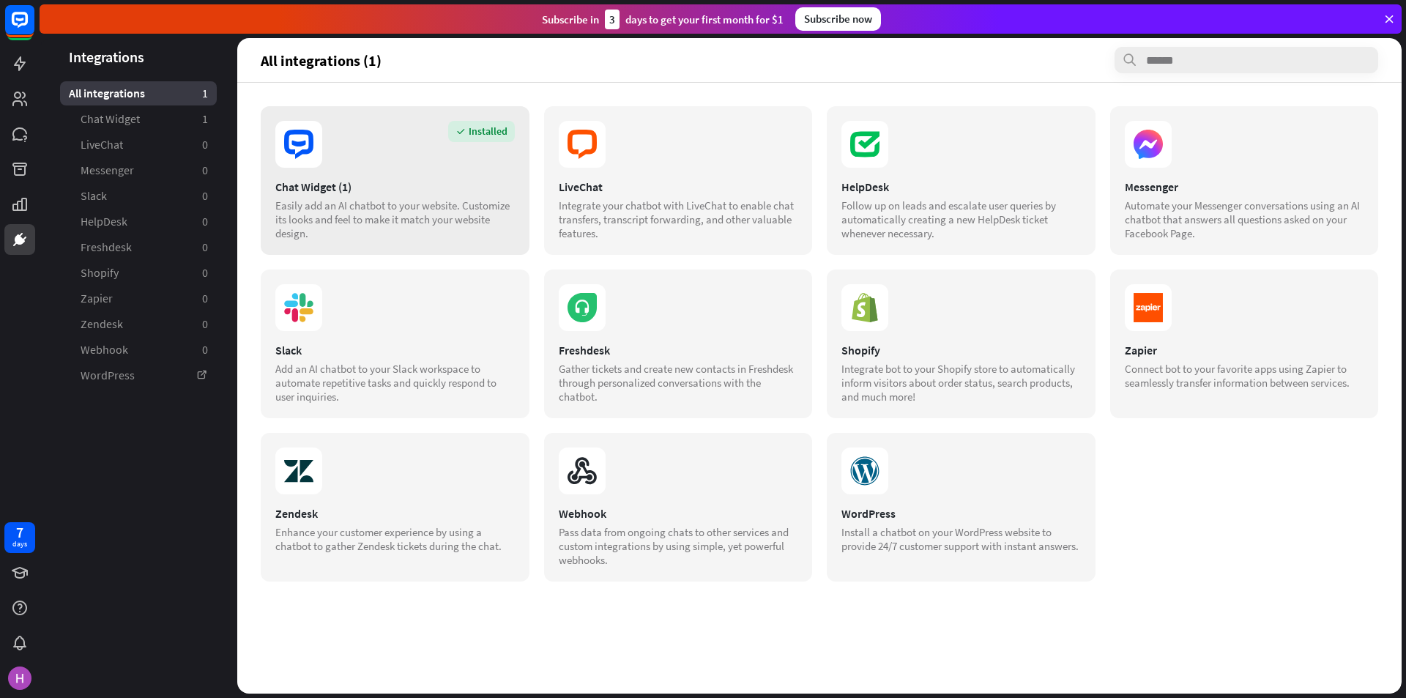
click at [399, 200] on div "Easily add an AI chatbot to your website. Customize its looks and feel to make …" at bounding box center [394, 219] width 239 height 42
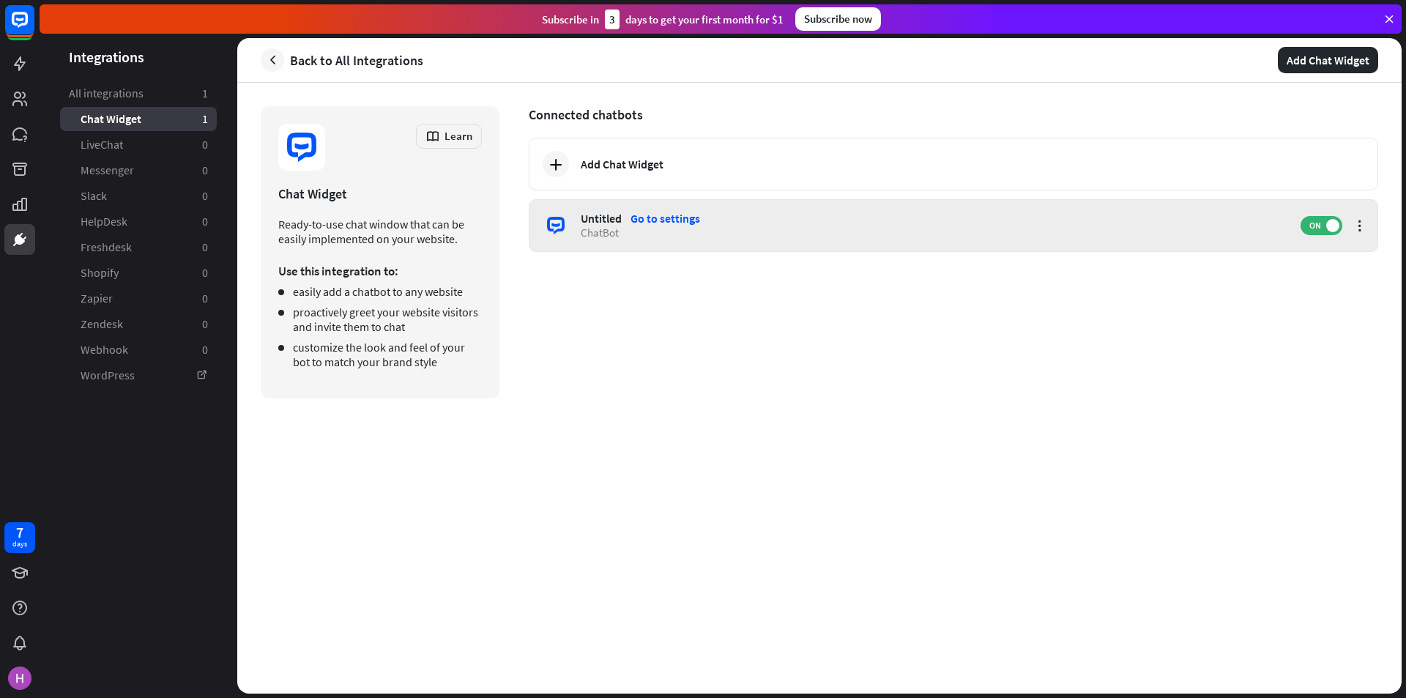
click at [1368, 224] on div "Untitled Go to settings ChatBot ON" at bounding box center [953, 225] width 849 height 53
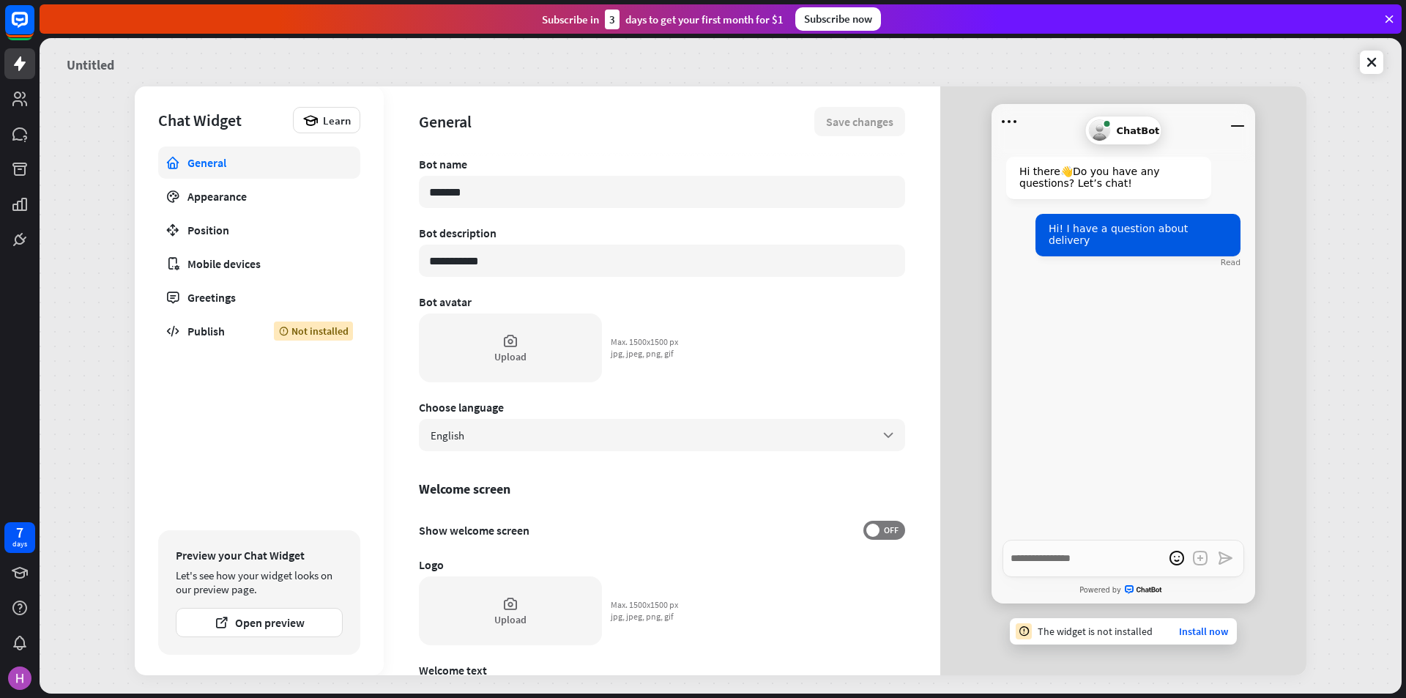
click at [90, 66] on link "Untitled" at bounding box center [91, 62] width 48 height 31
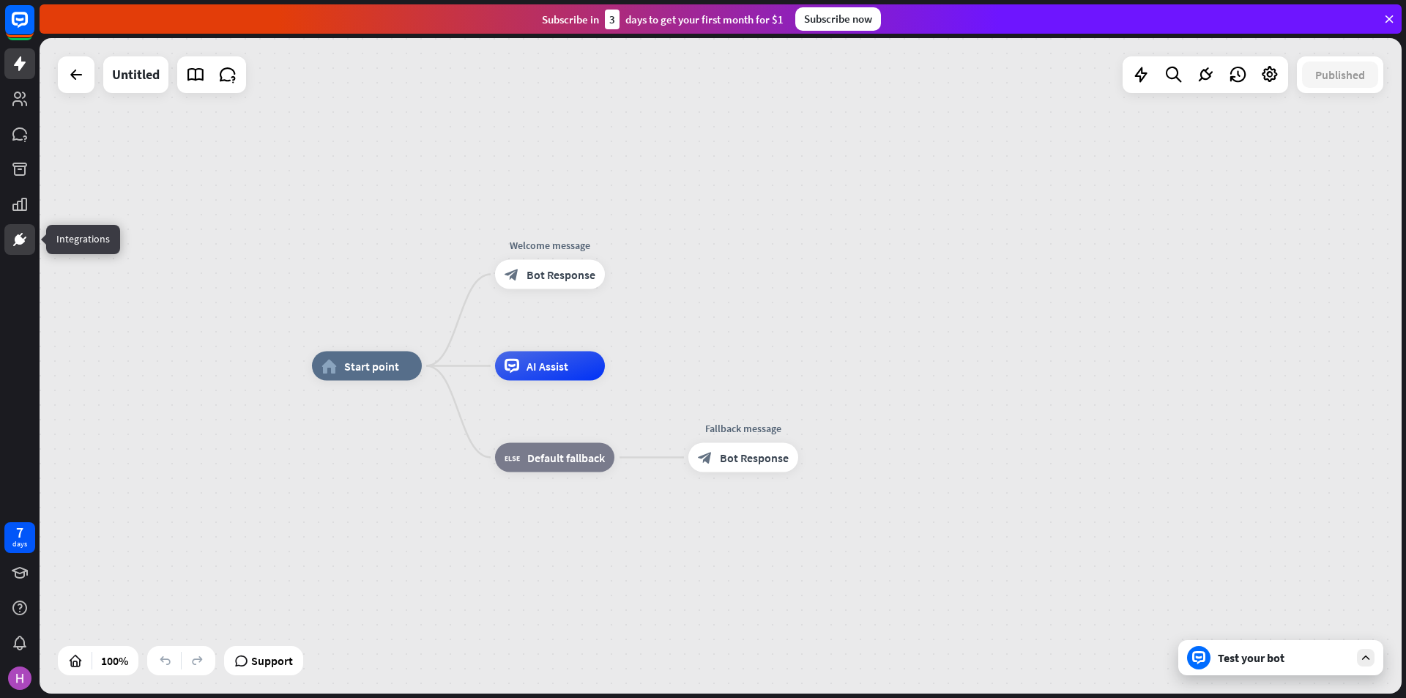
click at [13, 240] on icon at bounding box center [20, 240] width 18 height 18
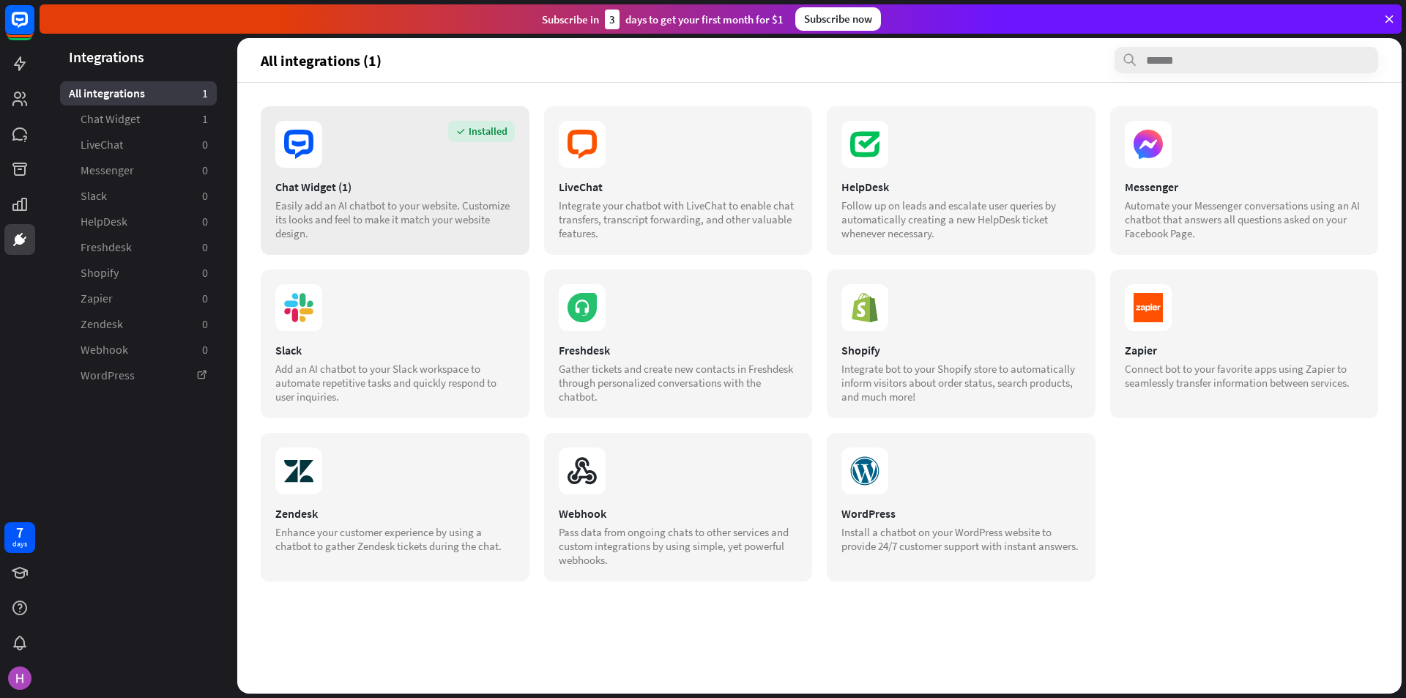
click at [323, 155] on section "Installed" at bounding box center [394, 144] width 239 height 47
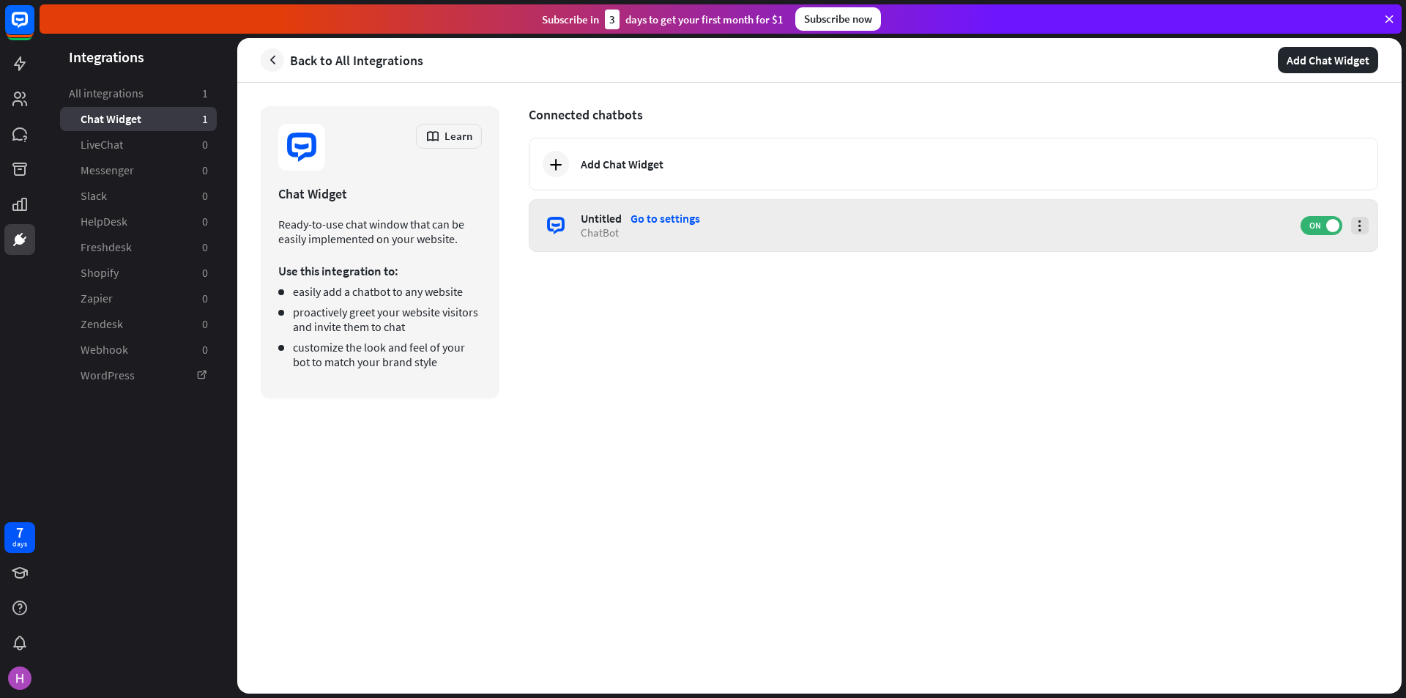
click at [1356, 225] on icon at bounding box center [1359, 225] width 15 height 15
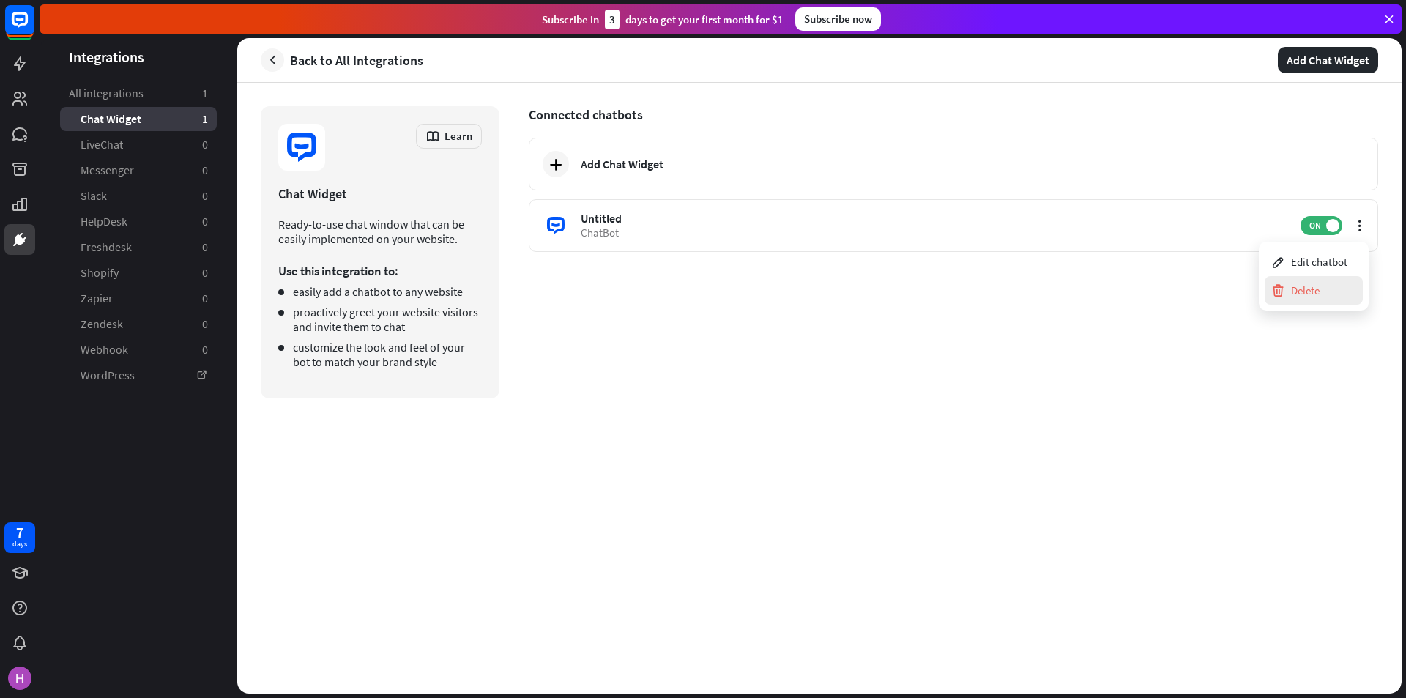
click at [1311, 299] on div "Delete" at bounding box center [1294, 290] width 49 height 29
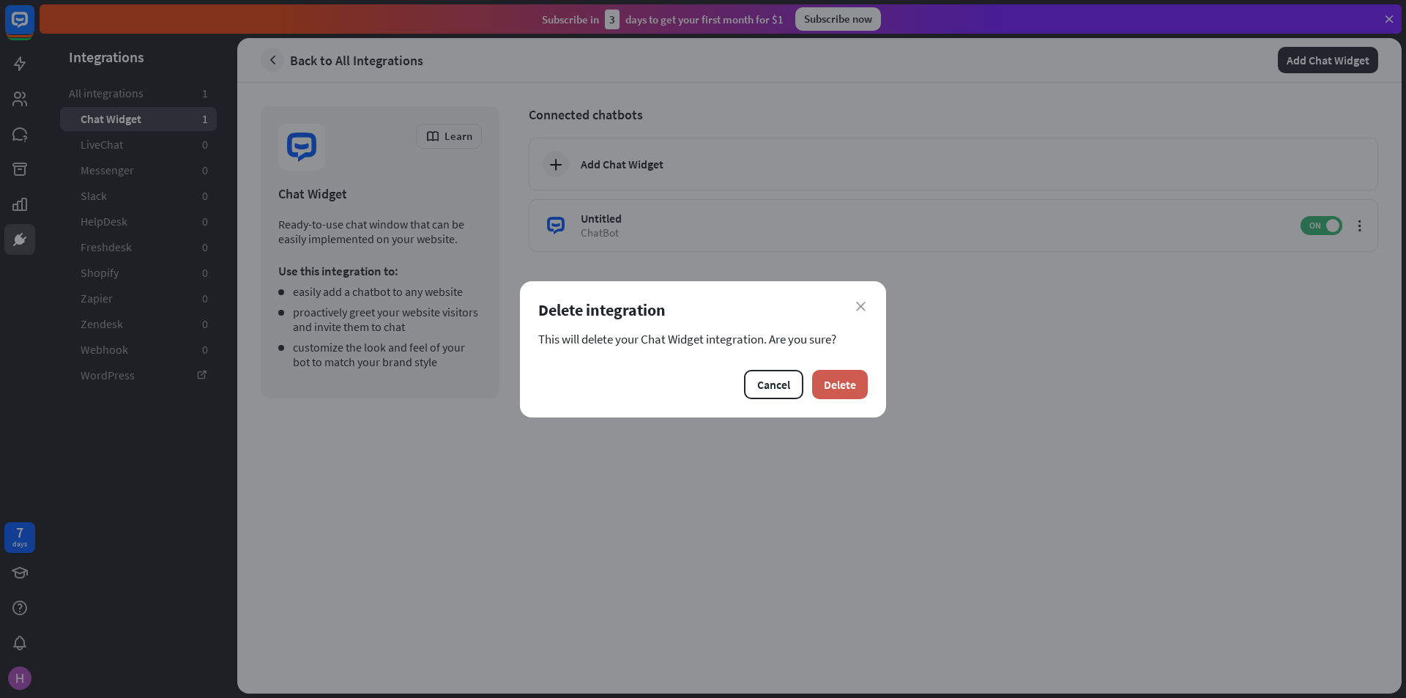
click at [840, 387] on button "Delete" at bounding box center [840, 384] width 56 height 29
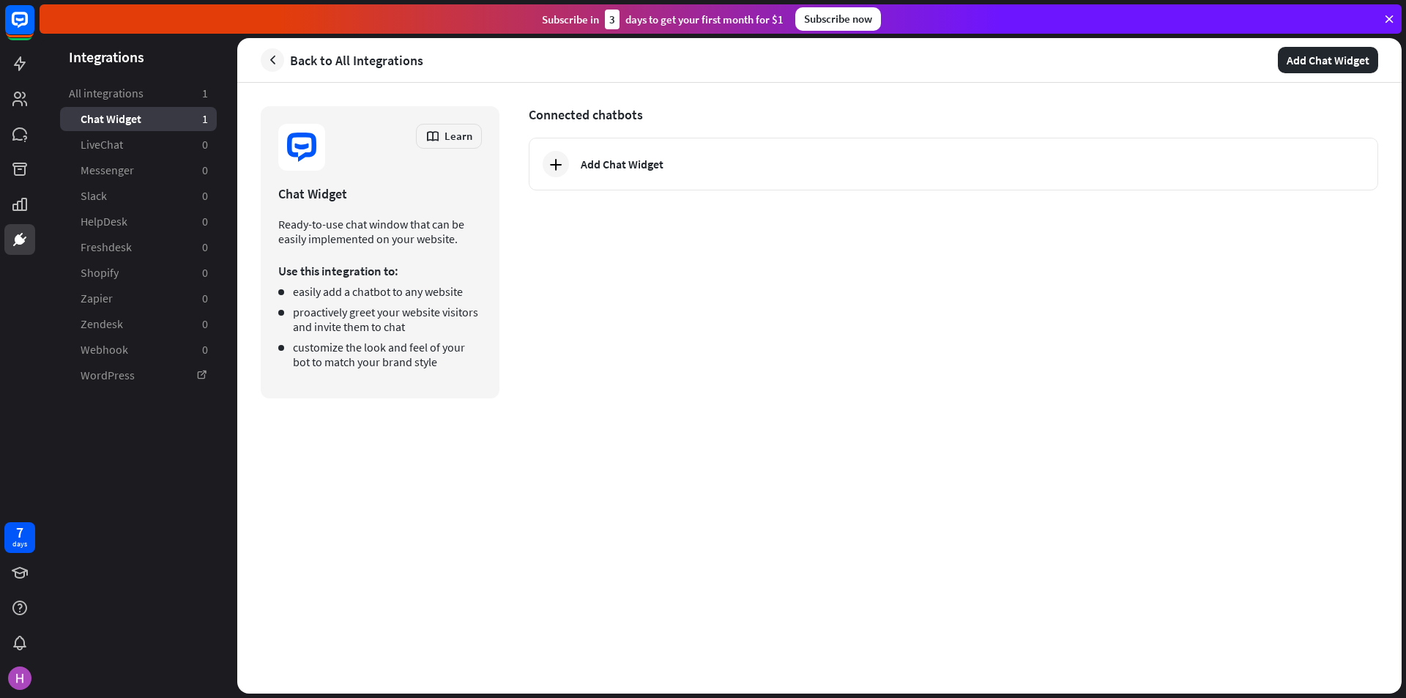
click at [4, 67] on div at bounding box center [20, 127] width 40 height 255
click at [15, 64] on icon at bounding box center [20, 64] width 18 height 18
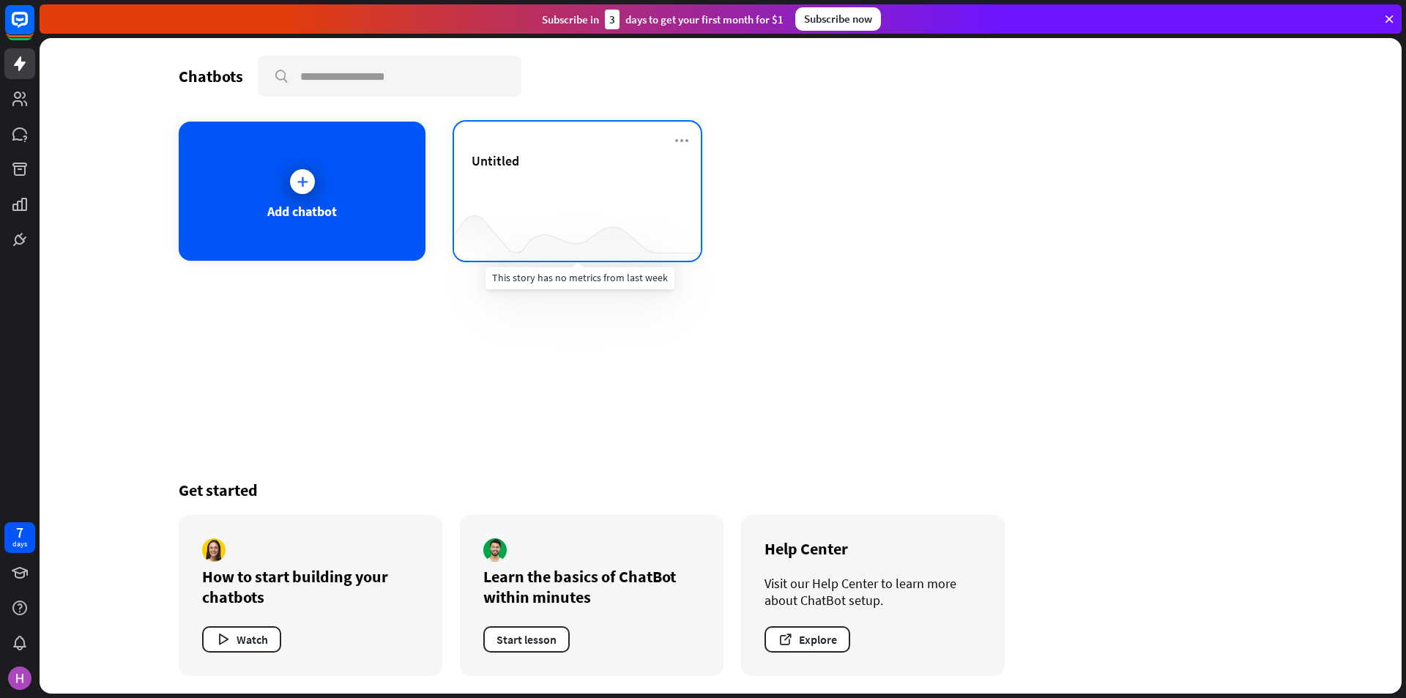
click at [592, 203] on div "Untitled" at bounding box center [577, 177] width 212 height 51
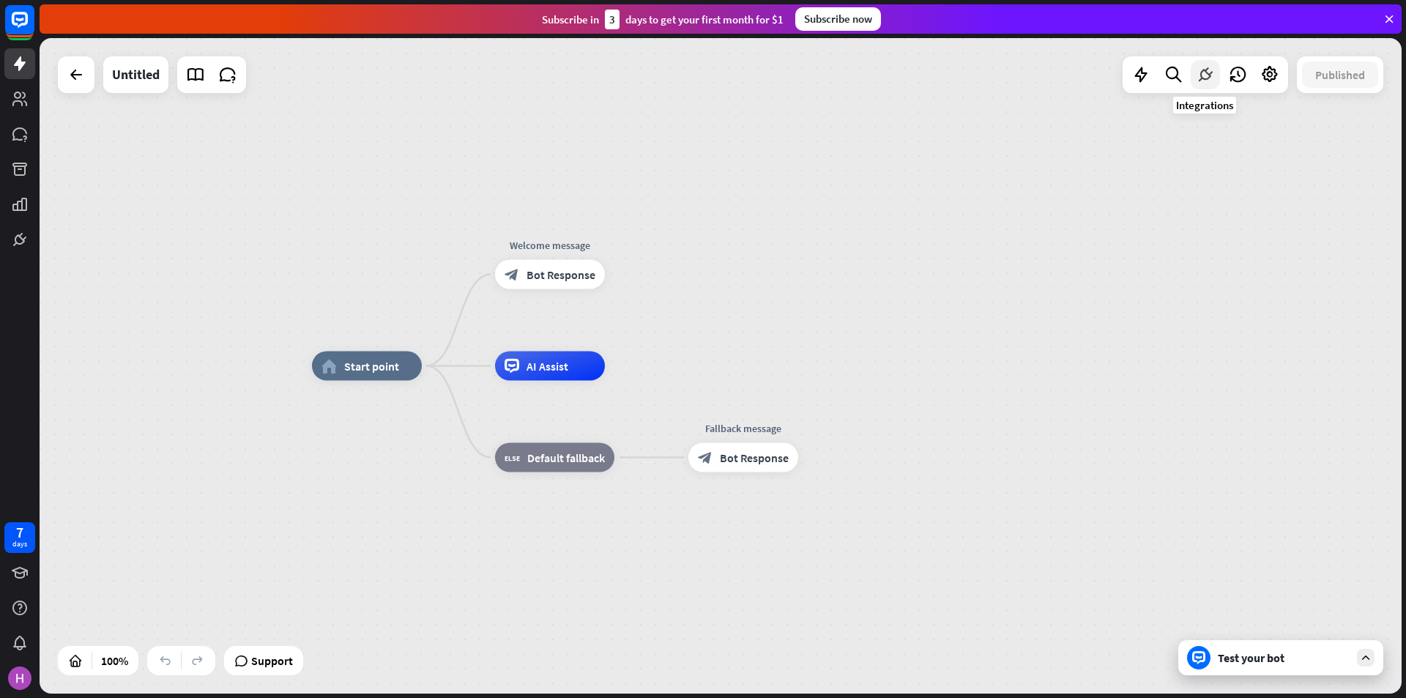
click at [1210, 79] on icon at bounding box center [1204, 74] width 19 height 19
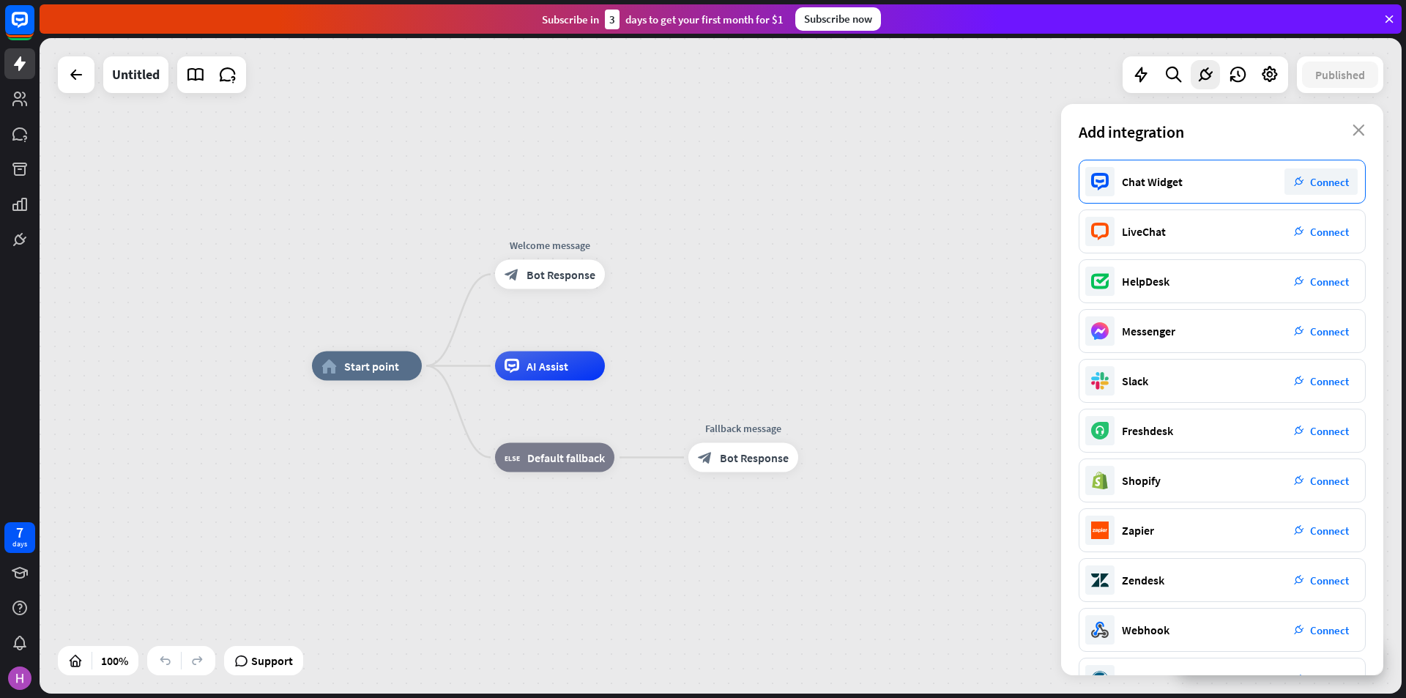
click at [1222, 175] on div "Chat Widget plug_integration Connect" at bounding box center [1221, 182] width 287 height 44
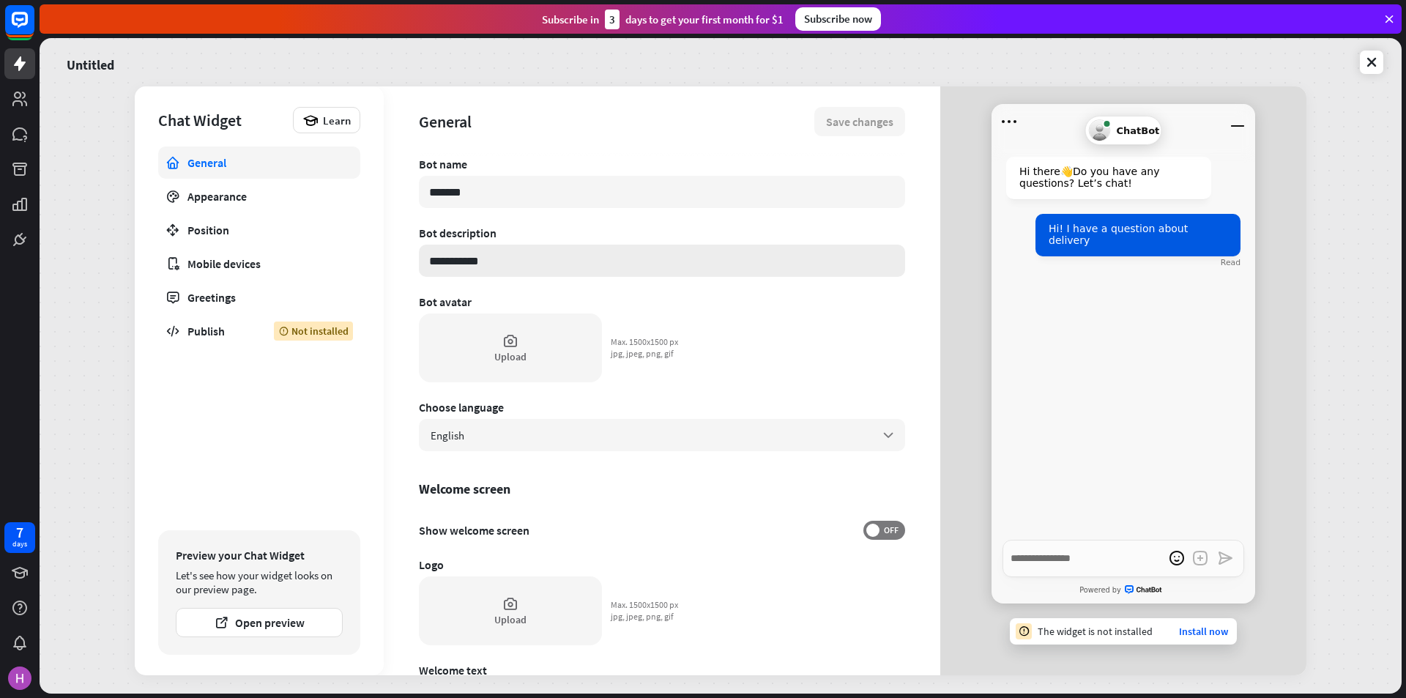
click at [540, 265] on input "**********" at bounding box center [662, 260] width 486 height 32
click at [605, 194] on input "*******" at bounding box center [662, 192] width 486 height 32
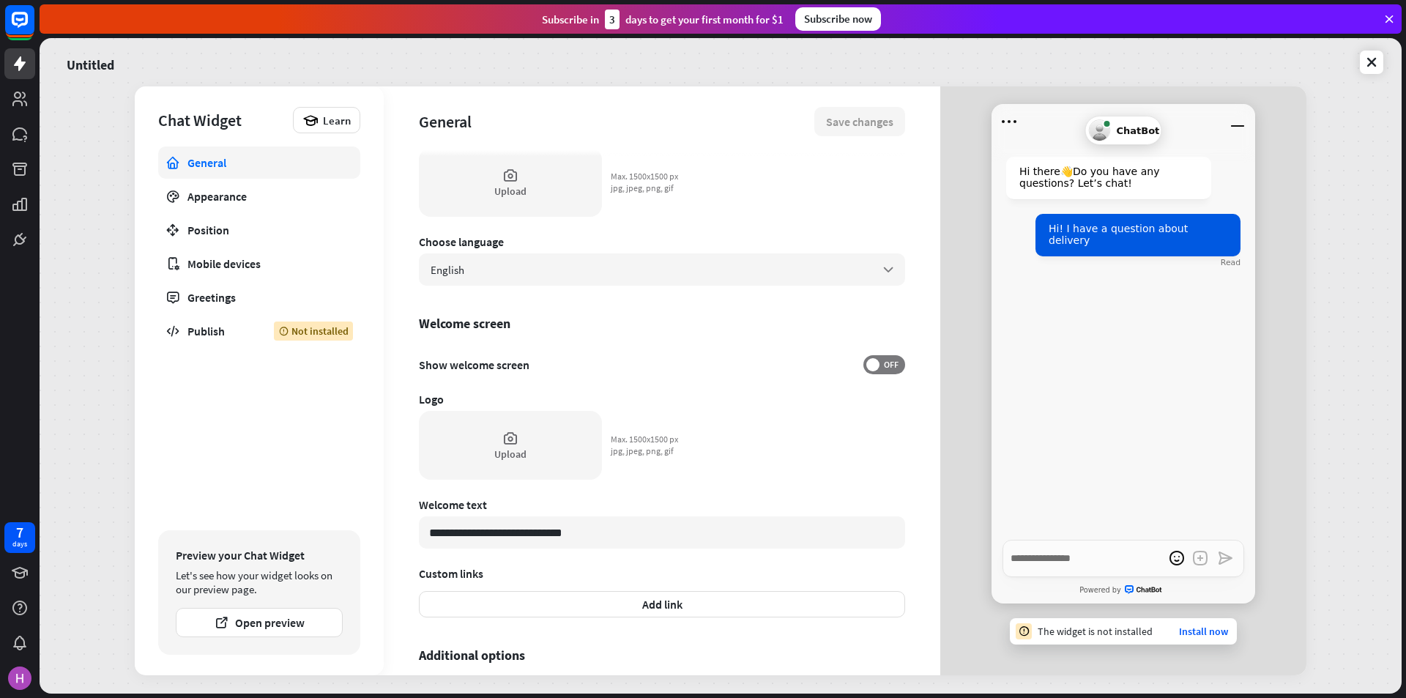
scroll to position [47, 0]
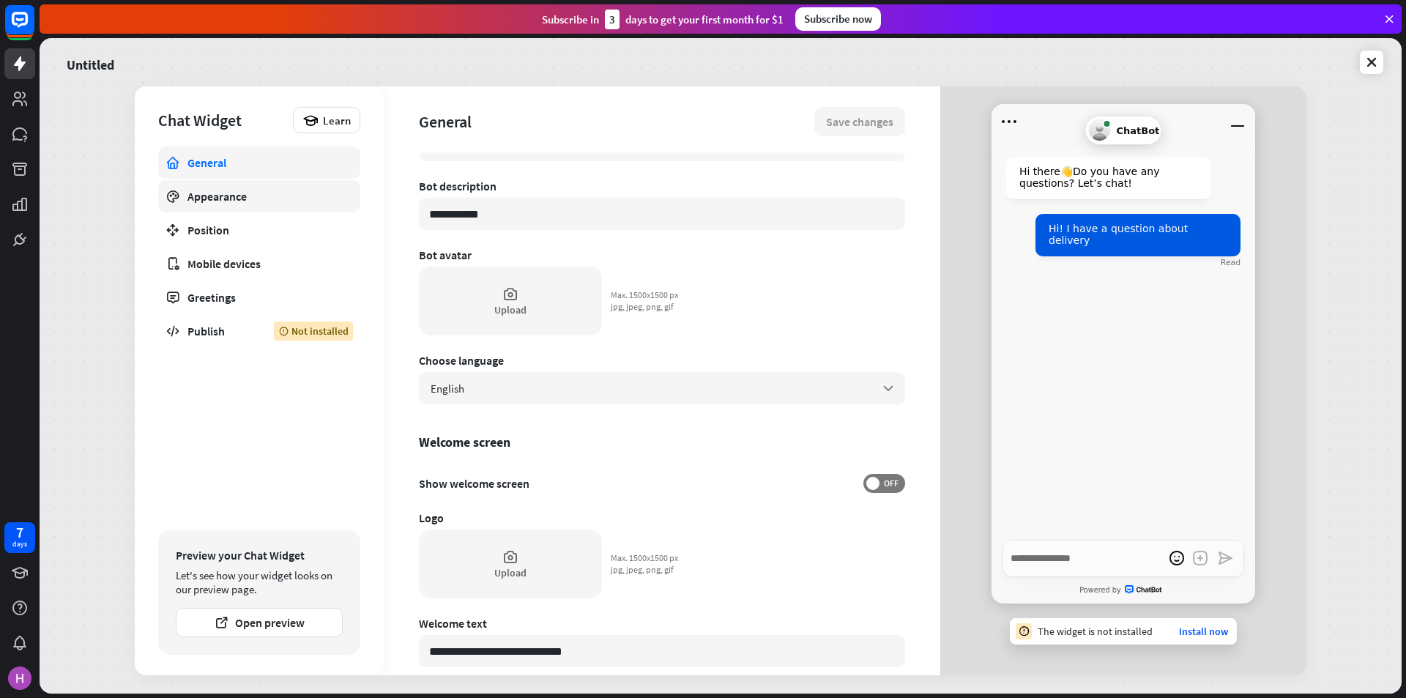
click at [326, 203] on div "Appearance" at bounding box center [258, 196] width 143 height 15
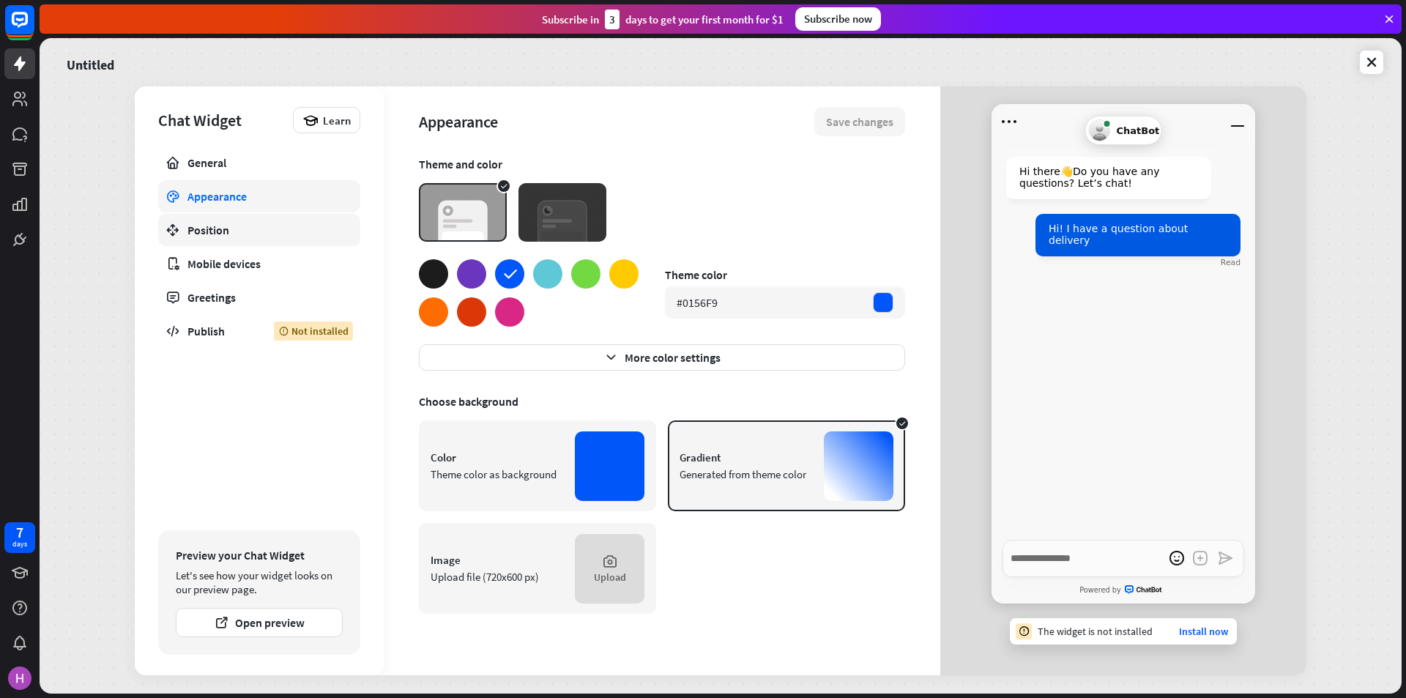
click at [293, 236] on div "Position" at bounding box center [258, 230] width 143 height 15
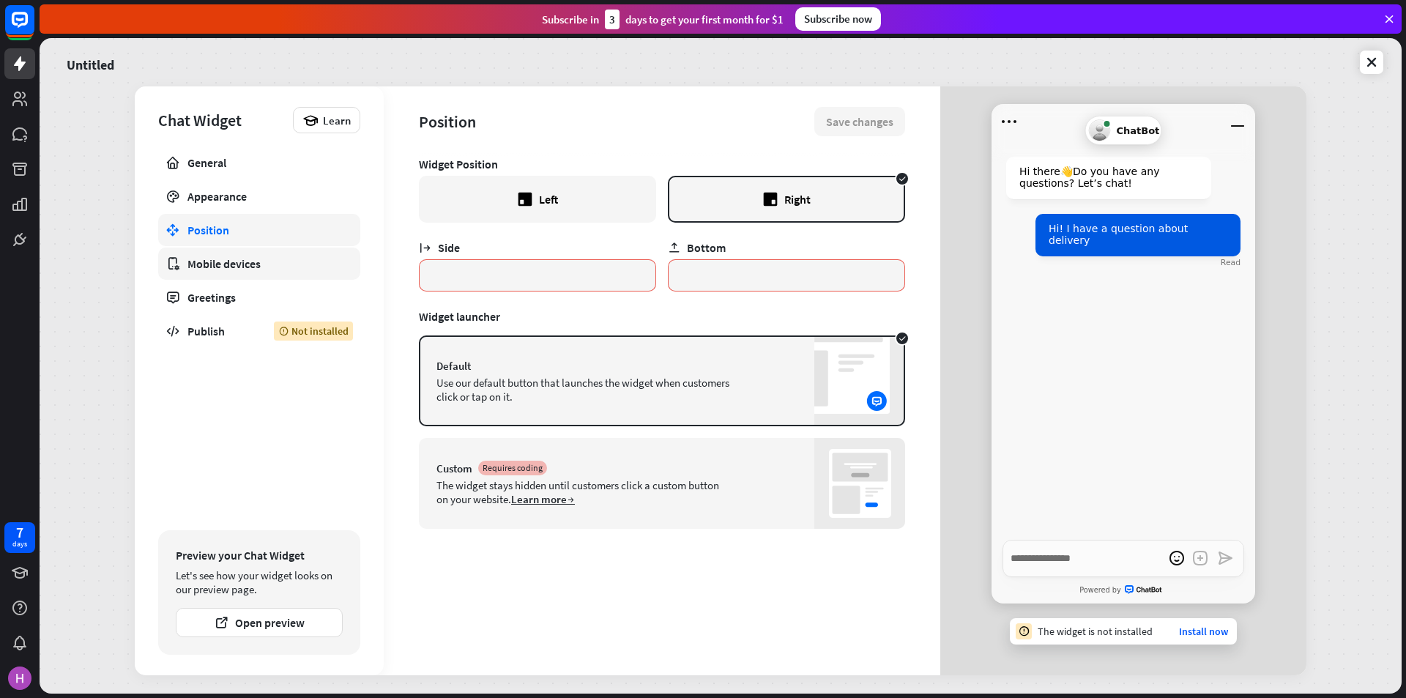
click at [303, 261] on div "Mobile devices" at bounding box center [258, 263] width 143 height 15
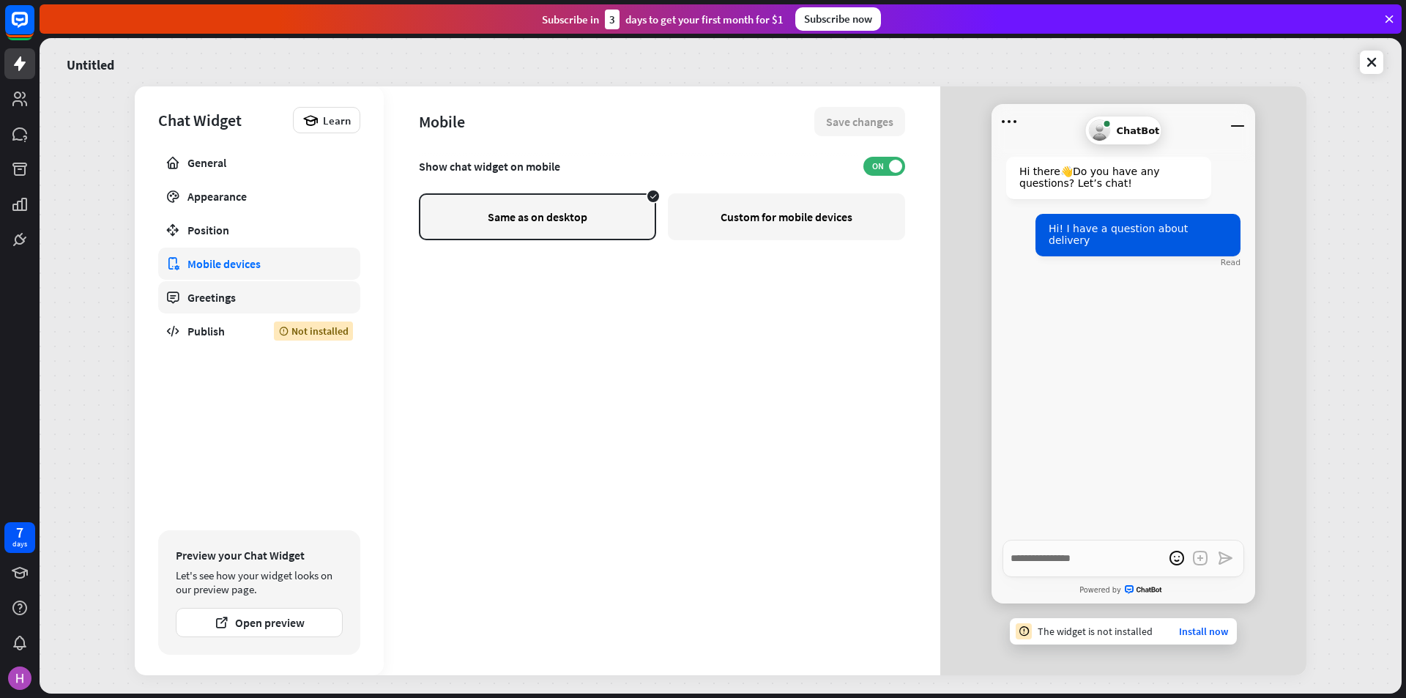
click at [280, 301] on div "Greetings" at bounding box center [258, 297] width 143 height 15
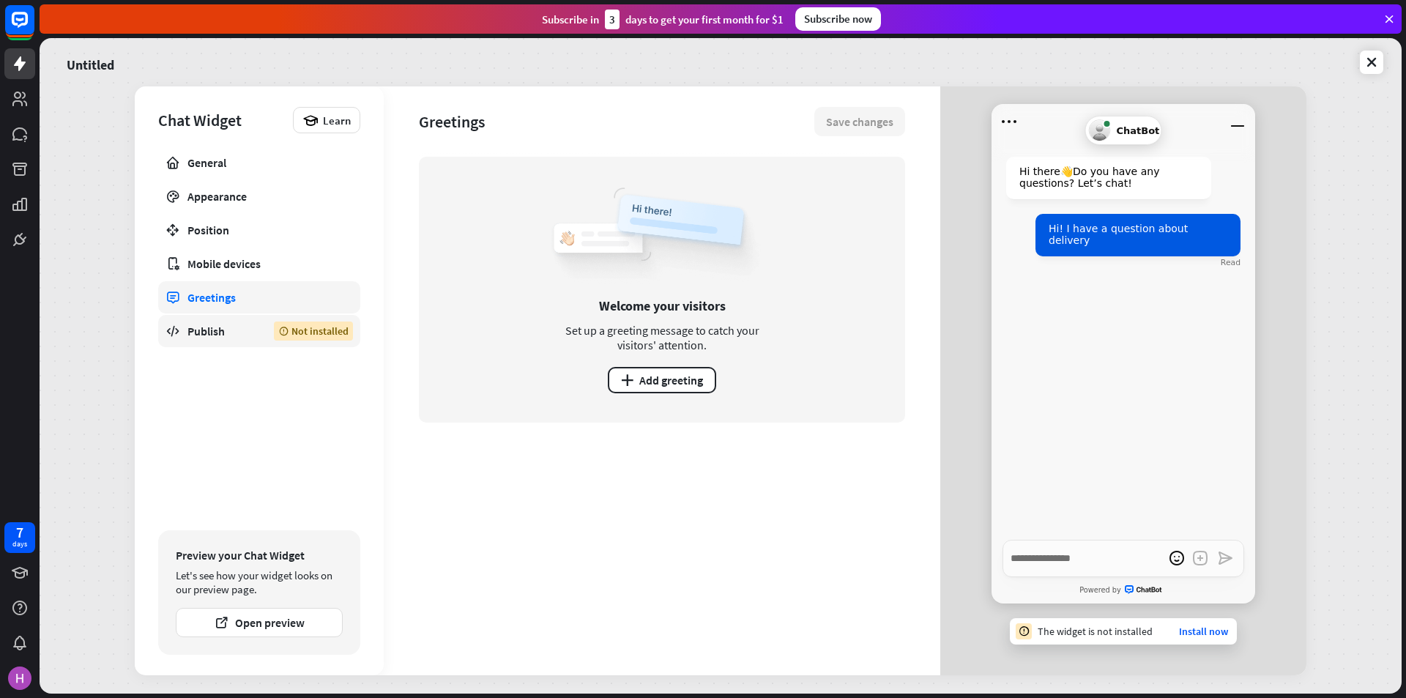
click at [231, 326] on div "Publish" at bounding box center [219, 331] width 64 height 15
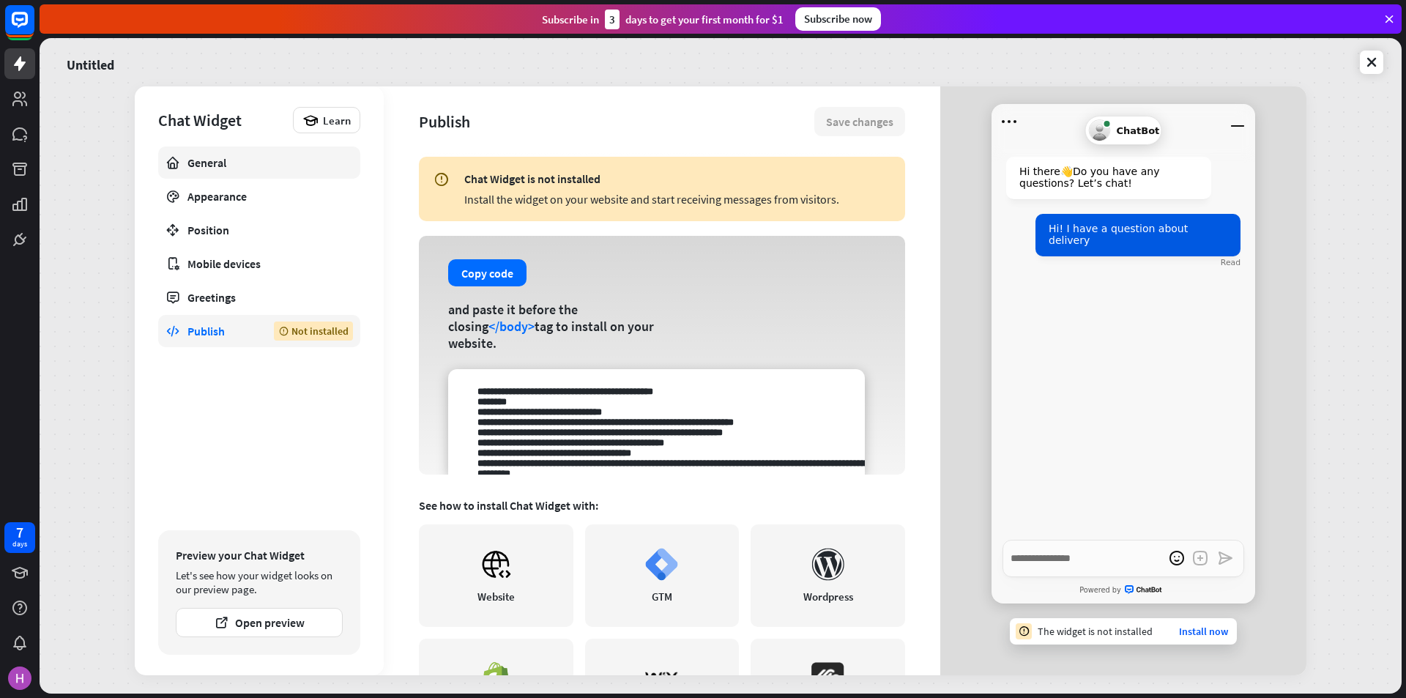
click at [244, 168] on div "General" at bounding box center [258, 162] width 143 height 15
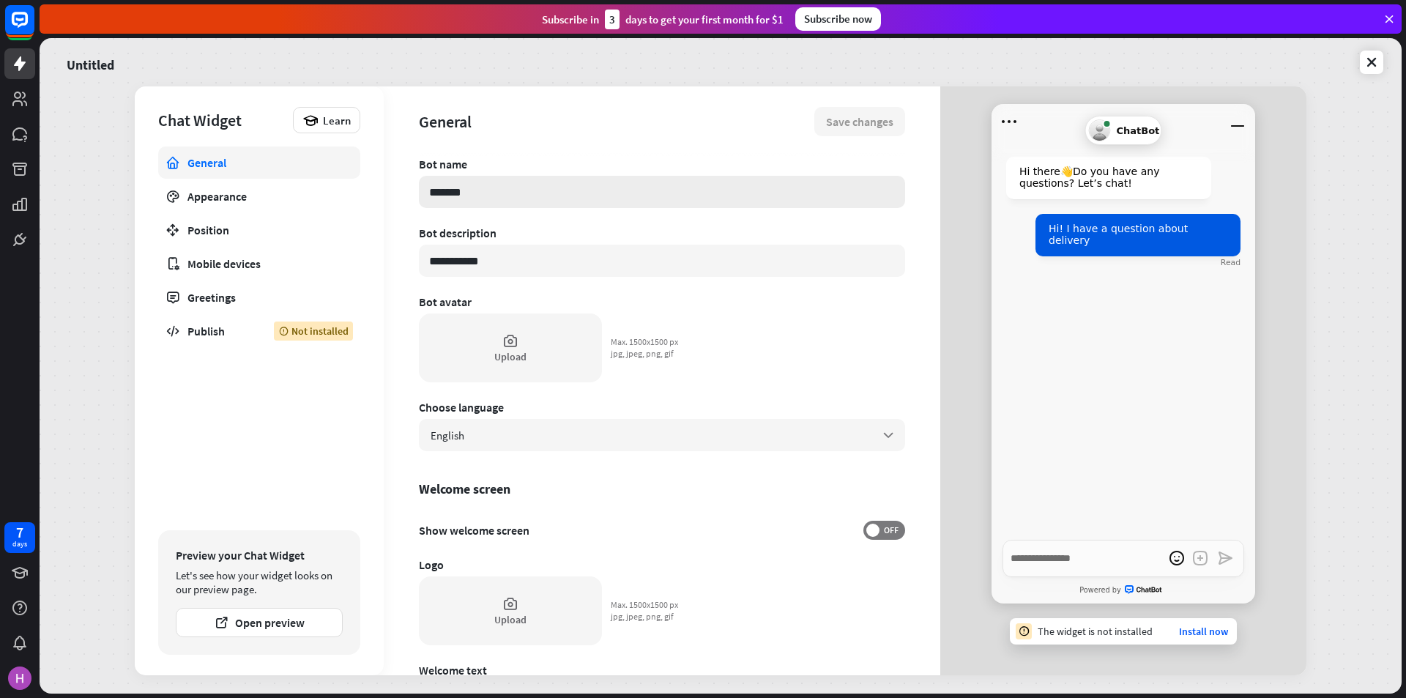
click at [538, 190] on input "*******" at bounding box center [662, 192] width 486 height 32
click at [239, 337] on div "Publish" at bounding box center [219, 331] width 64 height 15
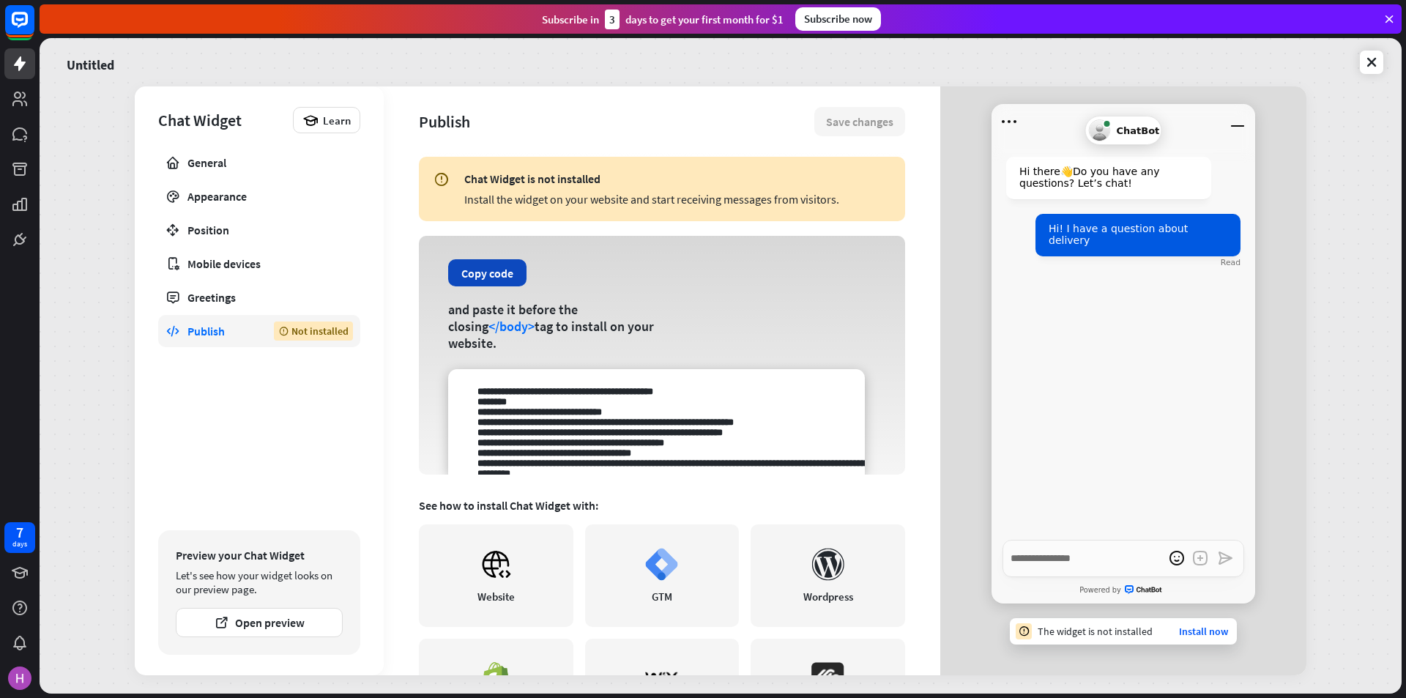
click at [503, 283] on button "Copy code" at bounding box center [487, 272] width 78 height 27
click at [764, 347] on div "Copy code and paste it before the closing </body> tag to install on your websit…" at bounding box center [662, 355] width 486 height 239
click at [291, 620] on button "Open preview" at bounding box center [259, 622] width 167 height 29
click at [491, 265] on button "Copy code" at bounding box center [487, 272] width 78 height 27
click at [19, 60] on icon at bounding box center [20, 63] width 12 height 15
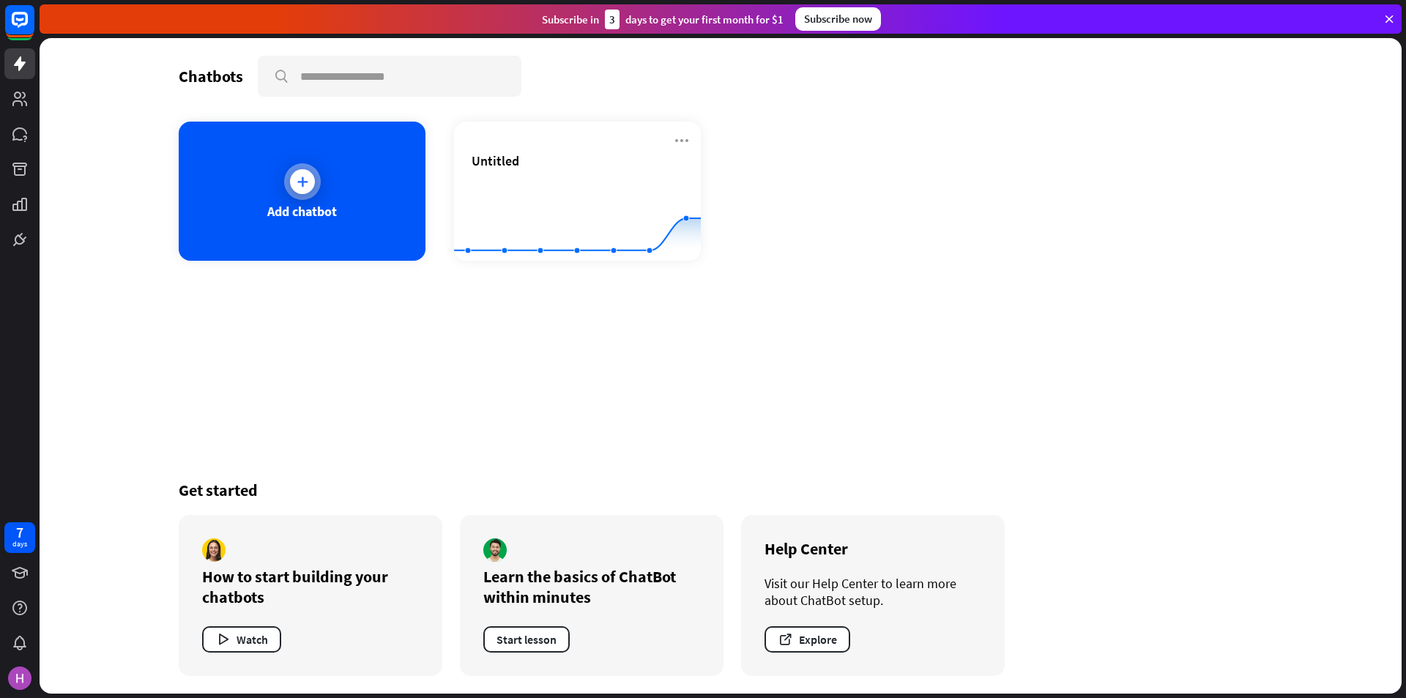
click at [332, 193] on div "Add chatbot" at bounding box center [302, 191] width 247 height 139
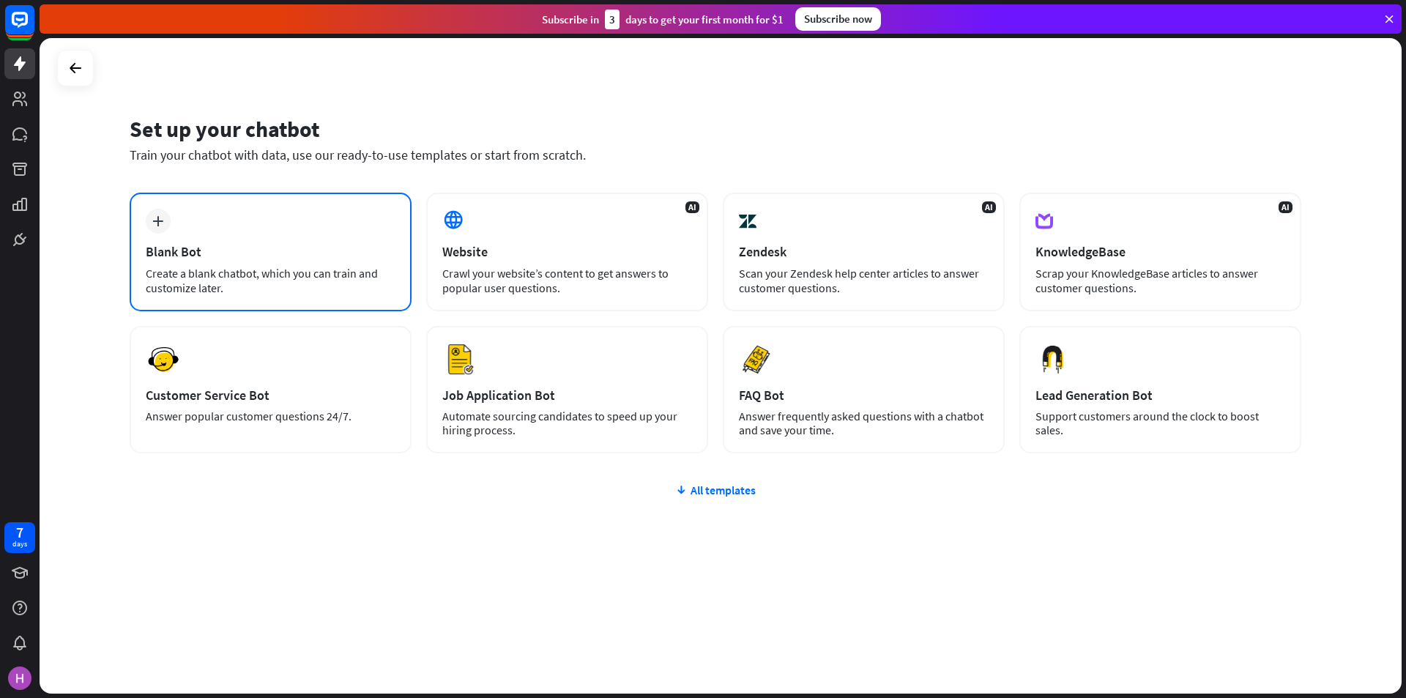
click at [247, 236] on div "plus Blank Bot Create a blank chatbot, which you can train and customize later." at bounding box center [271, 252] width 282 height 119
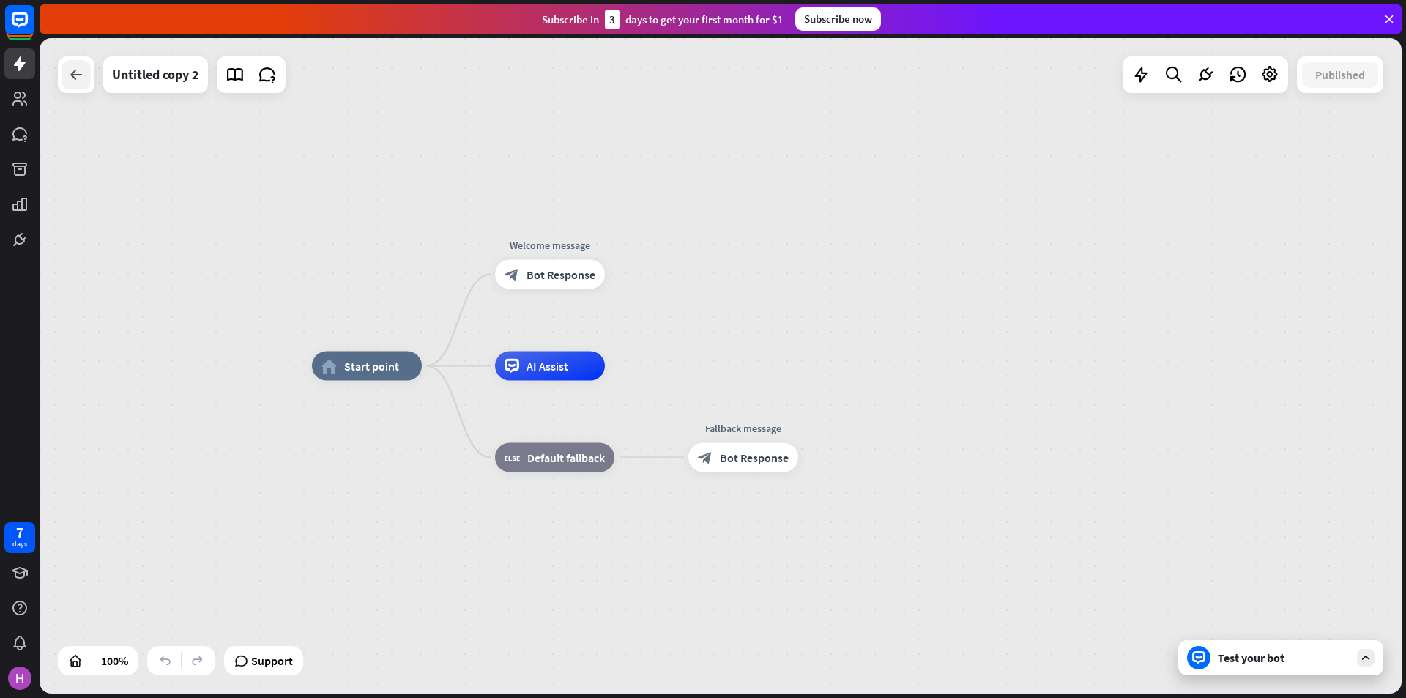
click at [87, 76] on div at bounding box center [75, 74] width 29 height 29
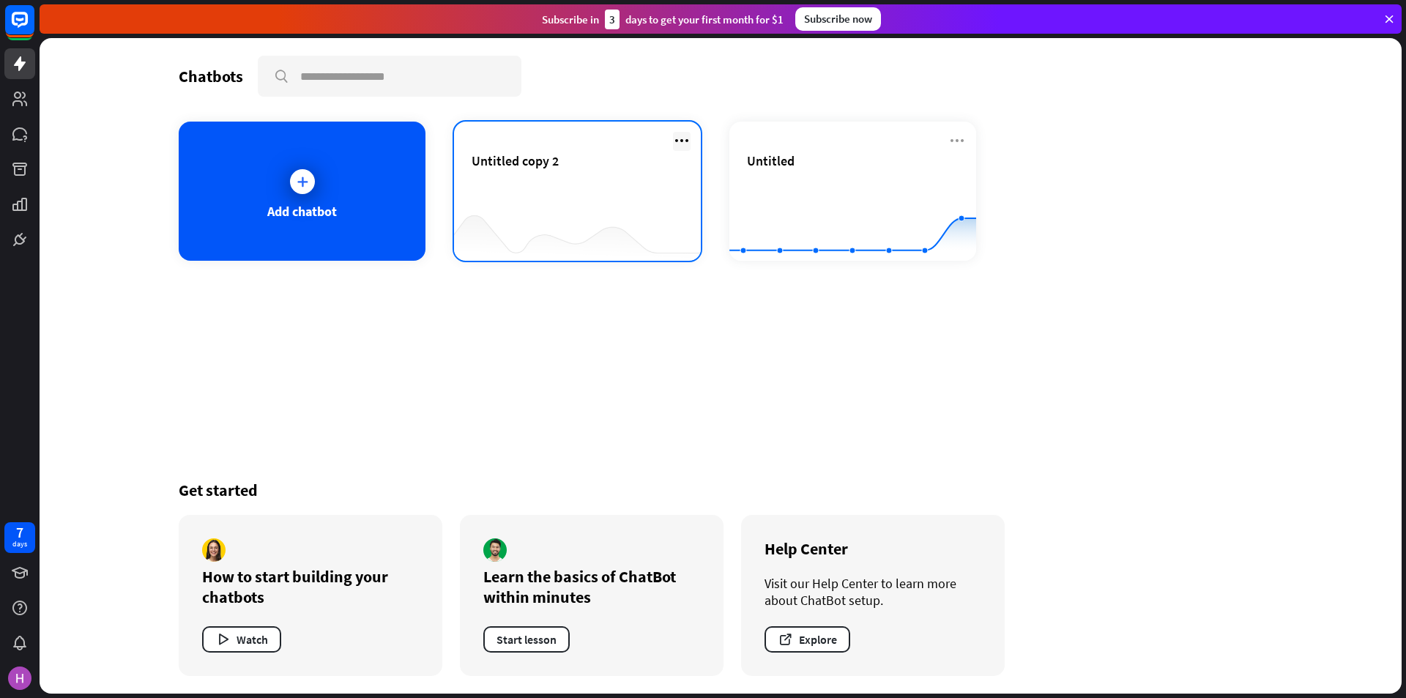
click at [684, 144] on icon at bounding box center [682, 141] width 18 height 18
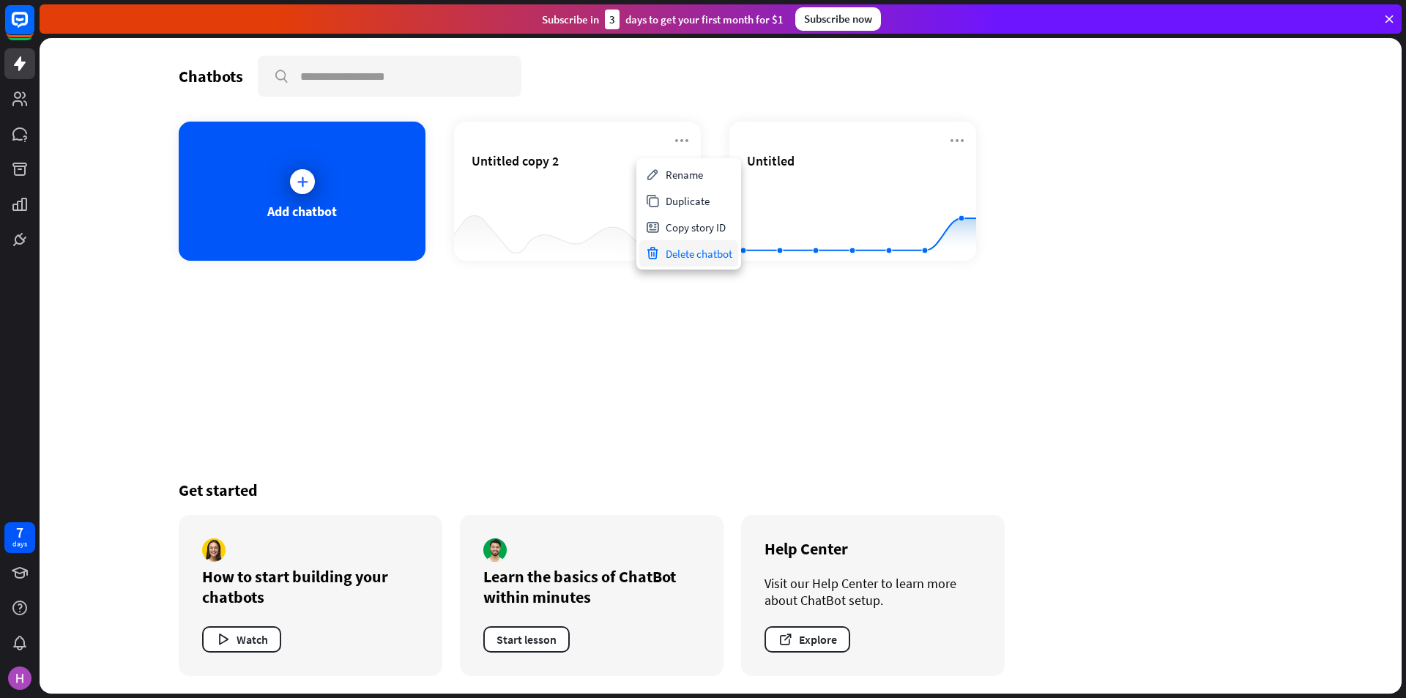
click at [701, 262] on div "Delete chatbot" at bounding box center [688, 253] width 99 height 26
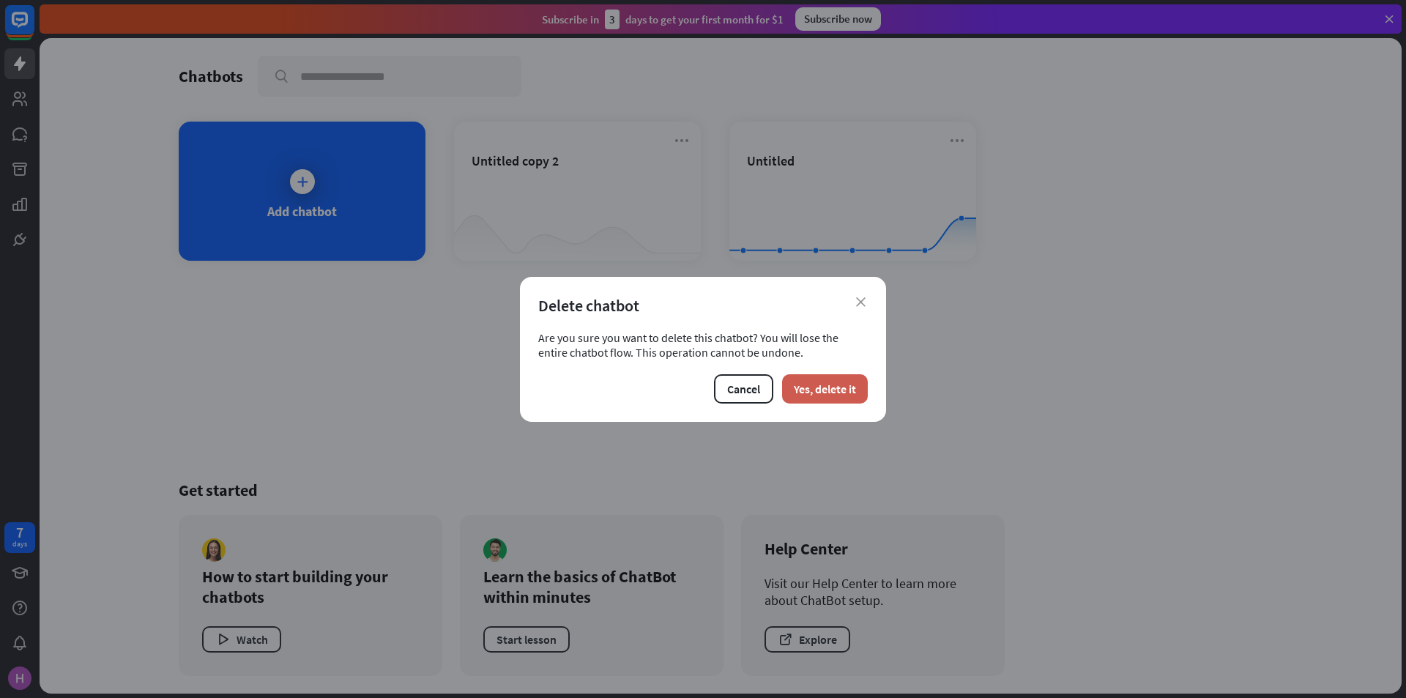
click at [822, 397] on button "Yes, delete it" at bounding box center [825, 388] width 86 height 29
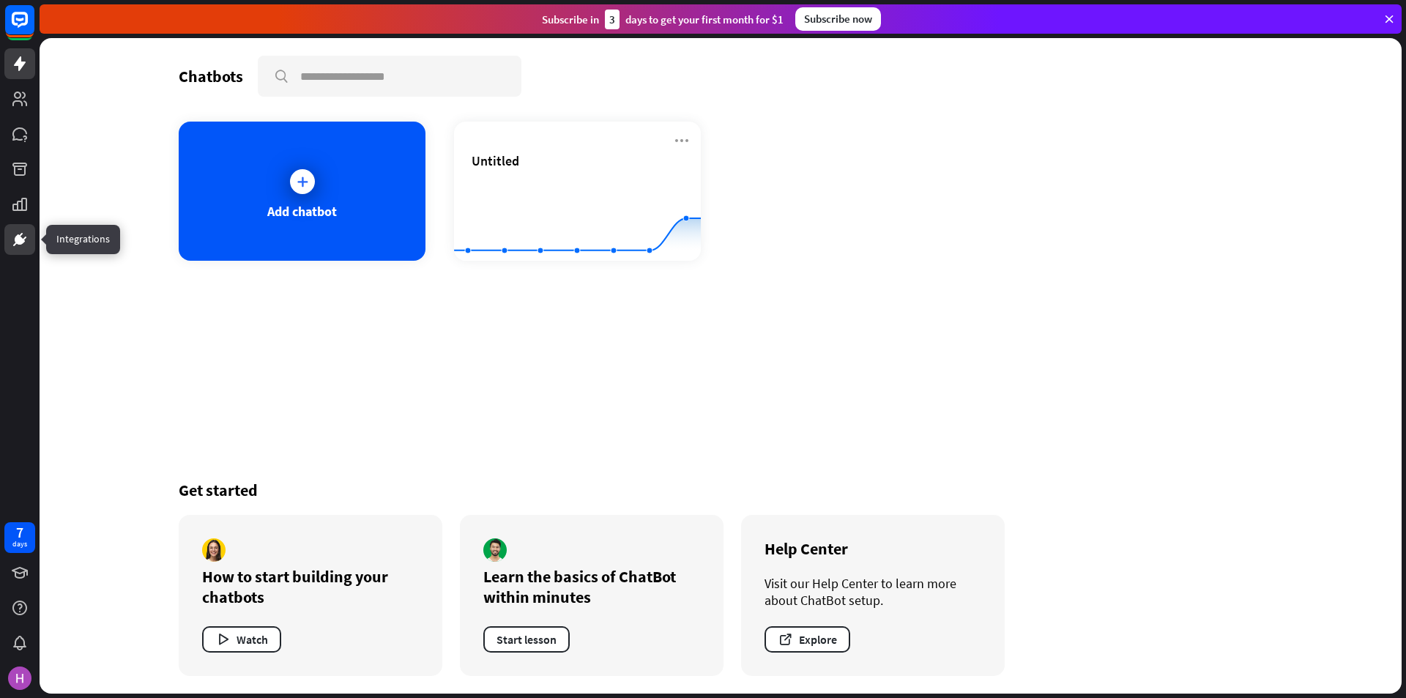
click at [12, 243] on icon at bounding box center [20, 240] width 18 height 18
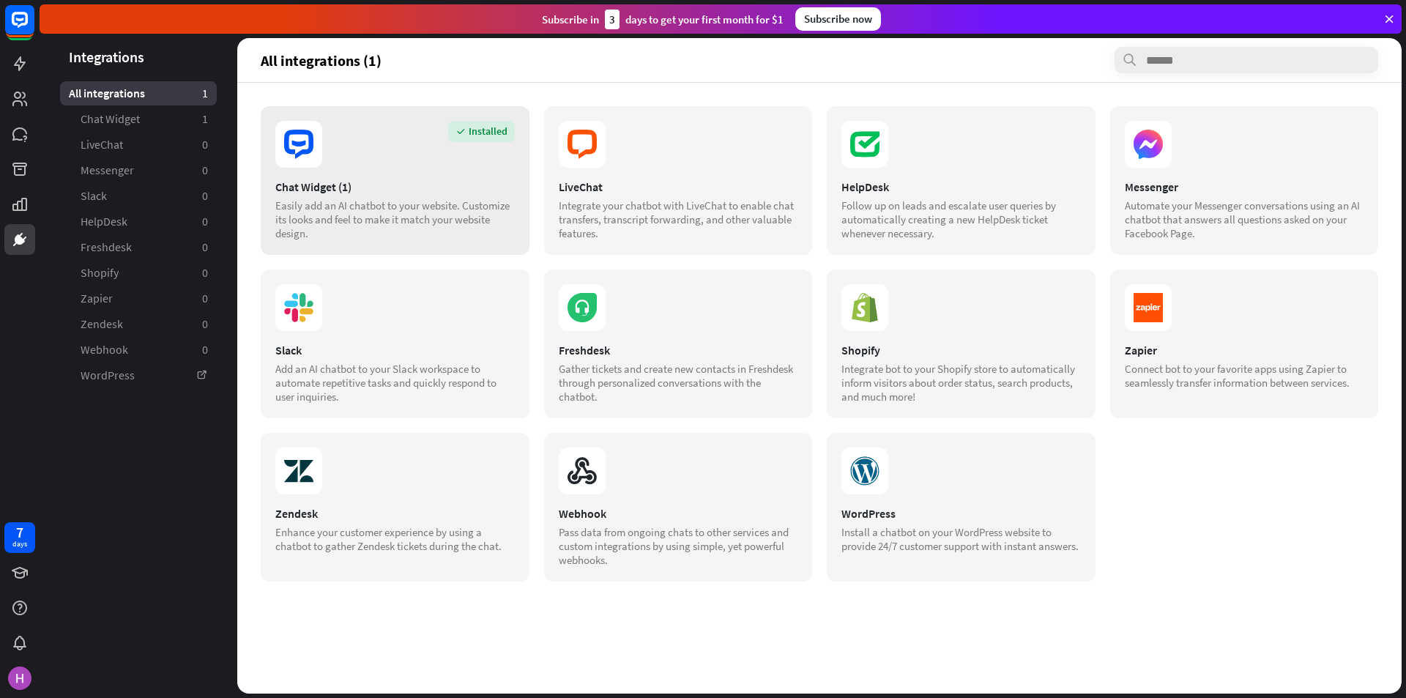
click at [349, 171] on div "Installed Chat Widget (1) Easily add an AI chatbot to your website. Customize i…" at bounding box center [395, 180] width 269 height 149
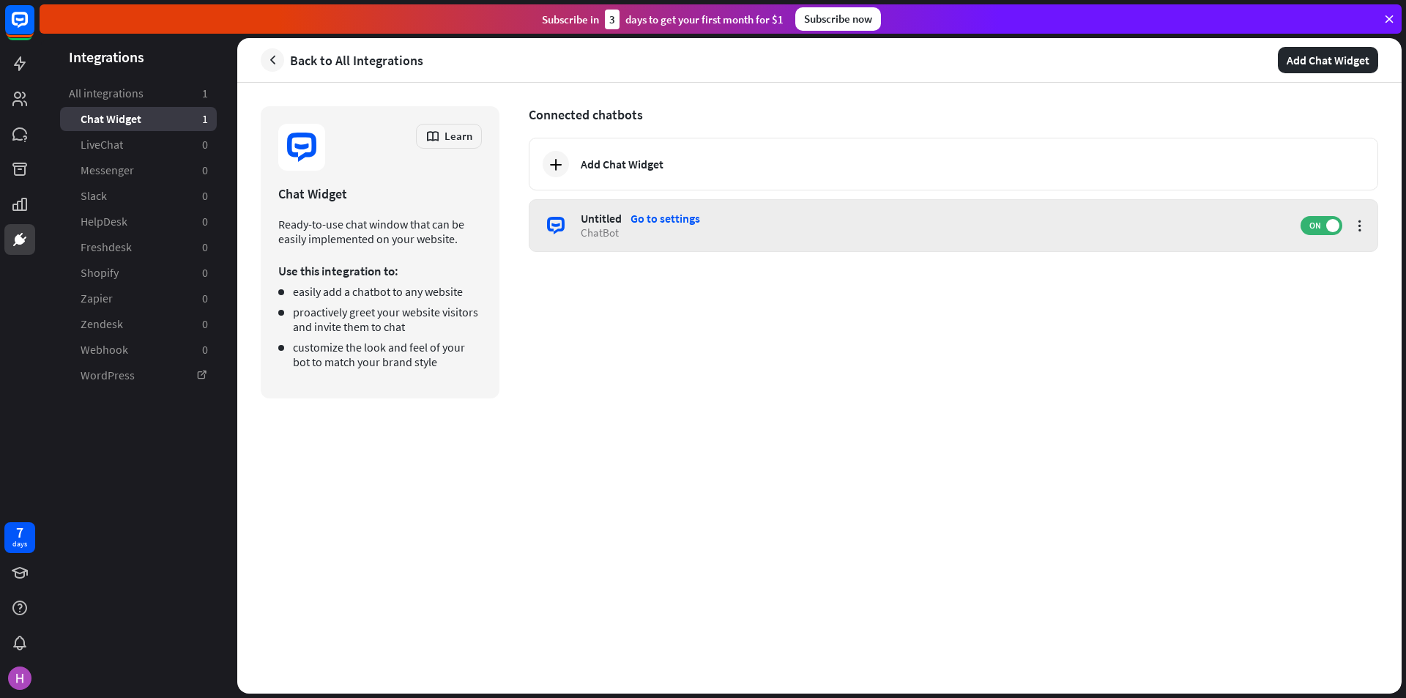
click at [622, 212] on div "Untitled Go to settings" at bounding box center [933, 218] width 705 height 15
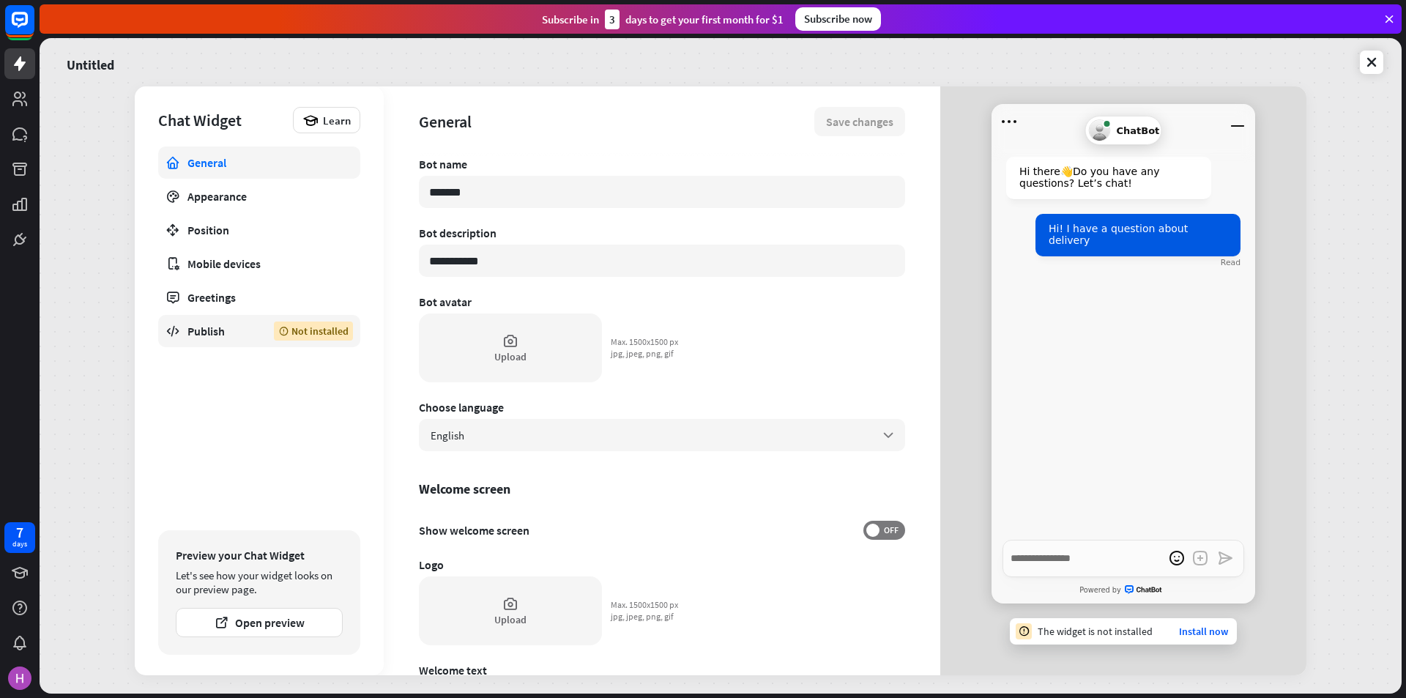
click at [186, 335] on link "Publish Not installed" at bounding box center [259, 331] width 202 height 32
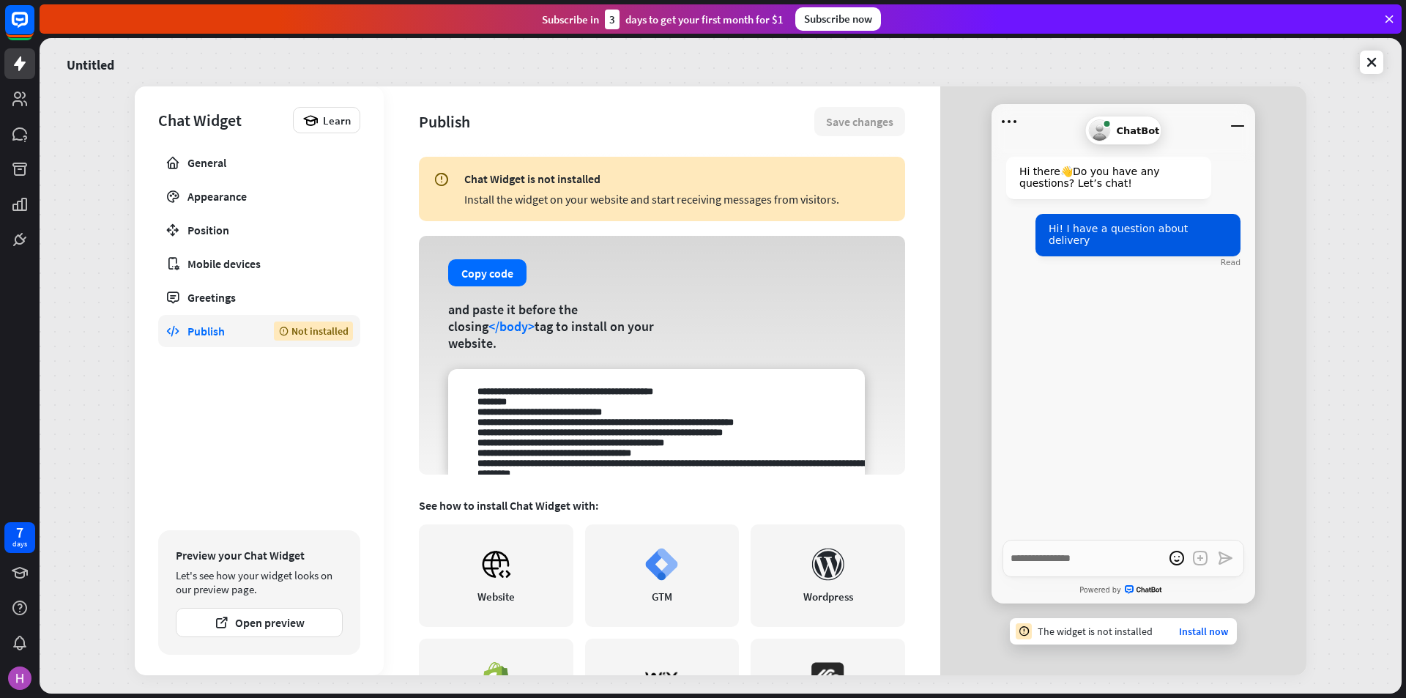
click at [921, 257] on div "Publish Save changes Chat Widget is not installed Install the widget on your we…" at bounding box center [662, 380] width 556 height 589
type textarea "*"
